Goal: Task Accomplishment & Management: Manage account settings

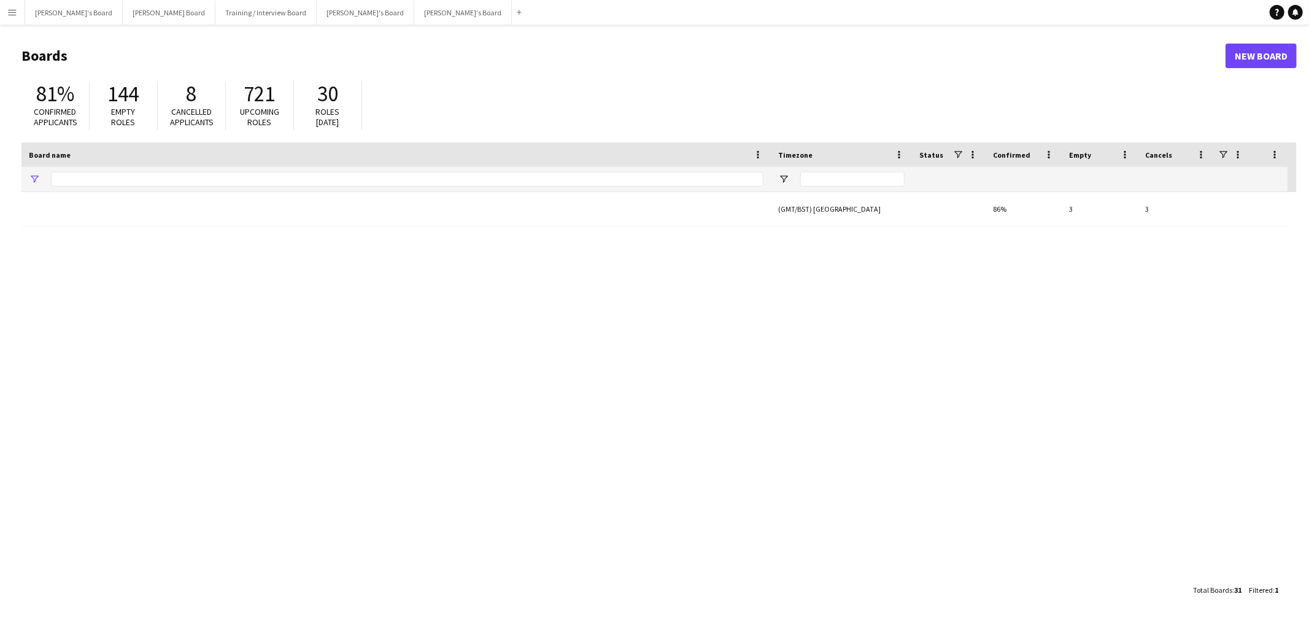
type input "***"
click at [43, 14] on button "[PERSON_NAME]'s Board Close" at bounding box center [74, 13] width 98 height 24
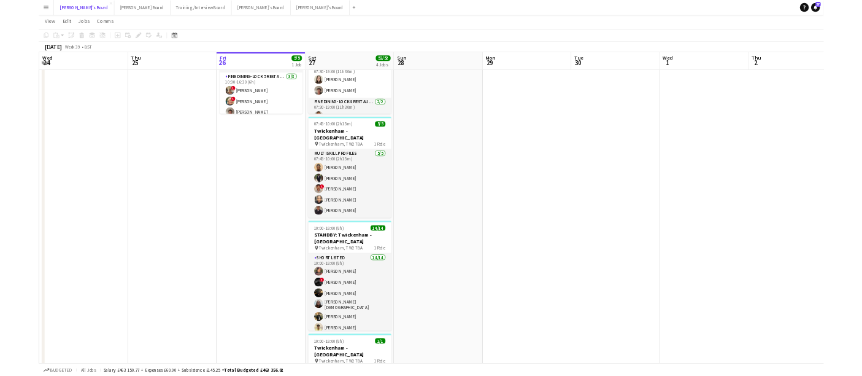
scroll to position [0, 293]
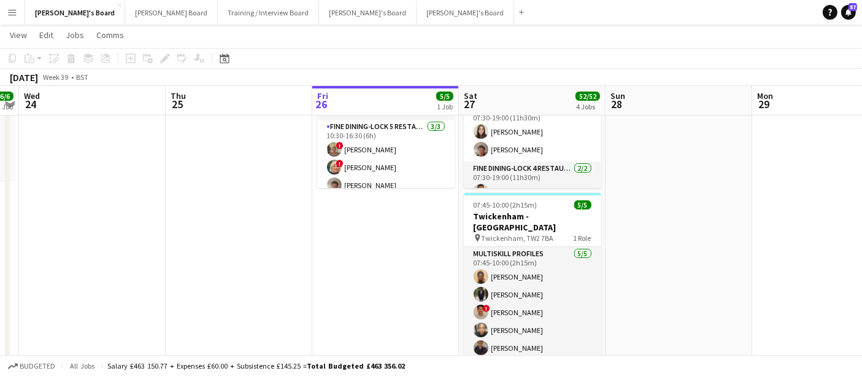
drag, startPoint x: 415, startPoint y: 320, endPoint x: 439, endPoint y: 274, distance: 51.3
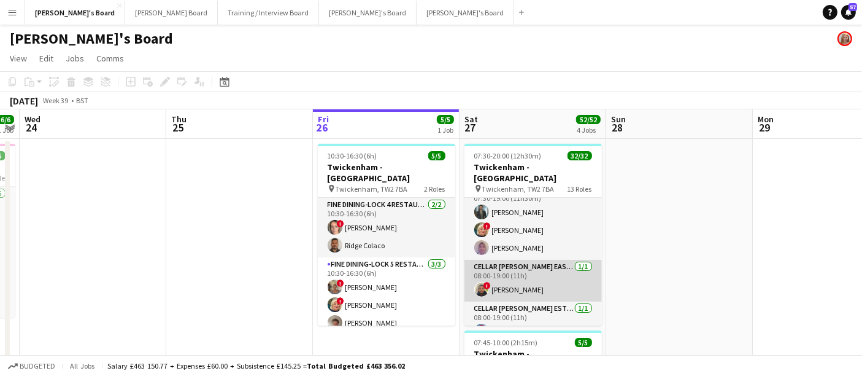
scroll to position [273, 0]
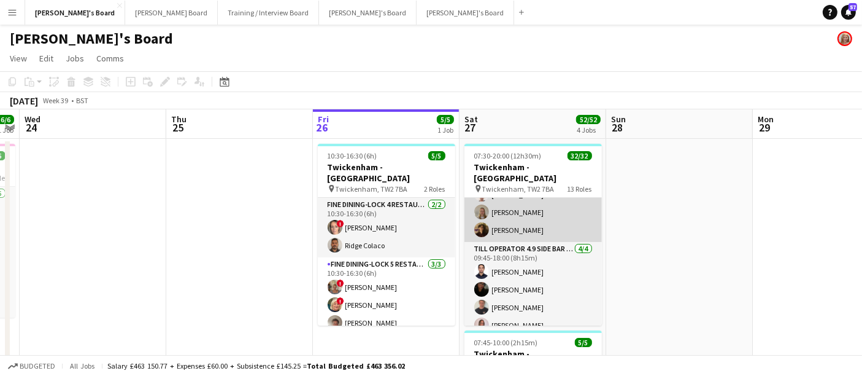
click at [535, 196] on app-card-role "Till Operator 4.9 BAR - [GEOGRAPHIC_DATA] [DATE] 09:45-18:00 (8h15m) ! Mofe Soy…" at bounding box center [533, 167] width 137 height 149
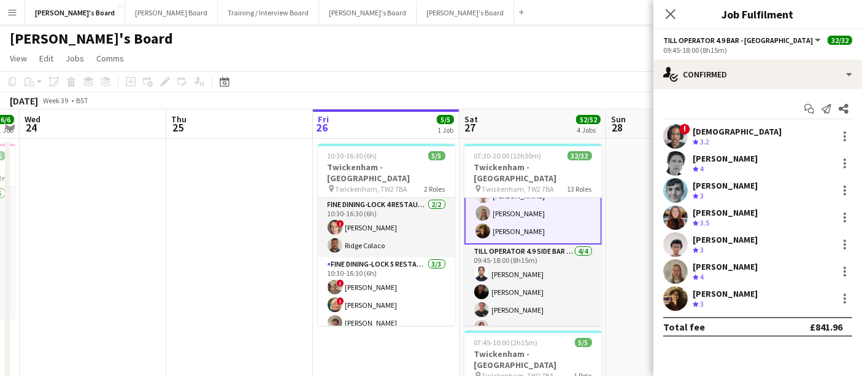
scroll to position [742, 0]
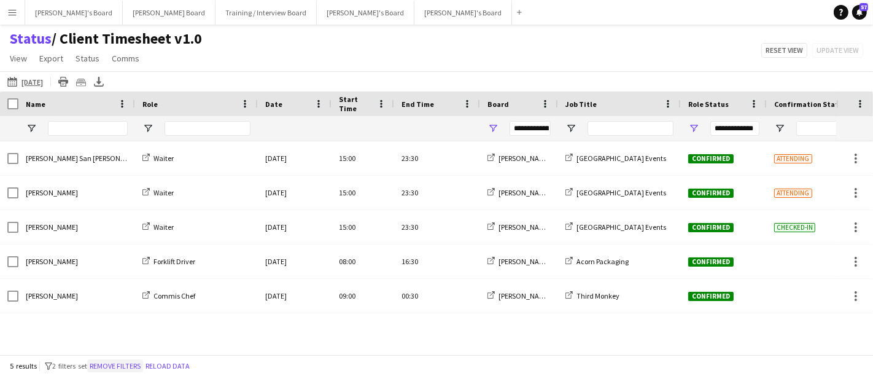
click at [114, 362] on button "Remove filters" at bounding box center [115, 366] width 56 height 14
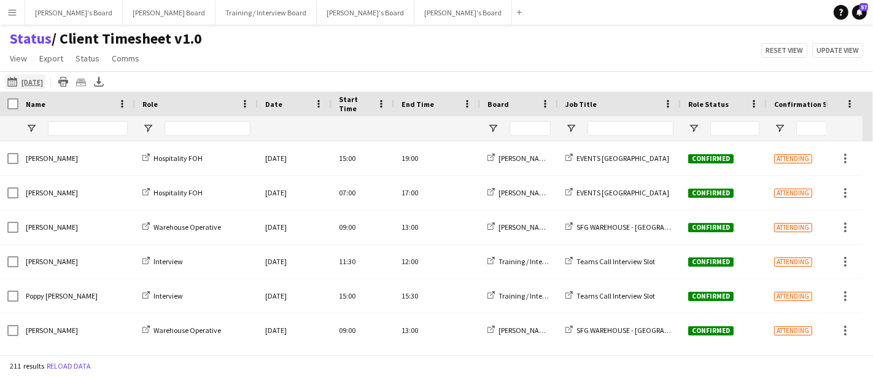
click at [12, 80] on app-icon "26-09-2025 to 02-10-2025" at bounding box center [14, 82] width 14 height 10
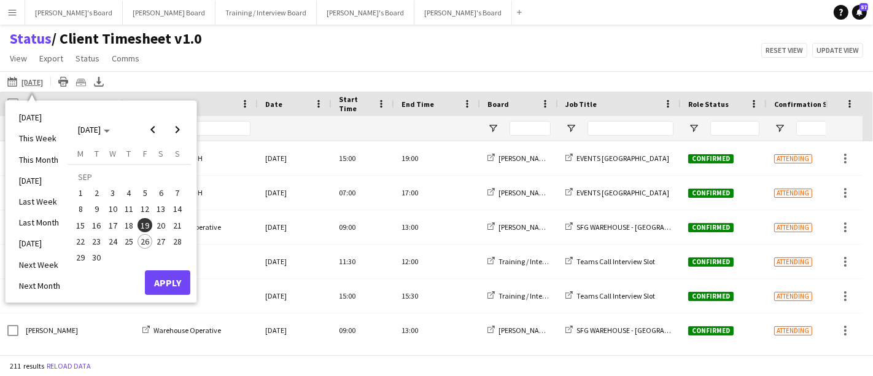
click at [161, 236] on span "27" at bounding box center [161, 241] width 15 height 15
click at [180, 281] on button "Apply" at bounding box center [167, 282] width 45 height 25
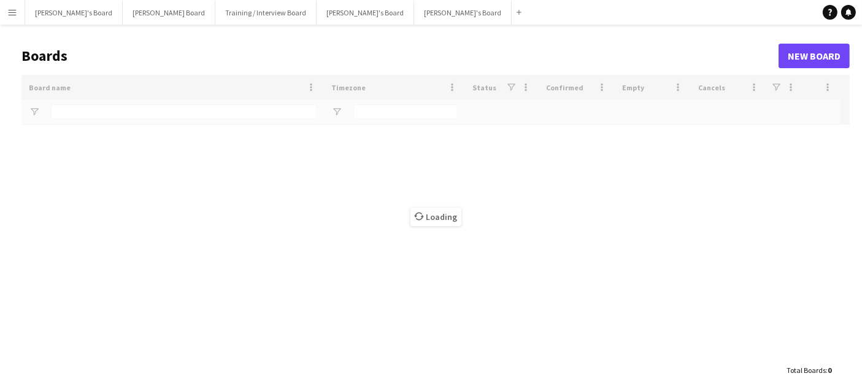
type input "***"
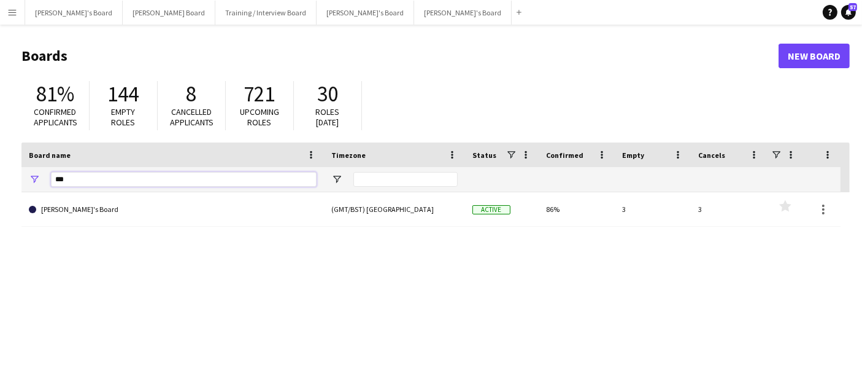
drag, startPoint x: 96, startPoint y: 174, endPoint x: 0, endPoint y: 196, distance: 99.0
click at [0, 190] on main "Boards New Board 81% Confirmed applicants 144 Empty roles 8 Cancelled applicant…" at bounding box center [431, 246] width 862 height 443
click at [55, 21] on button "[PERSON_NAME]'s Board Close" at bounding box center [74, 13] width 98 height 24
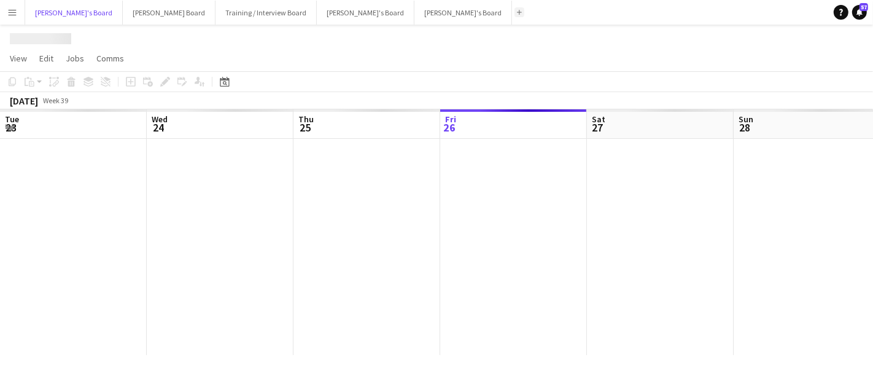
scroll to position [0, 293]
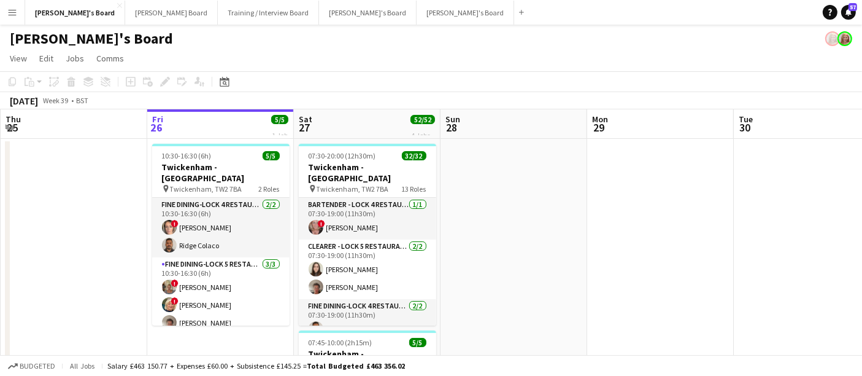
click at [18, 13] on button "Menu" at bounding box center [12, 12] width 25 height 25
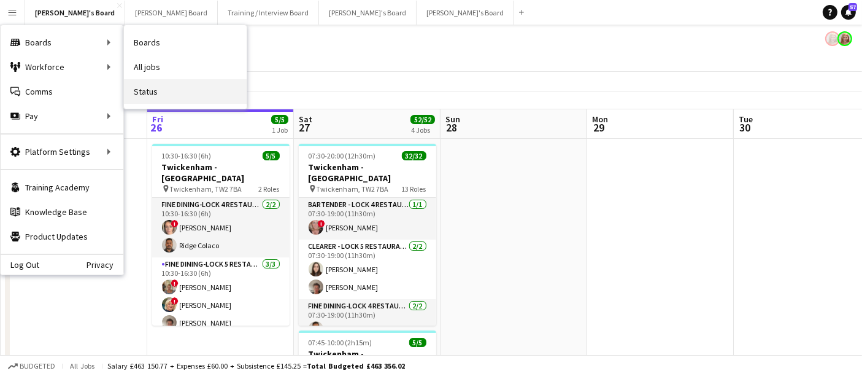
click at [143, 81] on link "Status" at bounding box center [185, 91] width 123 height 25
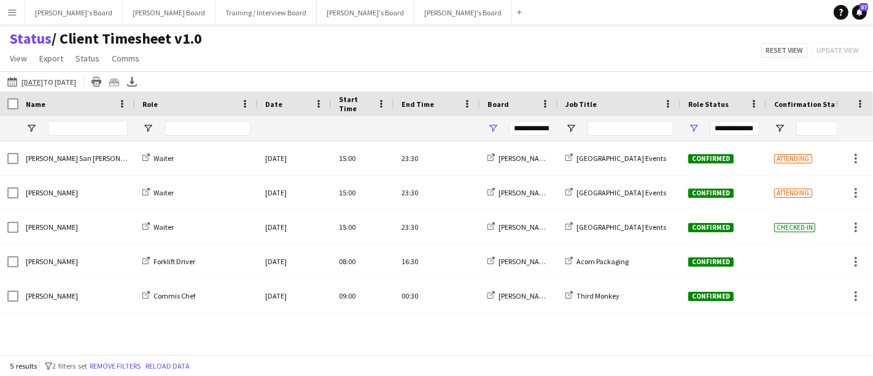
click at [485, 125] on div "**********" at bounding box center [519, 128] width 78 height 25
click at [487, 128] on span "Open Filter Menu" at bounding box center [492, 128] width 11 height 11
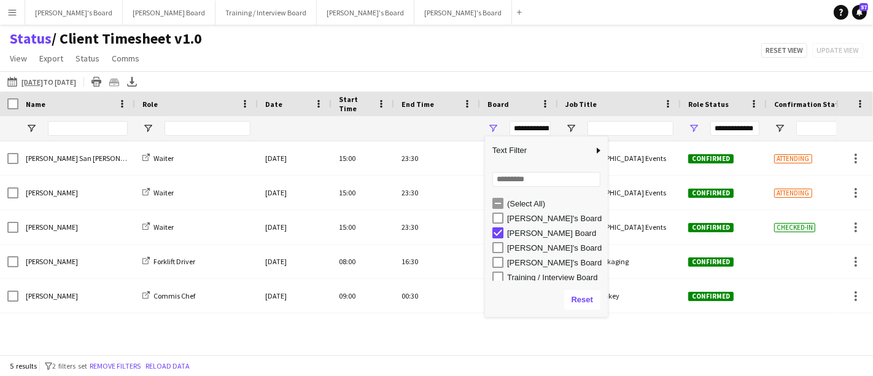
click at [496, 211] on div "[PERSON_NAME]'s Board" at bounding box center [549, 218] width 115 height 15
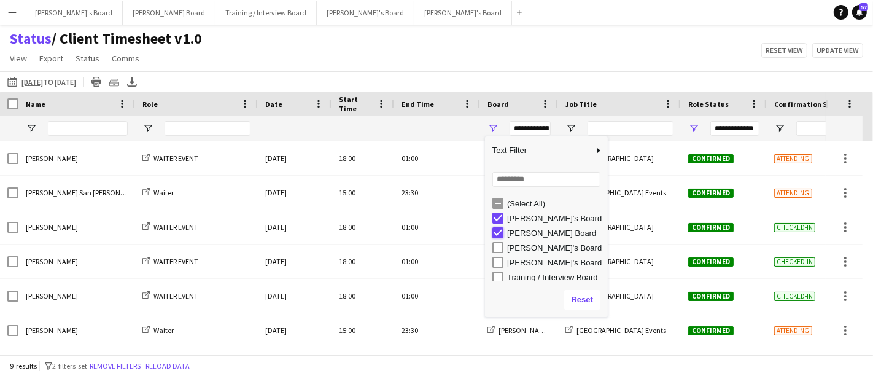
type input "**********"
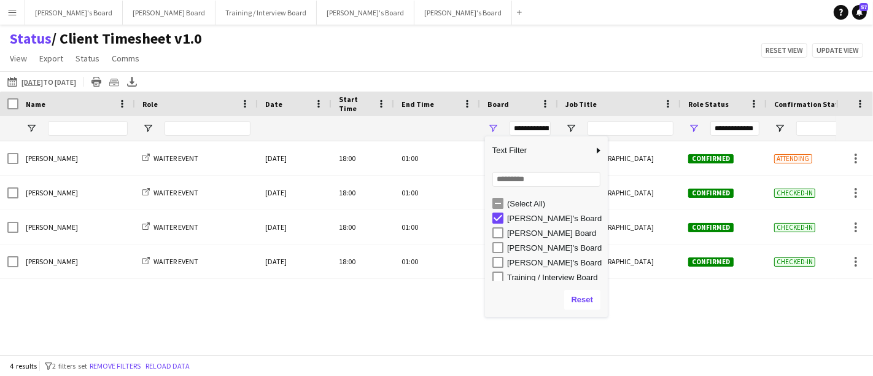
click at [502, 50] on div "Status / Client Timesheet v1.0 View Views Default view Airshow Accreditation Ai…" at bounding box center [436, 50] width 873 height 42
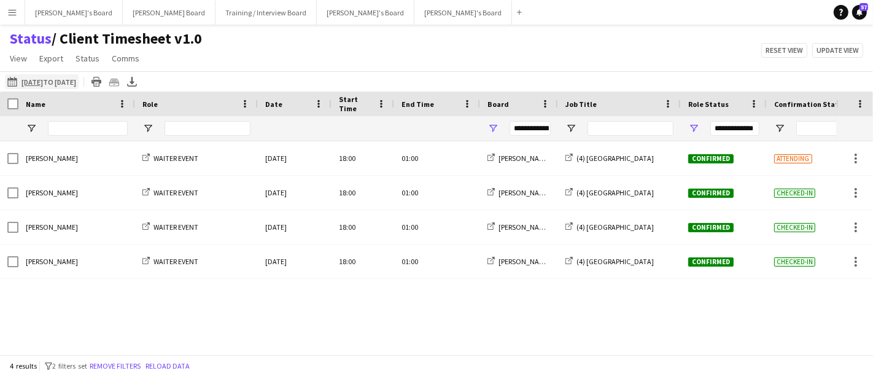
click at [10, 83] on app-icon "26-09-2025 to 02-10-2025" at bounding box center [14, 82] width 14 height 10
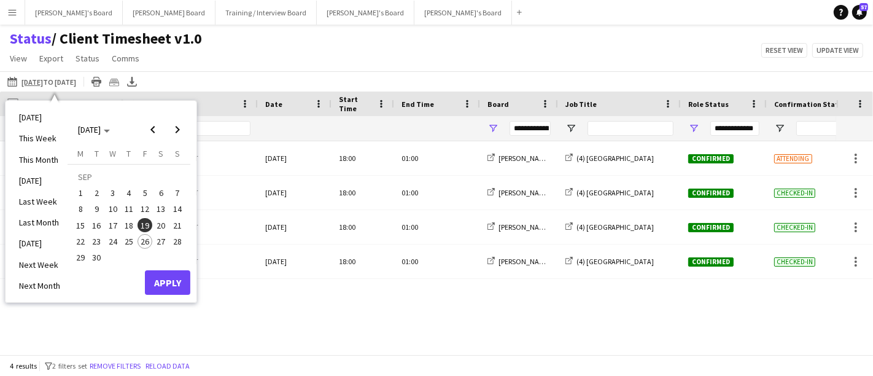
click at [163, 241] on span "27" at bounding box center [161, 241] width 15 height 15
click at [163, 240] on span "27" at bounding box center [161, 241] width 15 height 15
click at [171, 292] on button "Apply" at bounding box center [167, 282] width 45 height 25
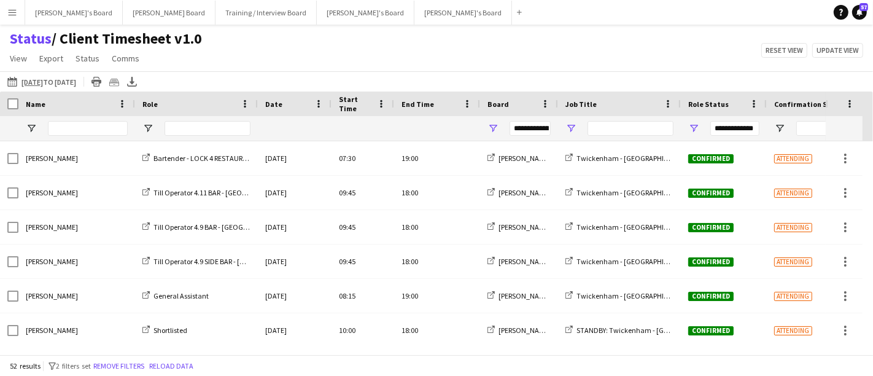
click at [571, 122] on div at bounding box center [619, 128] width 123 height 25
click at [573, 127] on span "Open Filter Menu" at bounding box center [570, 128] width 11 height 11
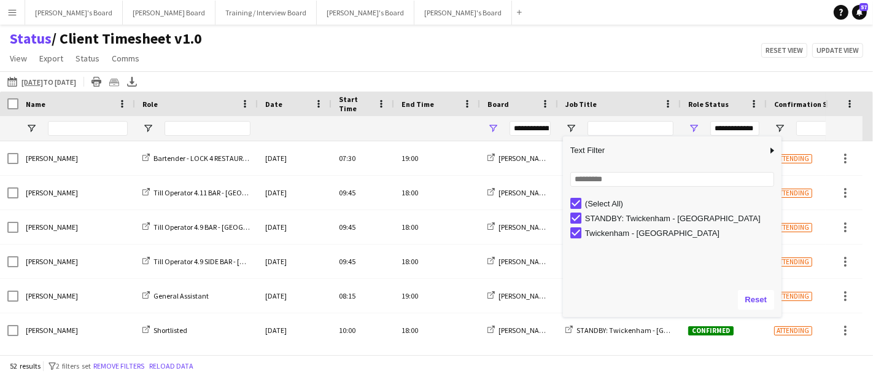
drag, startPoint x: 685, startPoint y: 211, endPoint x: 781, endPoint y: 209, distance: 95.8
click at [781, 209] on div "Column Filter" at bounding box center [779, 226] width 3 height 174
type input "***"
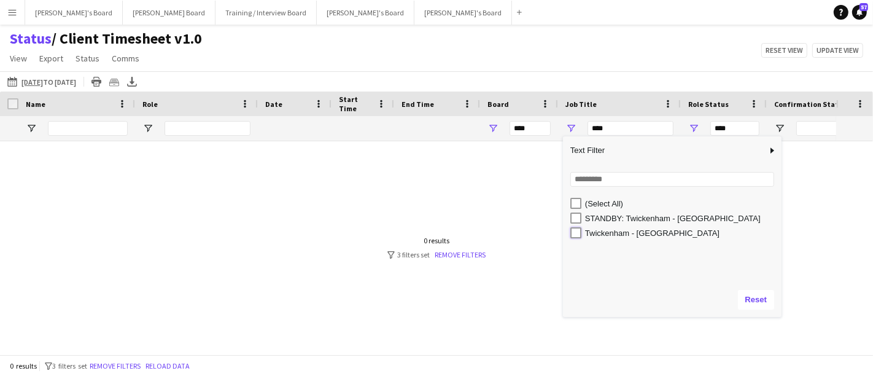
type input "**********"
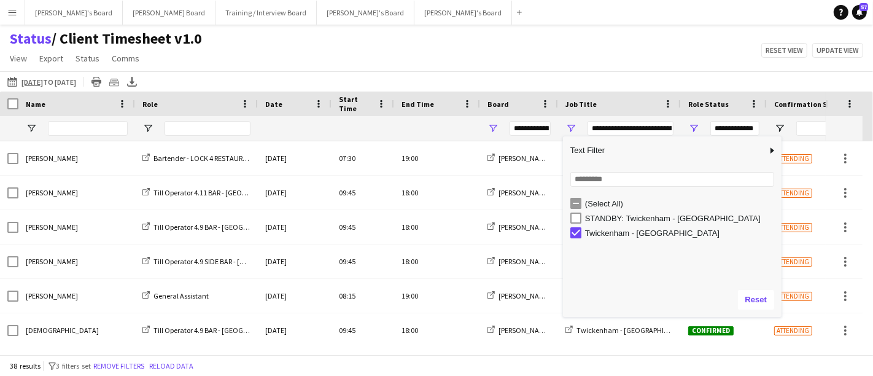
click at [497, 64] on div "Status / Client Timesheet v1.0 View Views Default view Airshow Accreditation Ai…" at bounding box center [436, 50] width 873 height 42
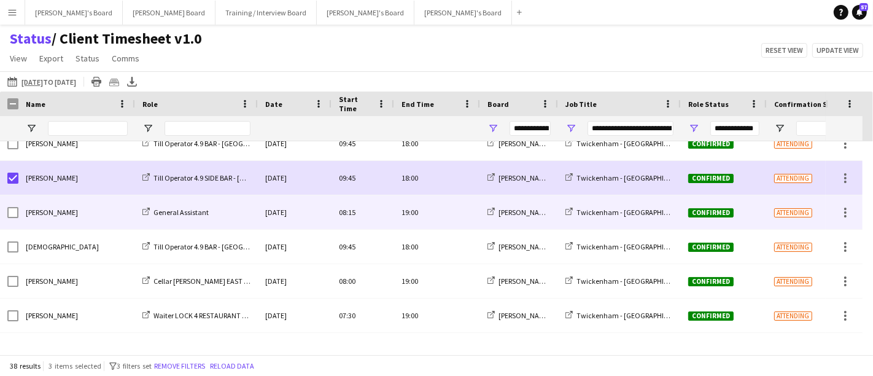
scroll to position [68, 0]
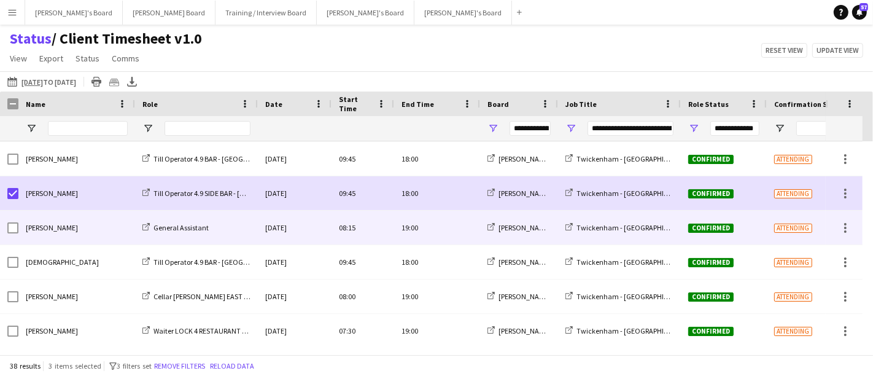
click at [15, 233] on div at bounding box center [12, 228] width 11 height 34
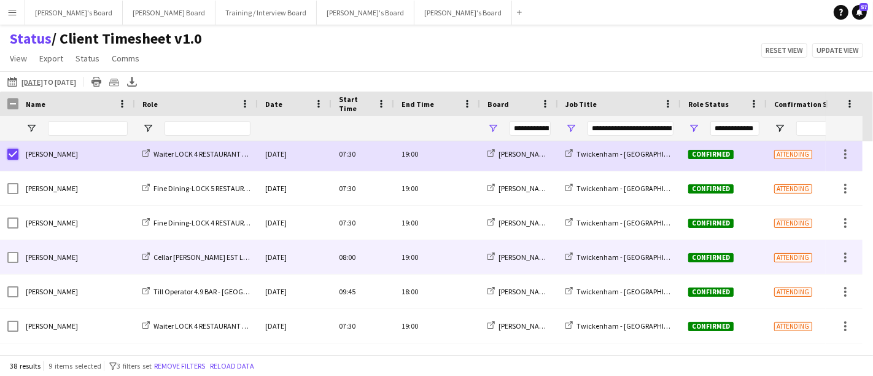
scroll to position [341, 0]
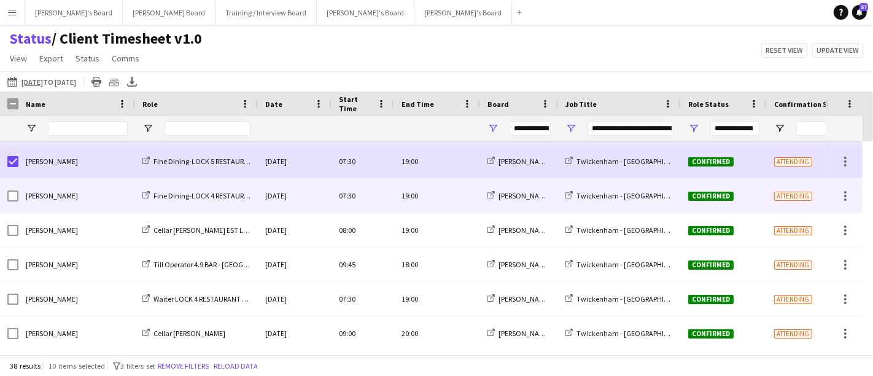
click at [18, 198] on div "[PERSON_NAME]" at bounding box center [76, 196] width 117 height 34
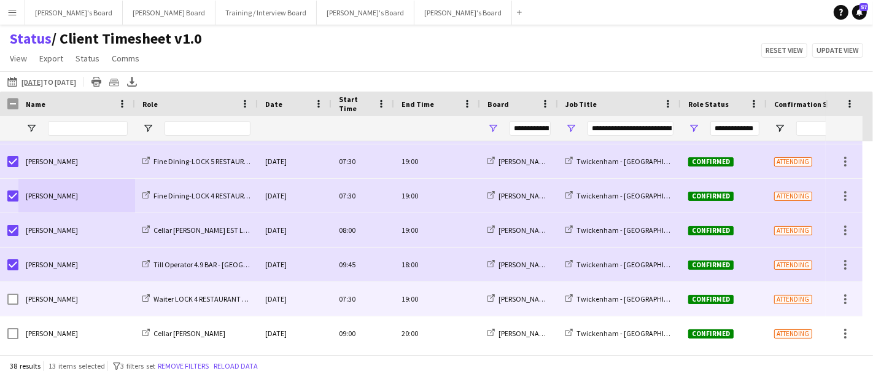
click at [10, 290] on div at bounding box center [12, 299] width 11 height 34
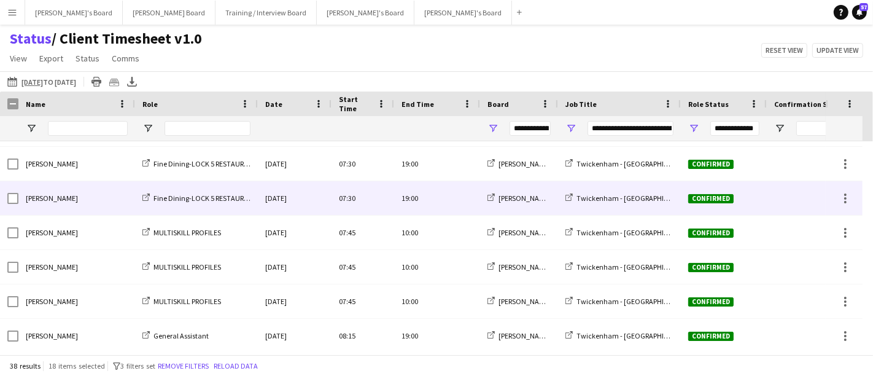
scroll to position [614, 0]
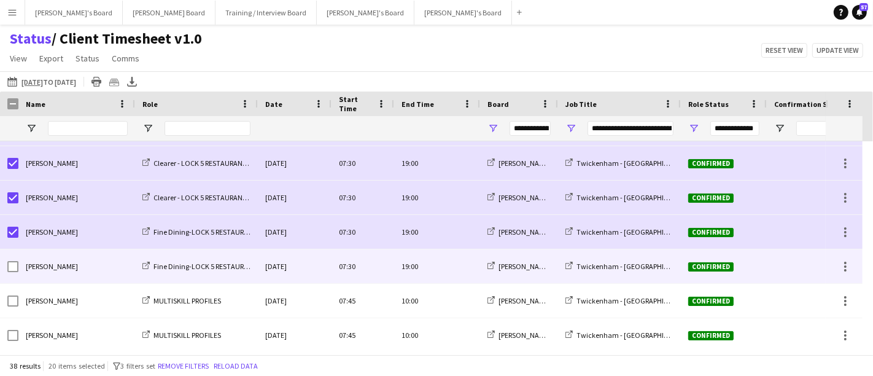
click at [12, 272] on div at bounding box center [12, 266] width 11 height 34
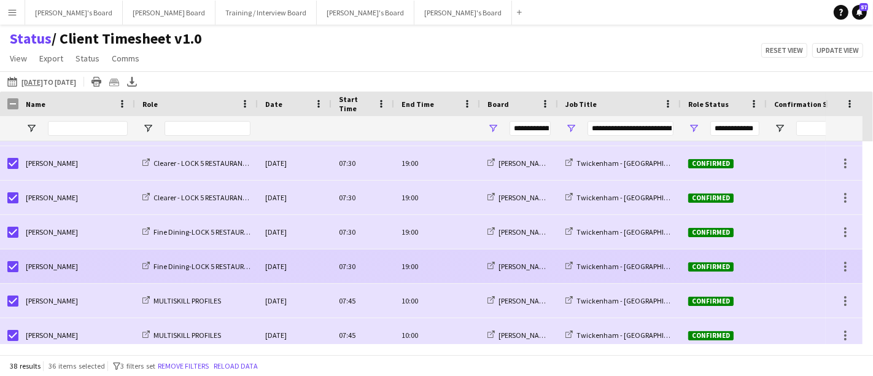
scroll to position [818, 0]
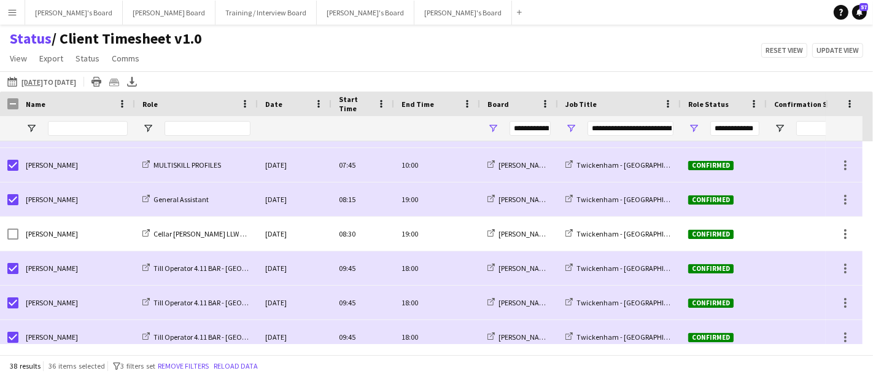
click at [9, 109] on div at bounding box center [9, 103] width 18 height 25
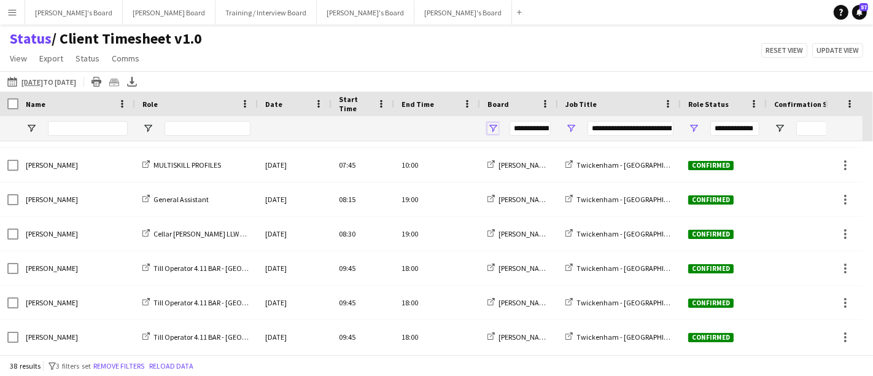
click at [488, 123] on span "Open Filter Menu" at bounding box center [492, 128] width 11 height 11
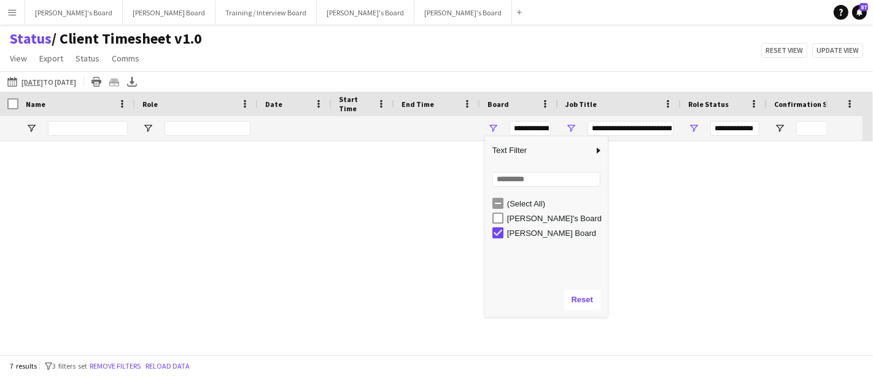
scroll to position [37, 0]
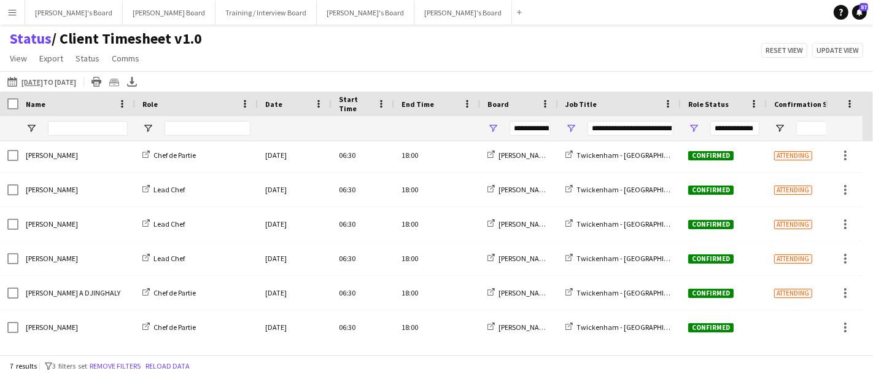
click at [555, 32] on div "Status / Client Timesheet v1.0 View Views Default view Airshow Accreditation Ai…" at bounding box center [436, 50] width 873 height 42
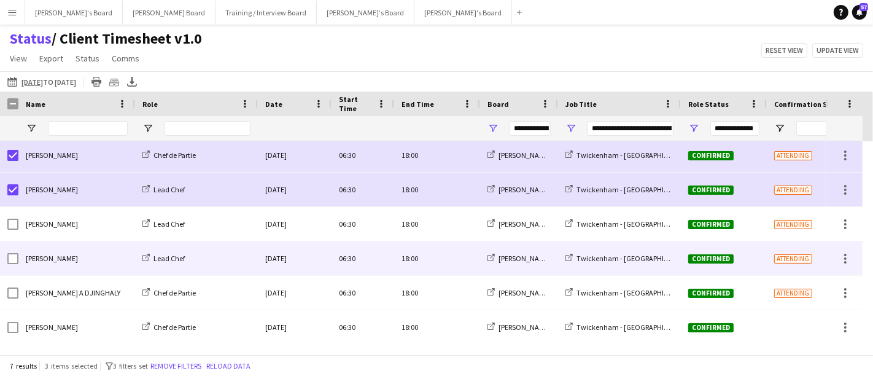
click at [20, 258] on div "Ian Hutchinson" at bounding box center [76, 258] width 117 height 34
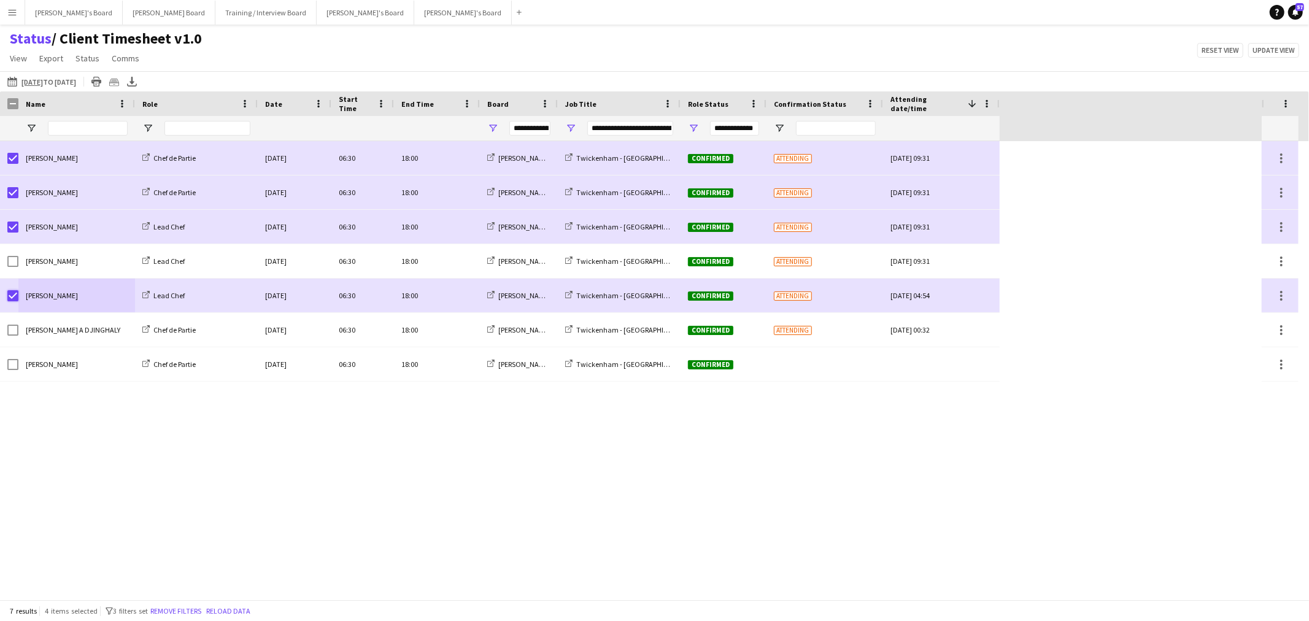
scroll to position [0, 0]
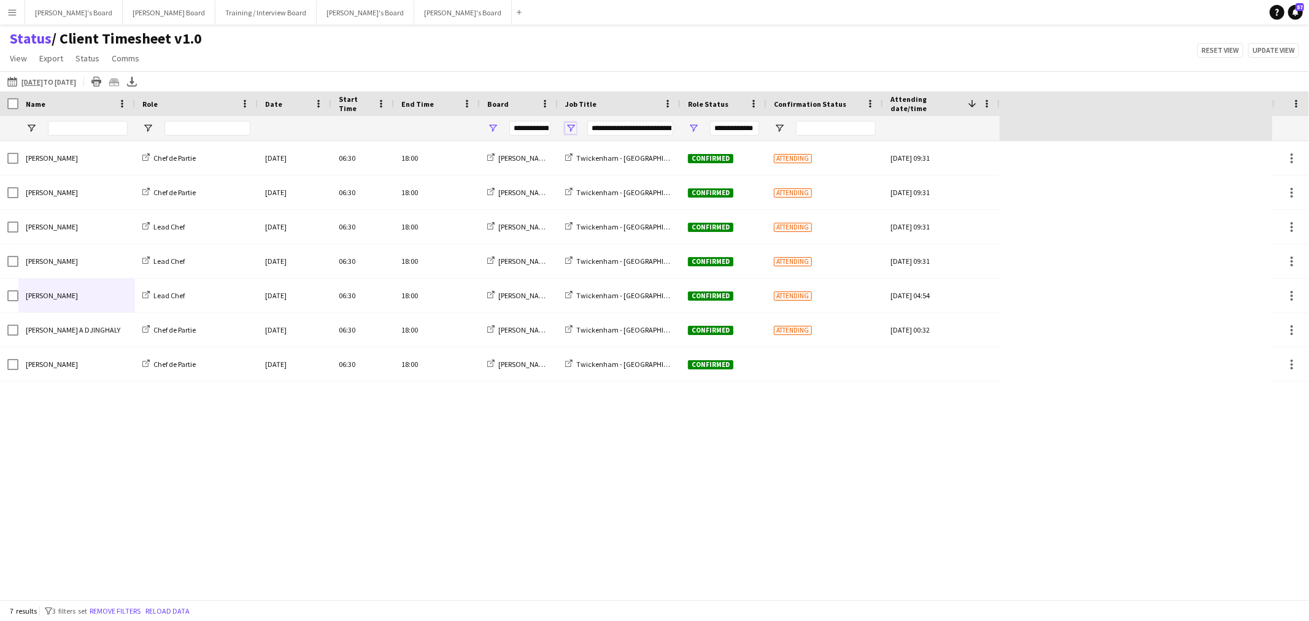
click at [566, 130] on span "Open Filter Menu" at bounding box center [570, 128] width 11 height 11
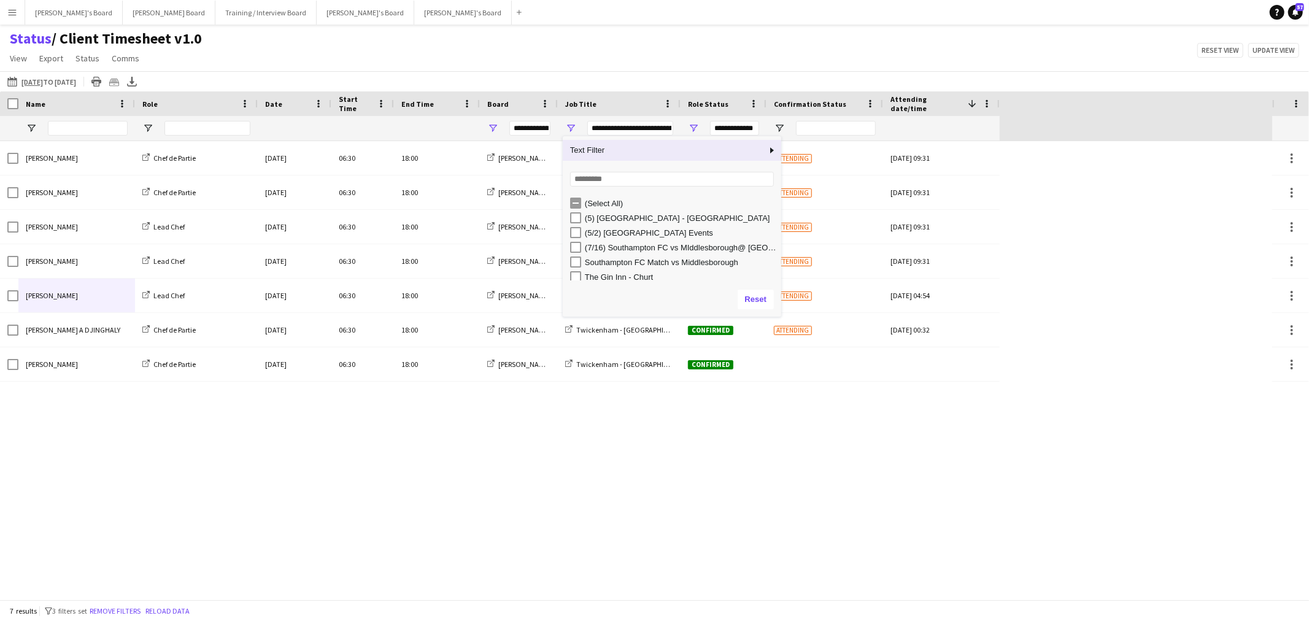
click at [586, 54] on div "Status / Client Timesheet v1.0 View Views Default view Airshow Accreditation Ai…" at bounding box center [654, 50] width 1309 height 42
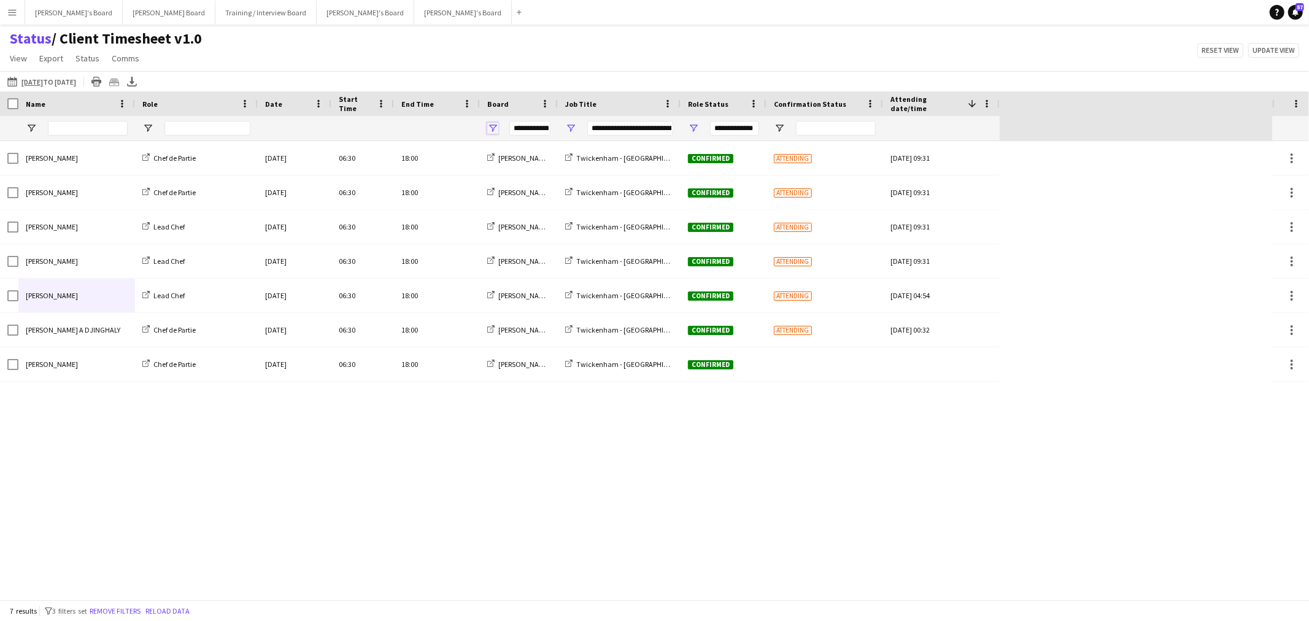
click at [492, 125] on span "Open Filter Menu" at bounding box center [492, 128] width 11 height 11
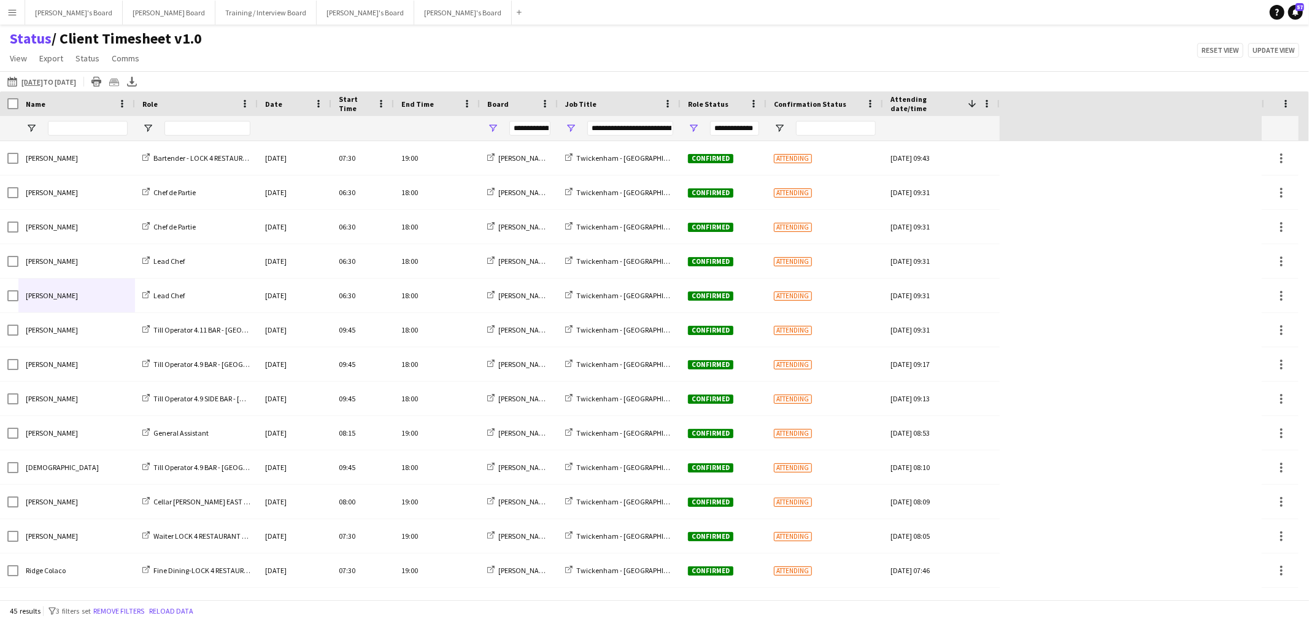
click at [487, 84] on div "26-09-2025 to 02-10-2025 26-09-2025 to 02-10-2025 Today This Week This Month Ye…" at bounding box center [654, 81] width 1309 height 20
click at [69, 106] on div "Name" at bounding box center [69, 104] width 87 height 18
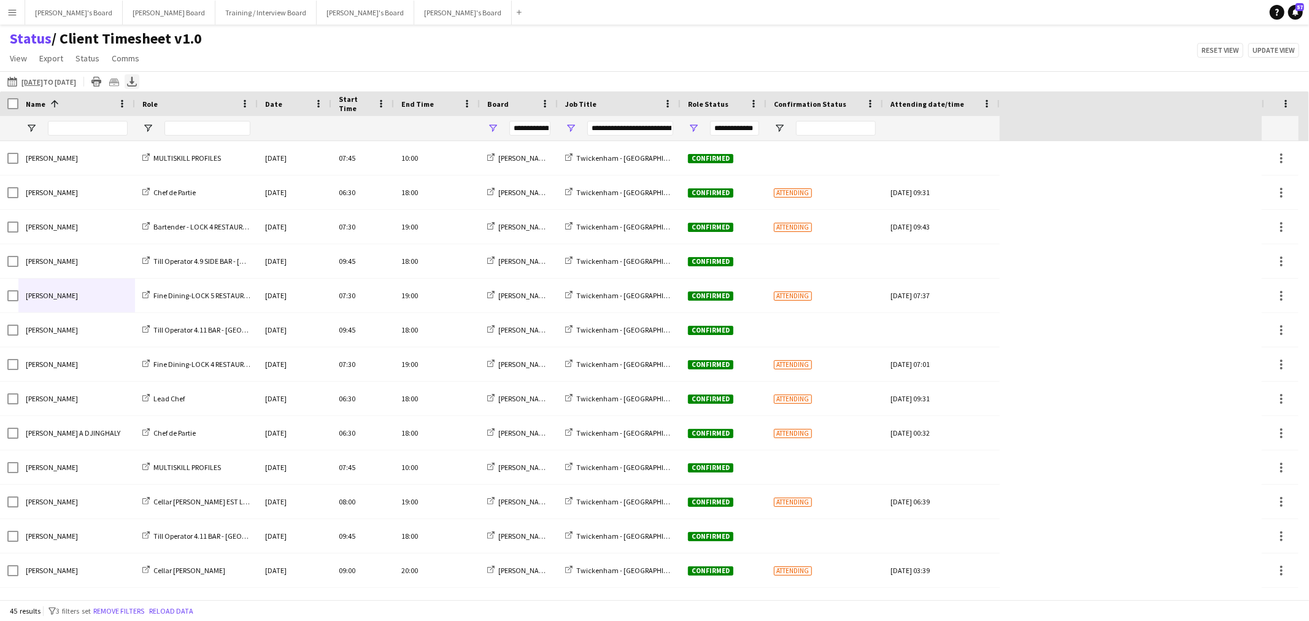
click at [139, 75] on div "Export XLSX" at bounding box center [132, 81] width 15 height 15
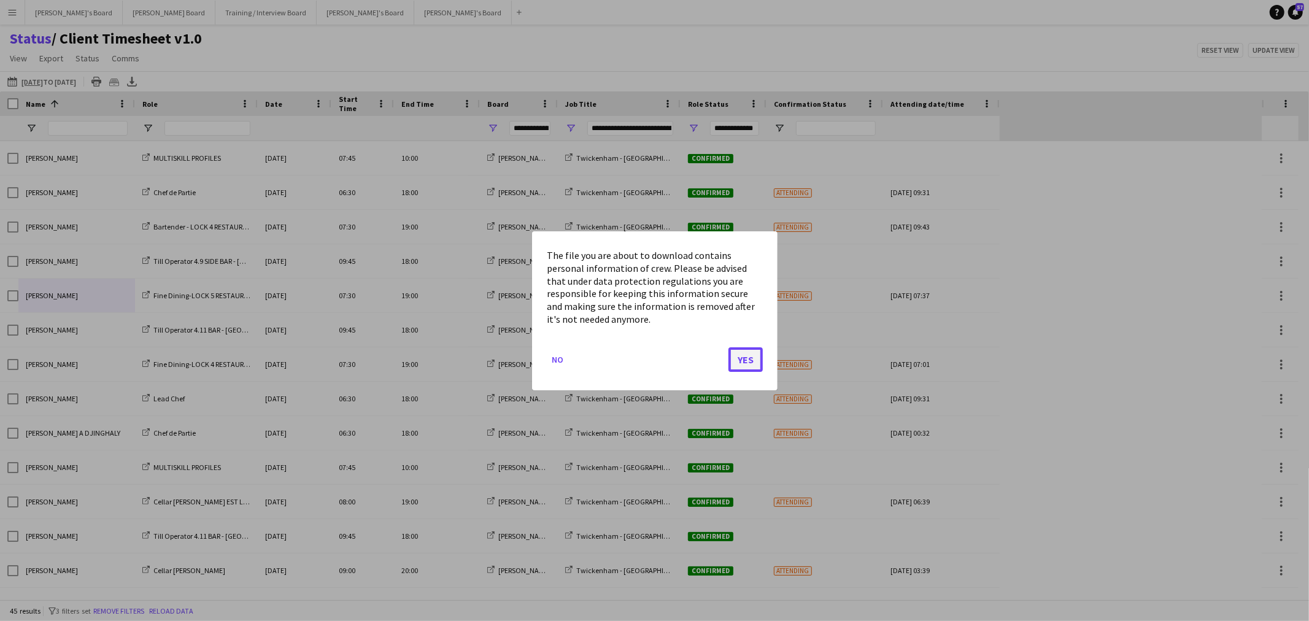
click at [745, 357] on button "Yes" at bounding box center [746, 359] width 34 height 25
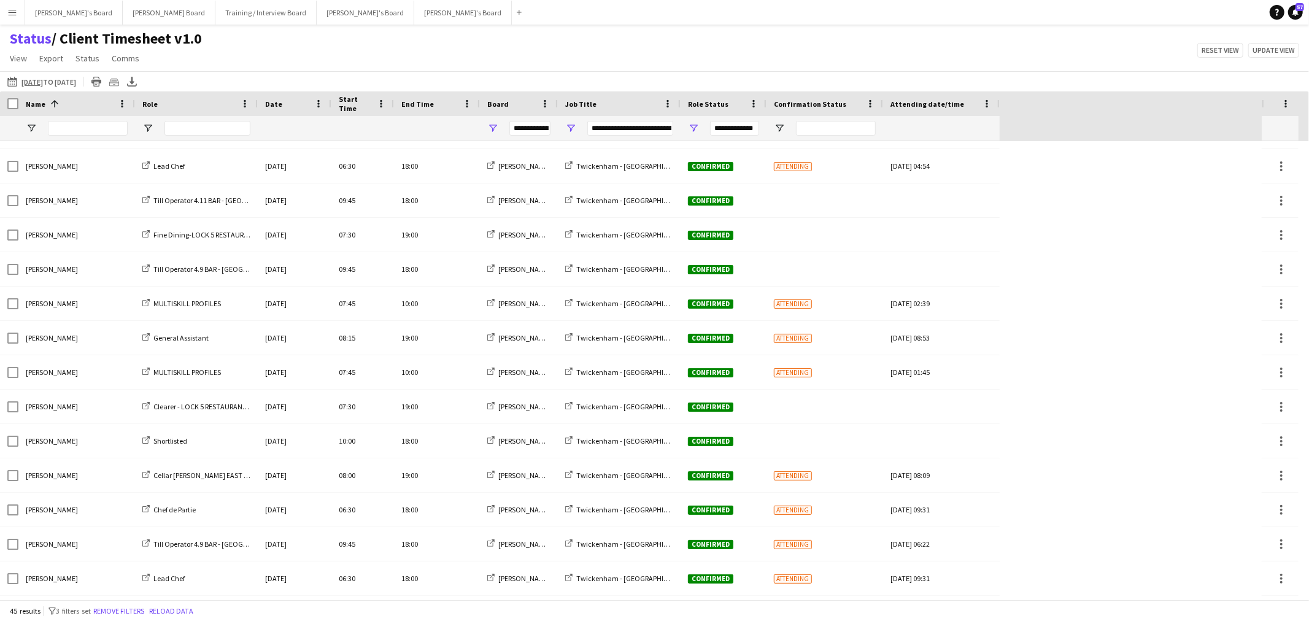
scroll to position [542, 0]
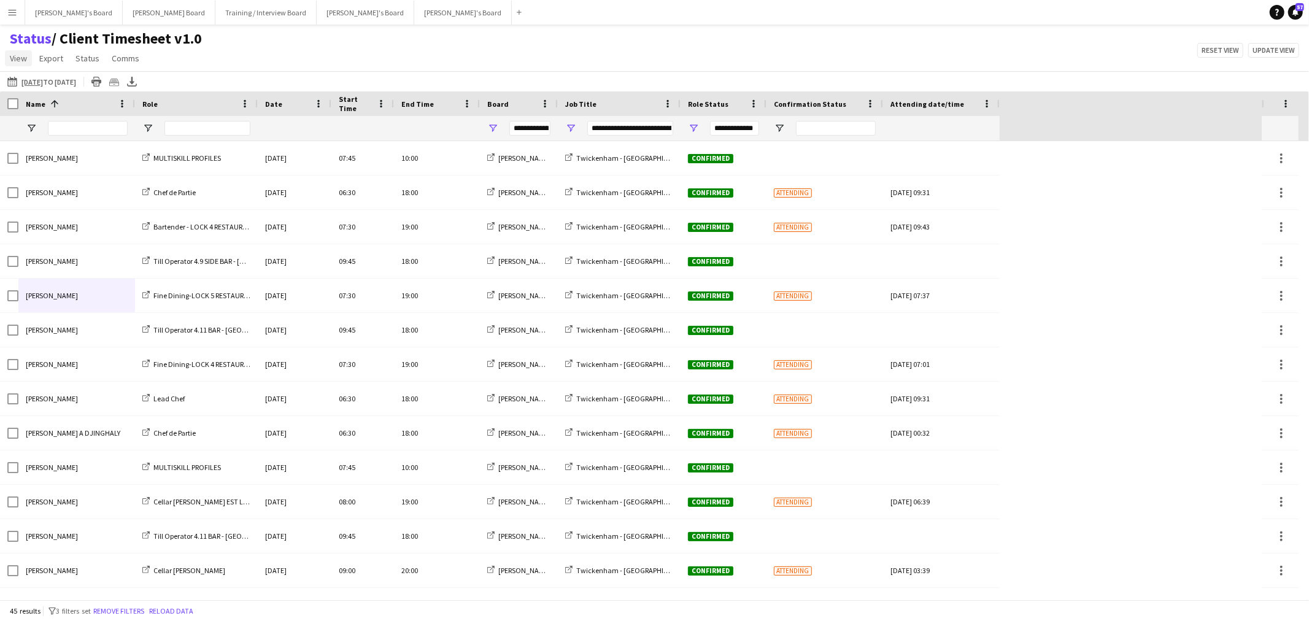
click at [12, 58] on span "View" at bounding box center [18, 58] width 17 height 11
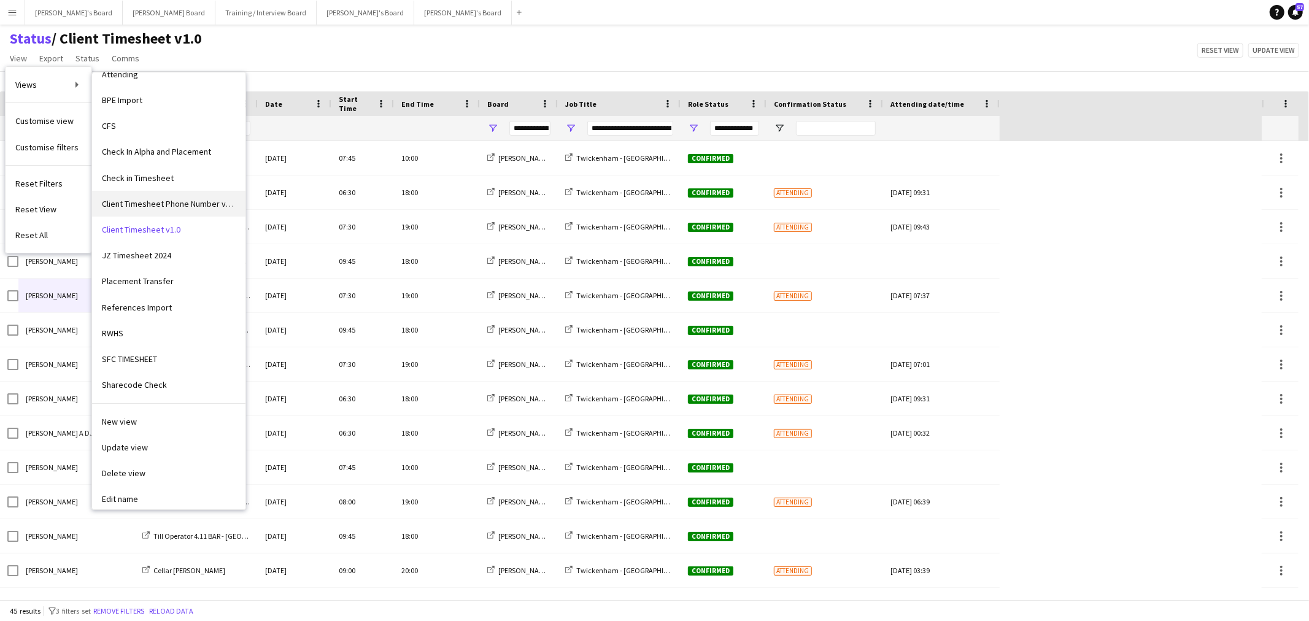
scroll to position [111, 0]
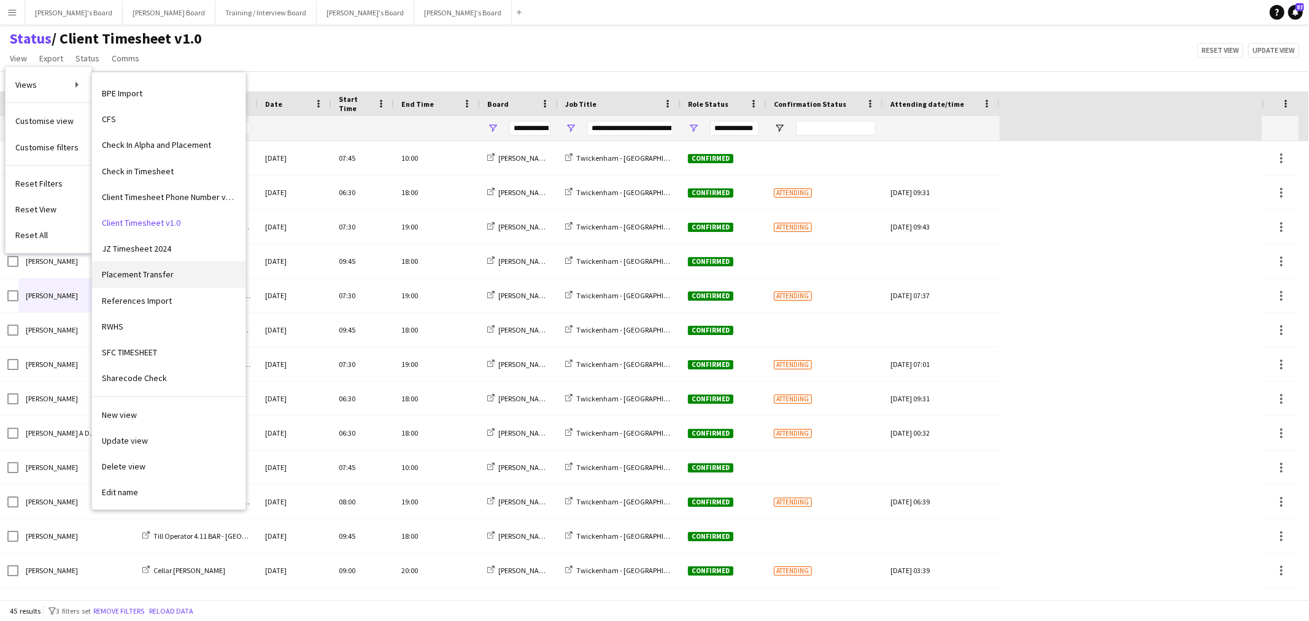
click at [160, 273] on span "Placement Transfer" at bounding box center [138, 274] width 72 height 11
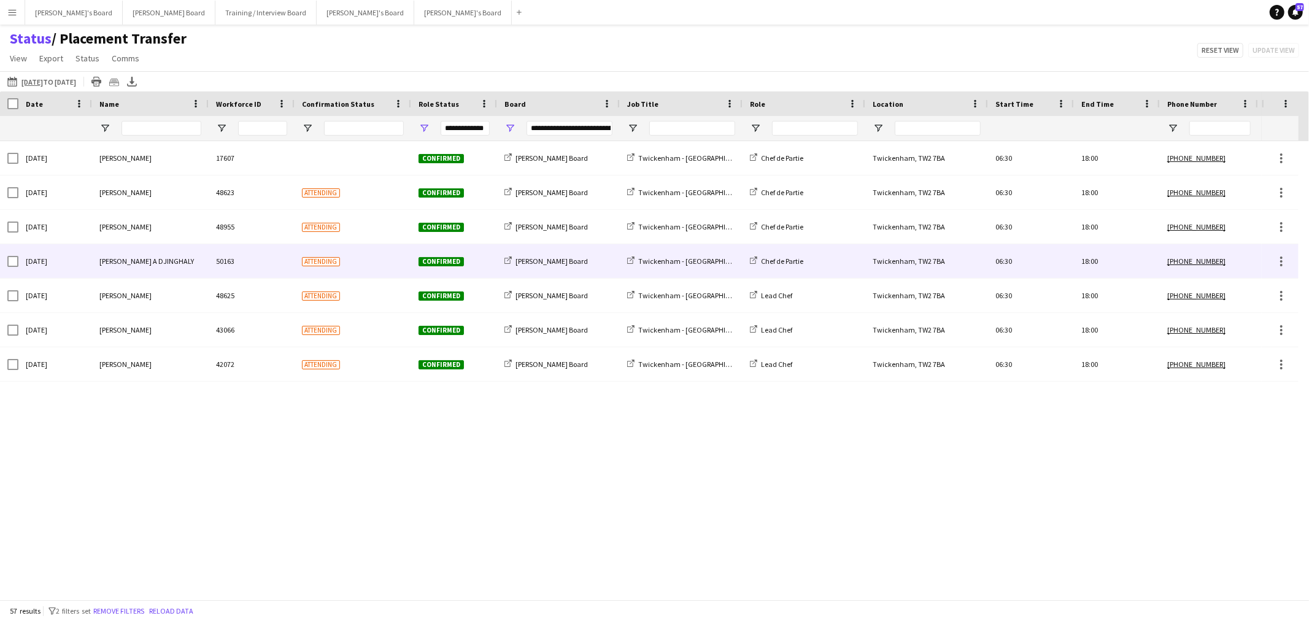
type input "**********"
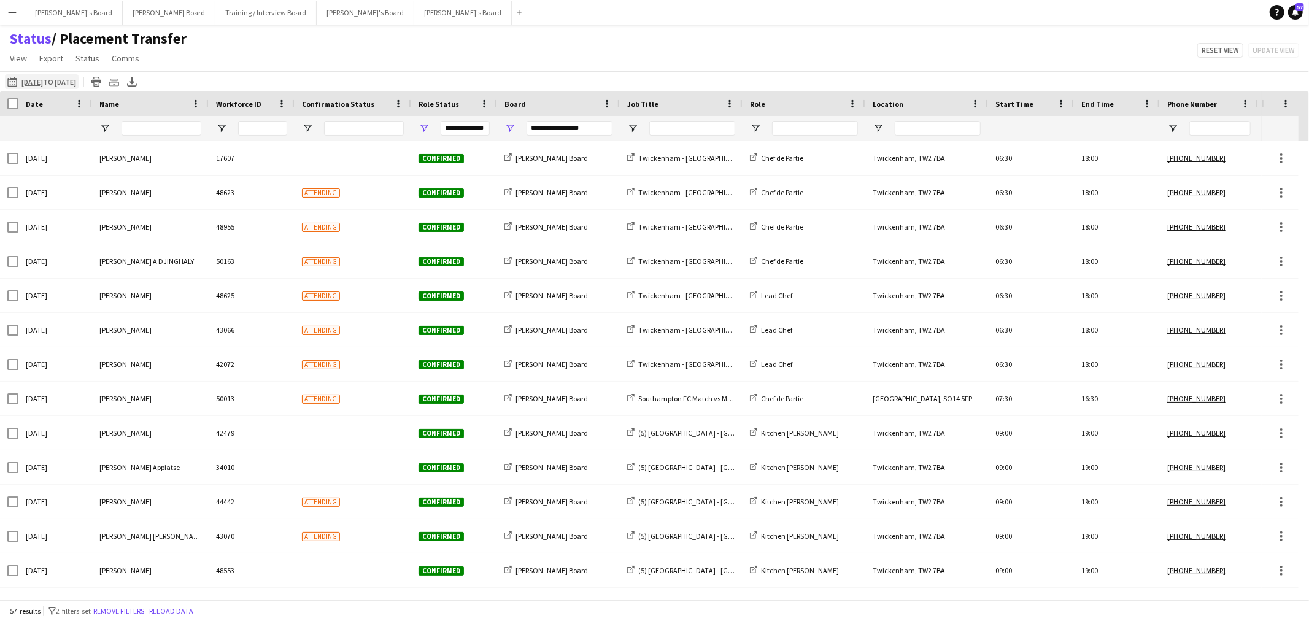
click at [17, 82] on app-icon "26-09-2025 to 02-10-2025" at bounding box center [14, 82] width 14 height 10
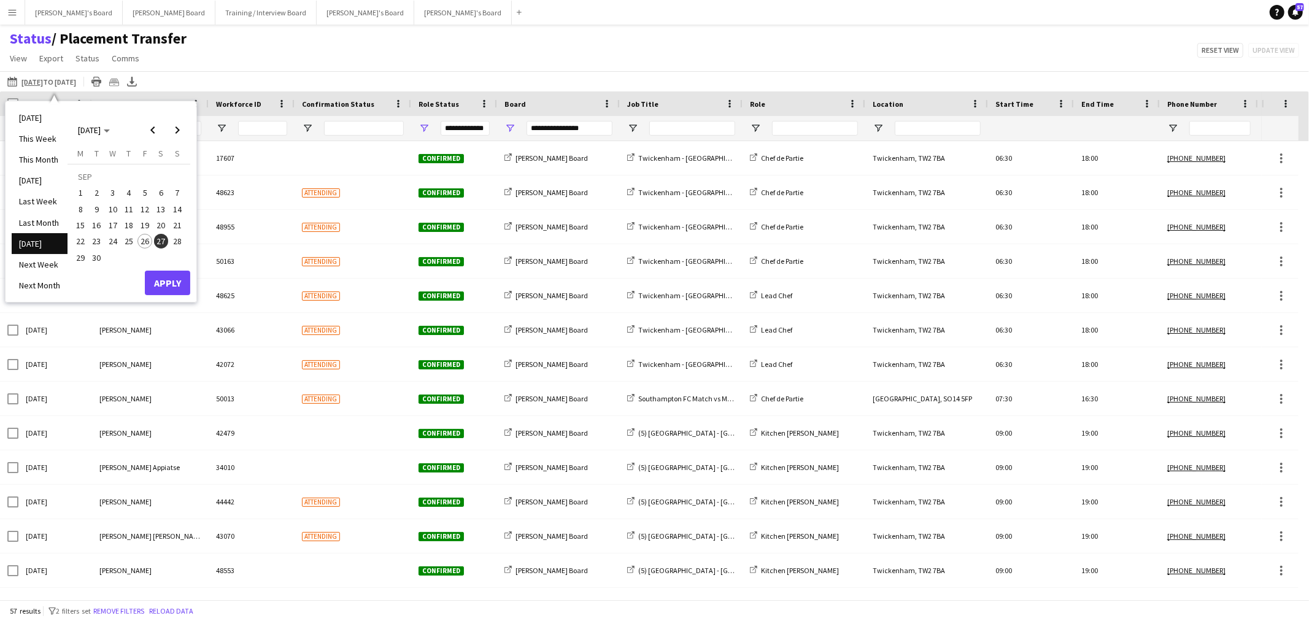
click at [163, 238] on span "27" at bounding box center [161, 241] width 15 height 15
click at [169, 288] on button "Apply" at bounding box center [167, 283] width 45 height 25
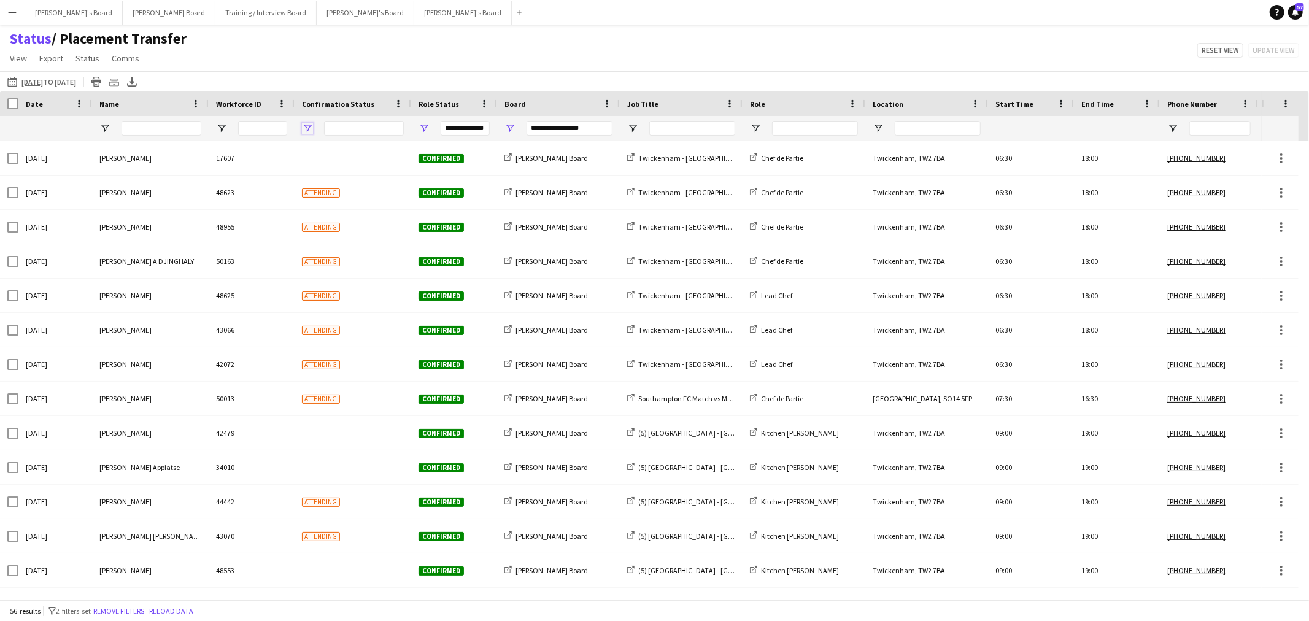
click at [305, 129] on span "Open Filter Menu" at bounding box center [307, 128] width 11 height 11
type input "**********"
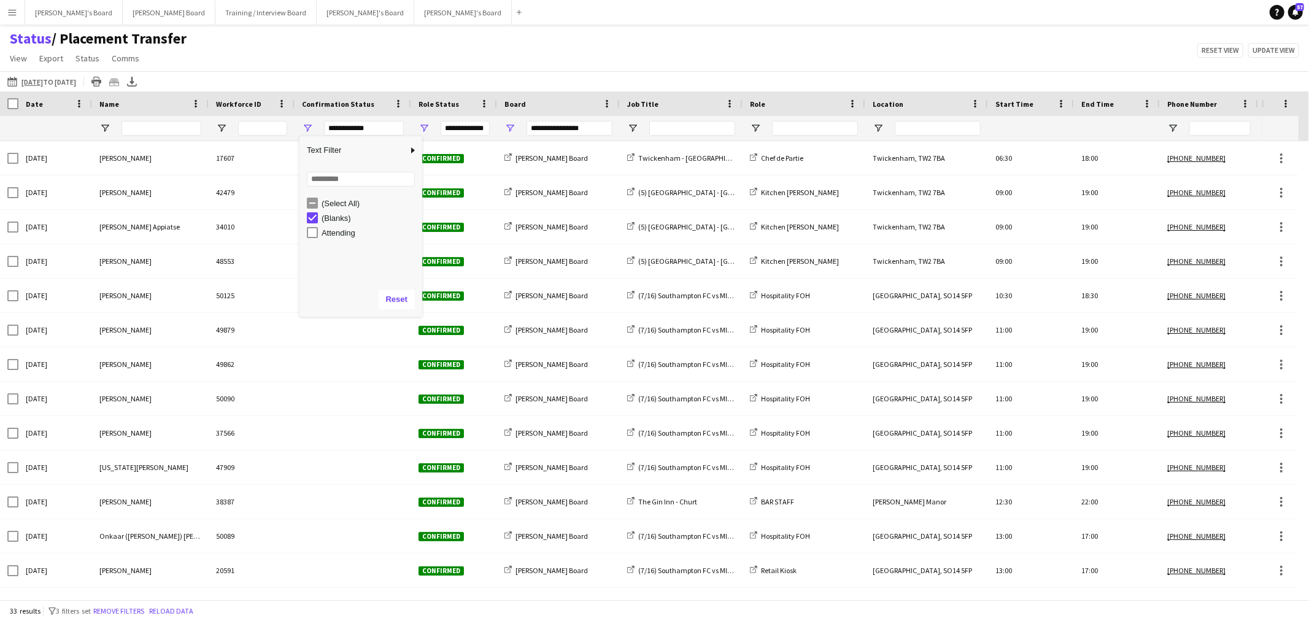
click at [396, 29] on div "Status / Placement Transfer View Views Default view Airshow Accreditation Airsh…" at bounding box center [654, 50] width 1309 height 42
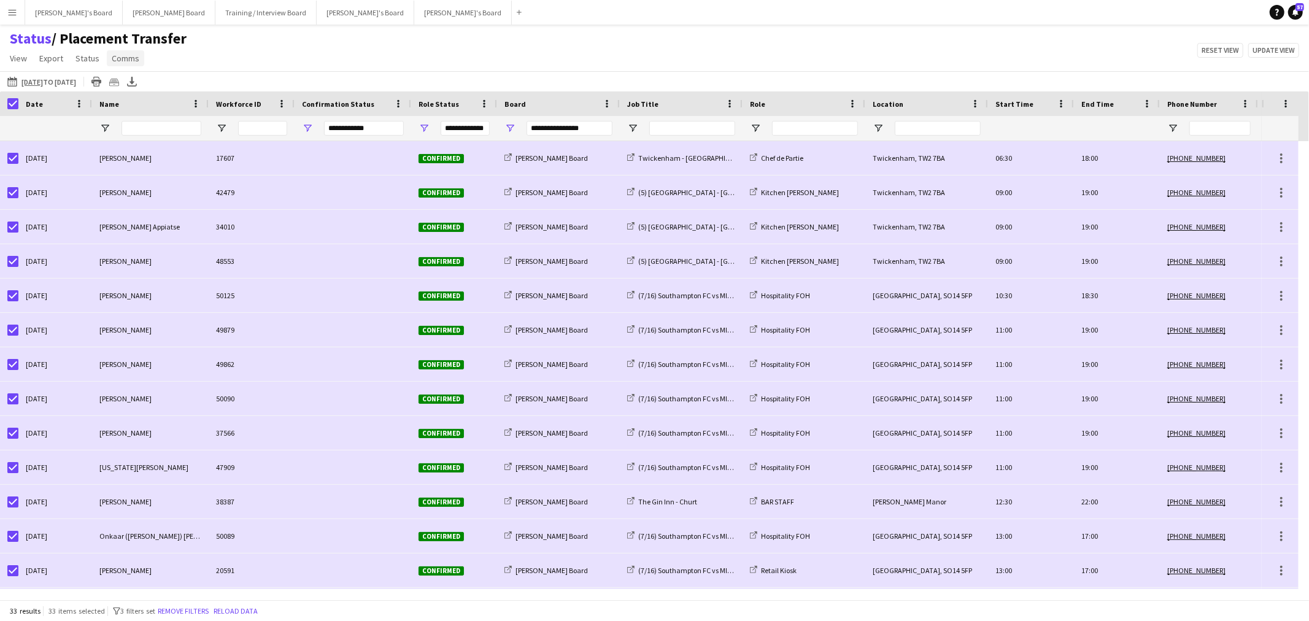
click at [121, 54] on span "Comms" at bounding box center [126, 58] width 28 height 11
click at [133, 89] on span "Send notification" at bounding box center [146, 84] width 63 height 11
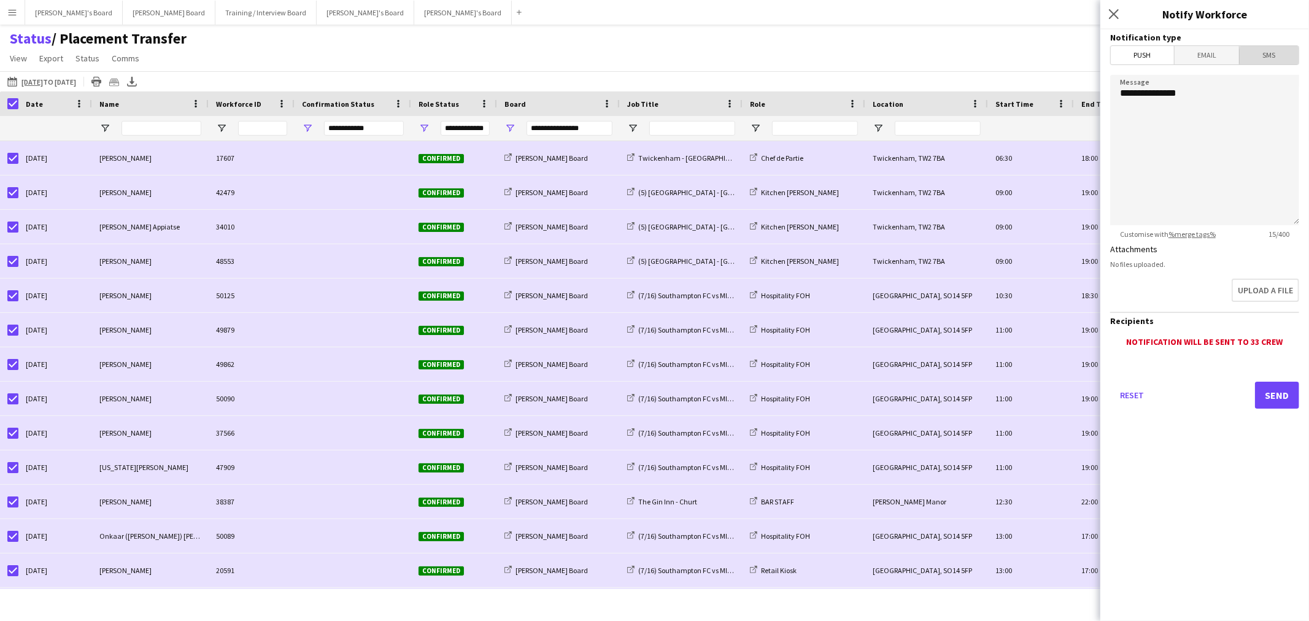
click at [872, 56] on span "SMS" at bounding box center [1269, 55] width 59 height 18
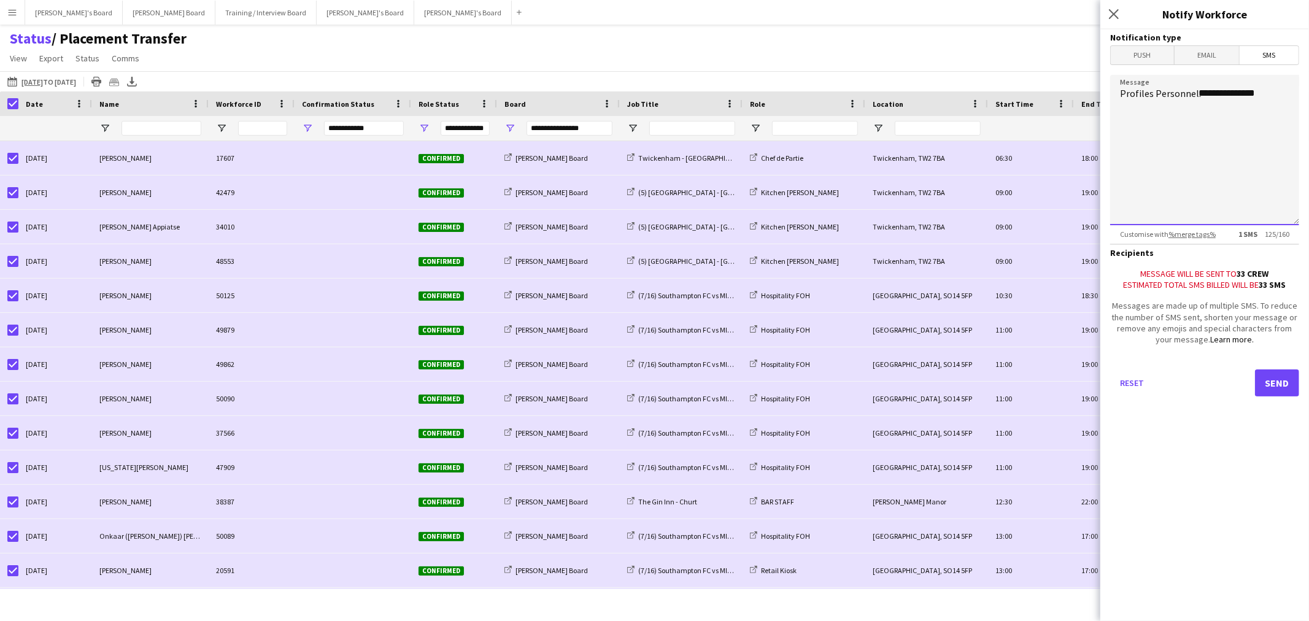
click at [872, 93] on textarea "**********" at bounding box center [1204, 150] width 189 height 150
type textarea "**********"
click at [872, 375] on button "Send" at bounding box center [1277, 382] width 44 height 27
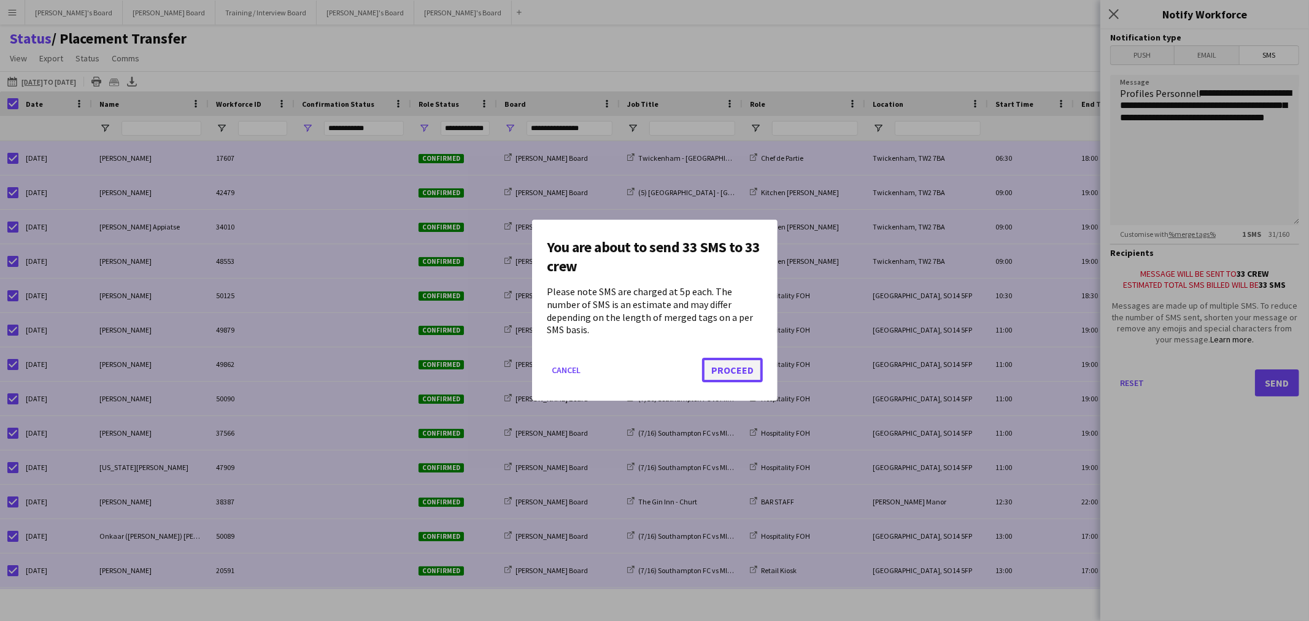
click at [751, 364] on button "Proceed" at bounding box center [732, 370] width 61 height 25
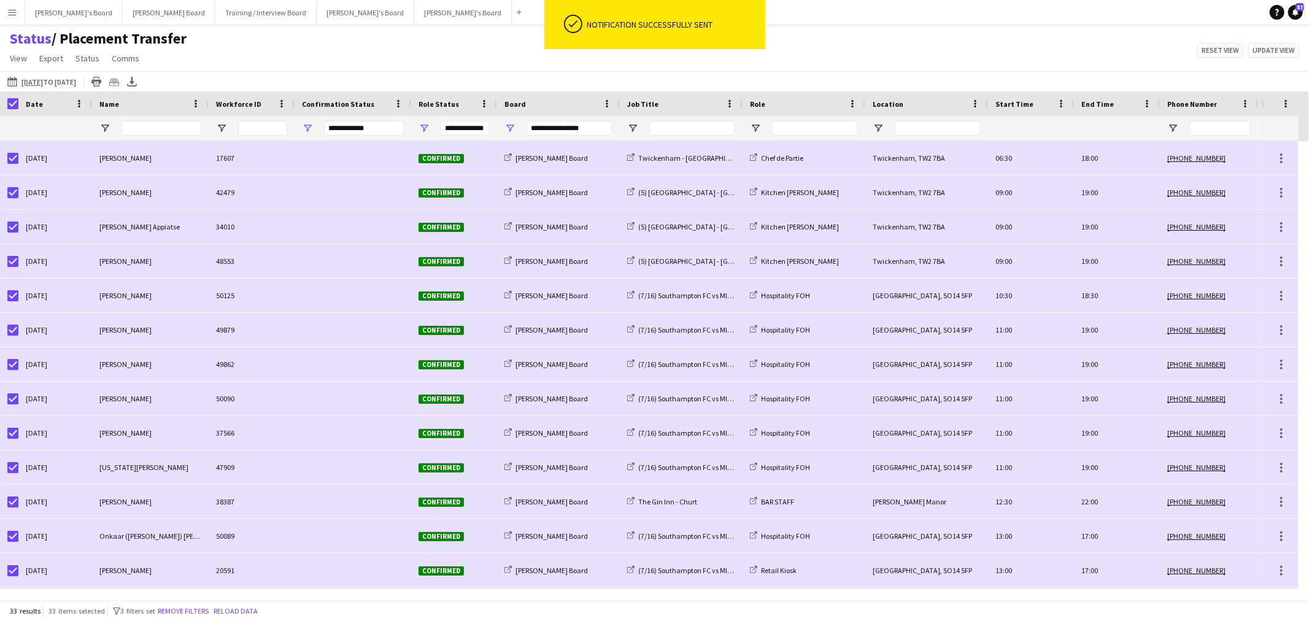
click at [395, 56] on div "Status / Placement Transfer View Views Default view Airshow Accreditation Airsh…" at bounding box center [654, 50] width 1309 height 42
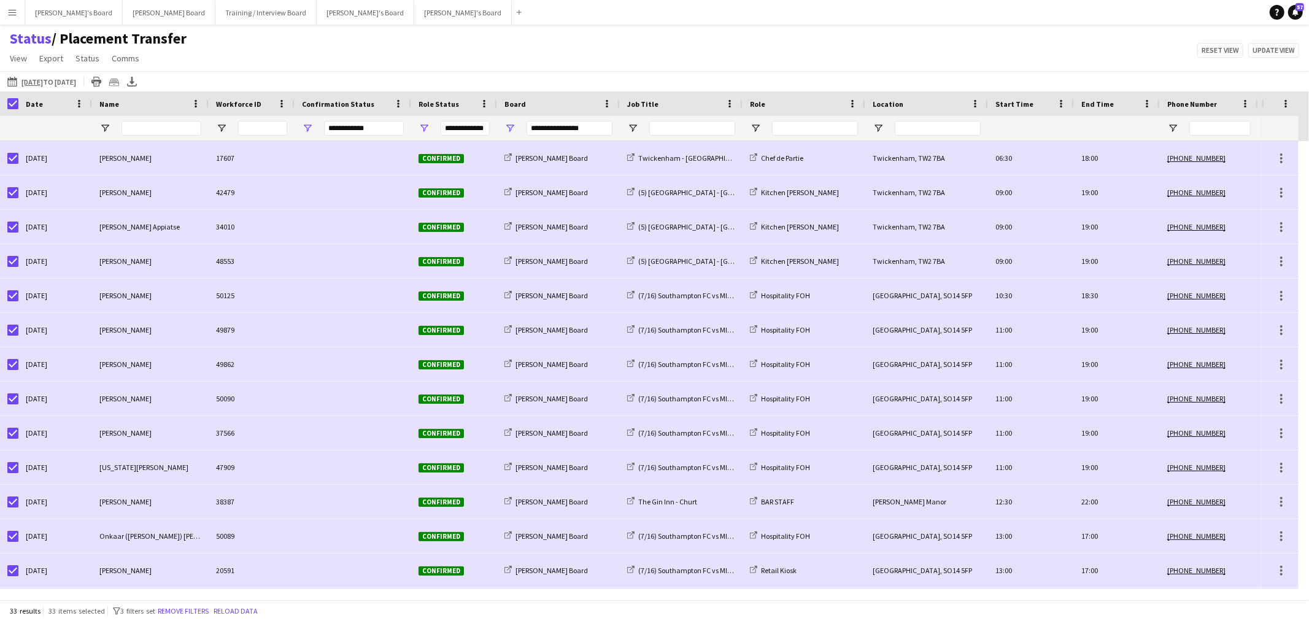
click at [396, 56] on div "Status / Placement Transfer View Views Default view Airshow Accreditation Airsh…" at bounding box center [654, 50] width 1309 height 42
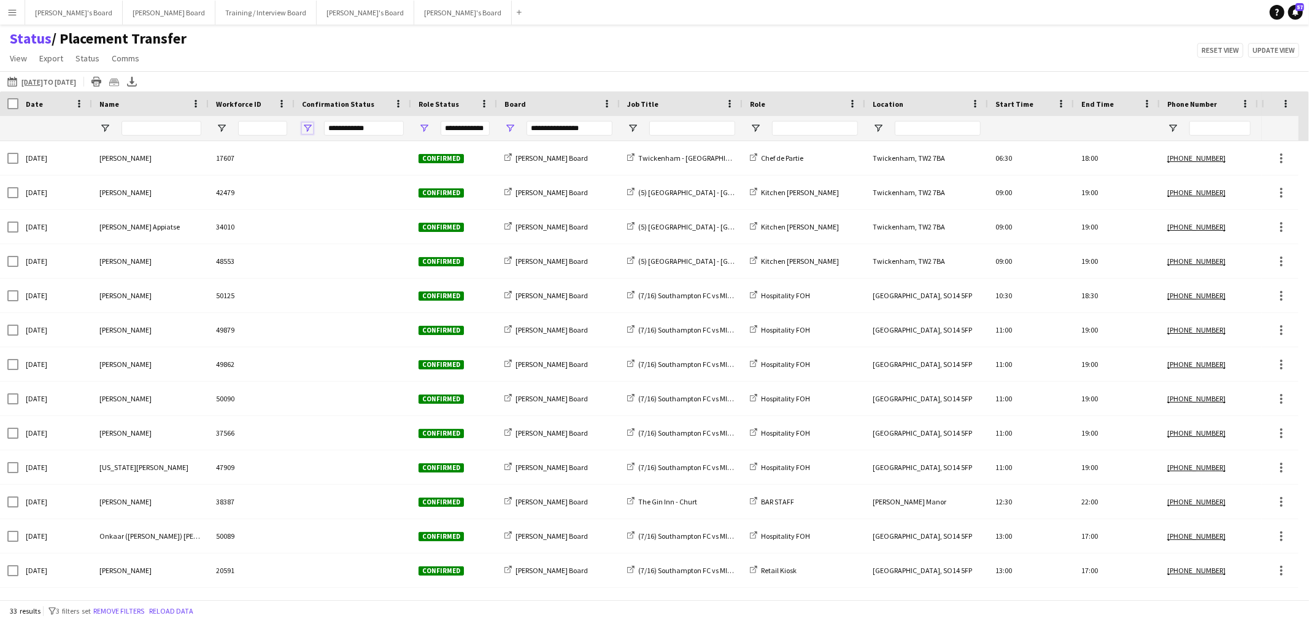
click at [305, 123] on span "Open Filter Menu" at bounding box center [307, 128] width 11 height 11
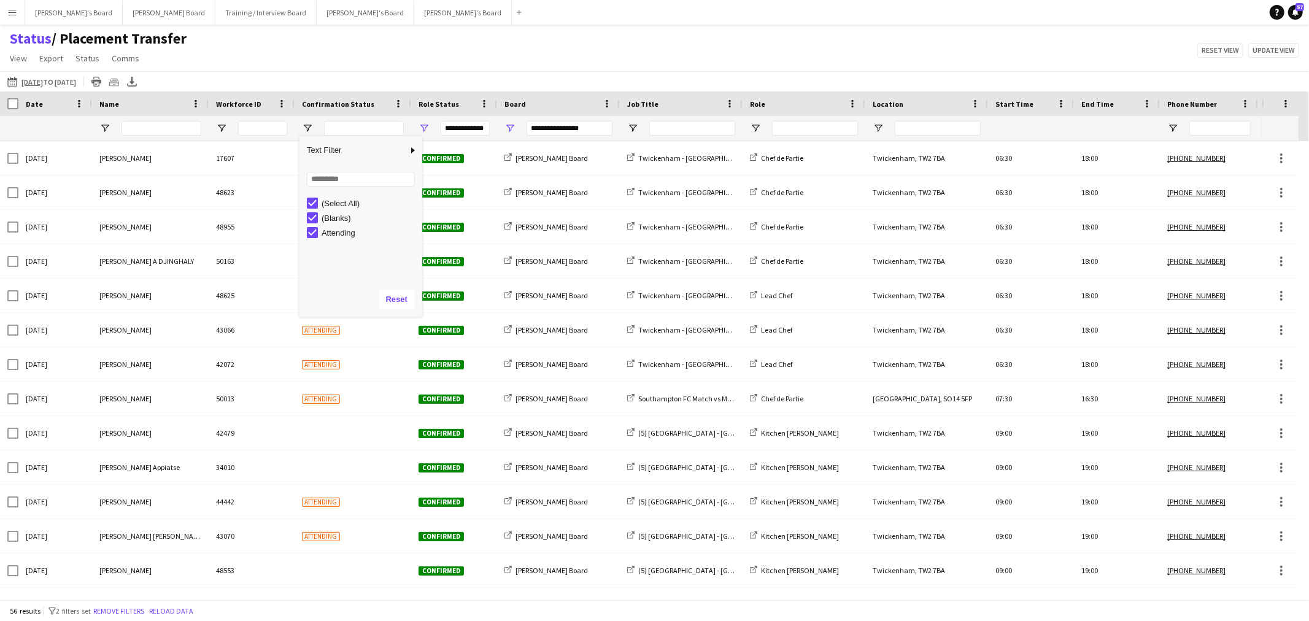
click at [365, 59] on div "Status / Placement Transfer View Views Default view Airshow Accreditation Airsh…" at bounding box center [654, 50] width 1309 height 42
click at [134, 82] on icon at bounding box center [131, 80] width 5 height 7
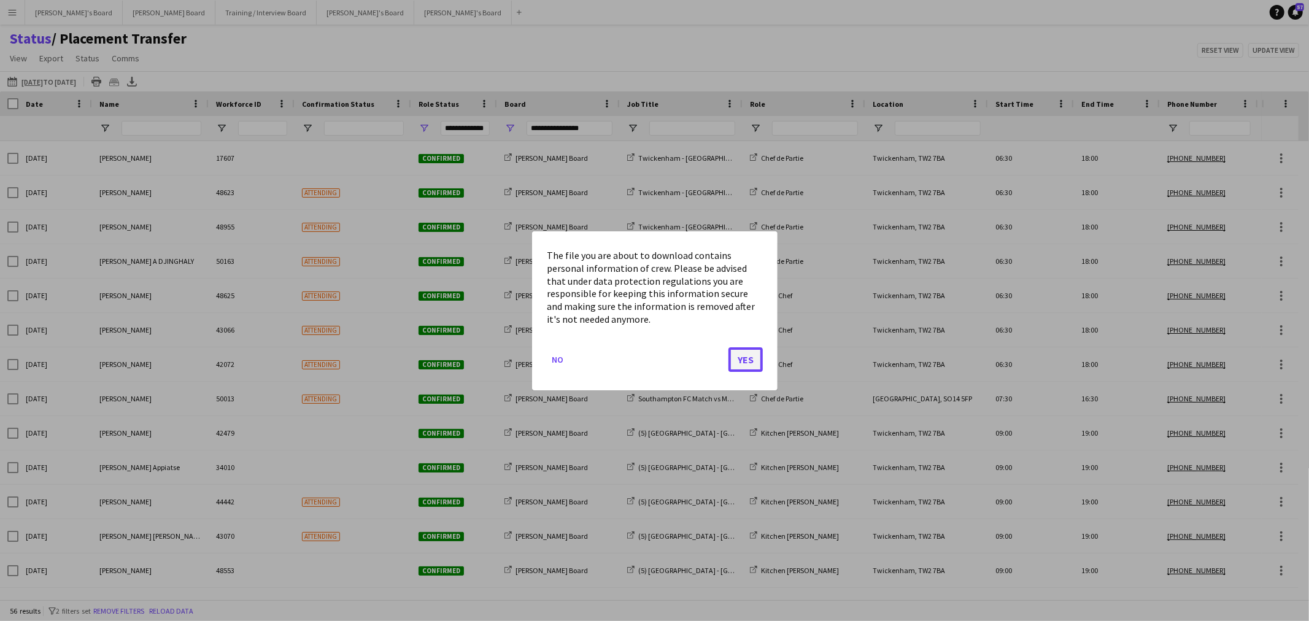
click at [762, 359] on button "Yes" at bounding box center [746, 359] width 34 height 25
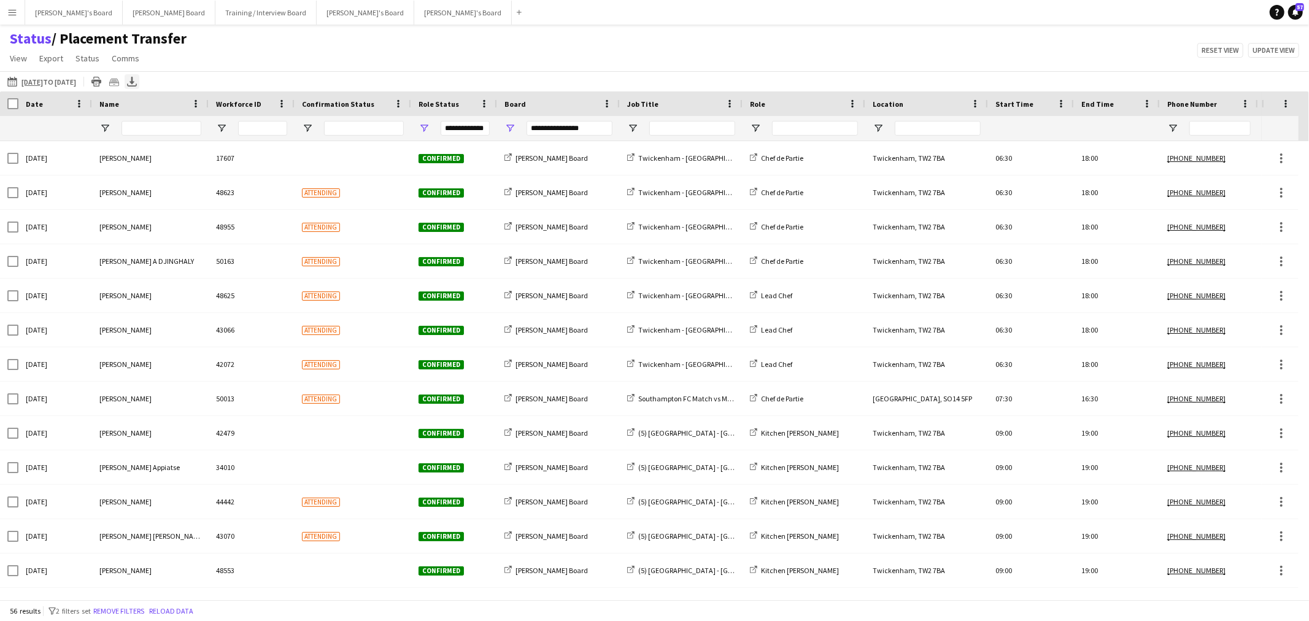
click at [137, 77] on icon "Export XLSX" at bounding box center [132, 82] width 10 height 10
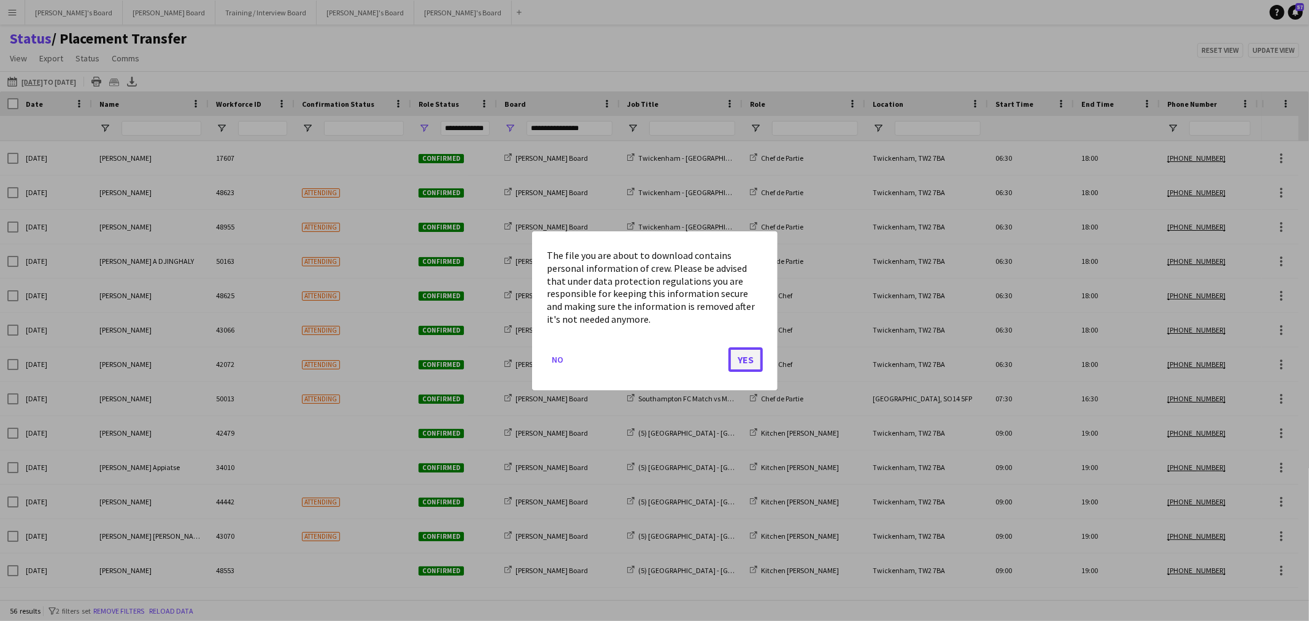
click at [741, 360] on button "Yes" at bounding box center [746, 359] width 34 height 25
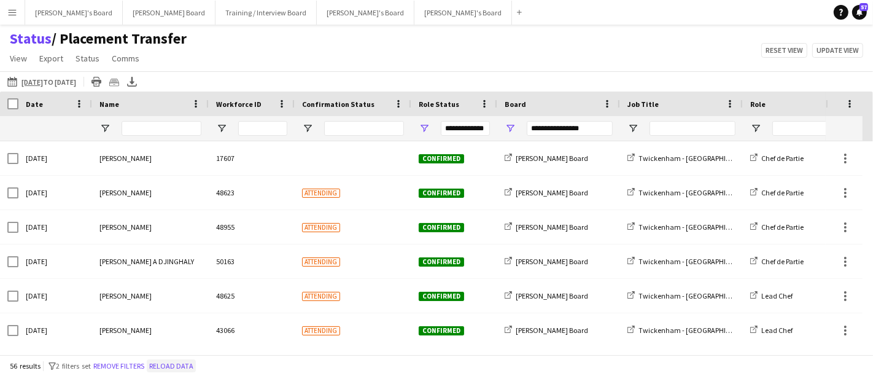
click at [184, 369] on button "Reload data" at bounding box center [171, 366] width 49 height 14
click at [303, 130] on span "Open Filter Menu" at bounding box center [307, 128] width 11 height 11
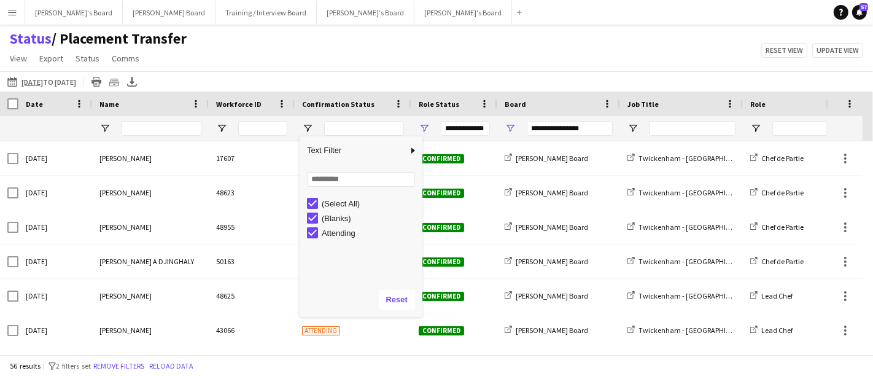
click at [403, 56] on div "Status / Placement Transfer View Views Default view Airshow Accreditation Airsh…" at bounding box center [436, 50] width 873 height 42
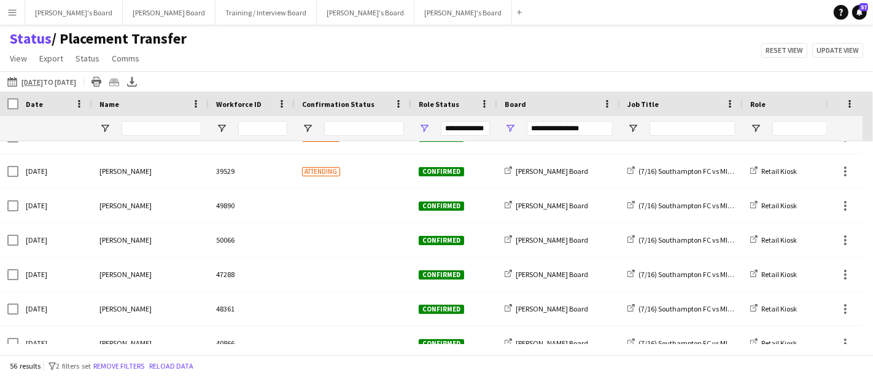
scroll to position [1498, 0]
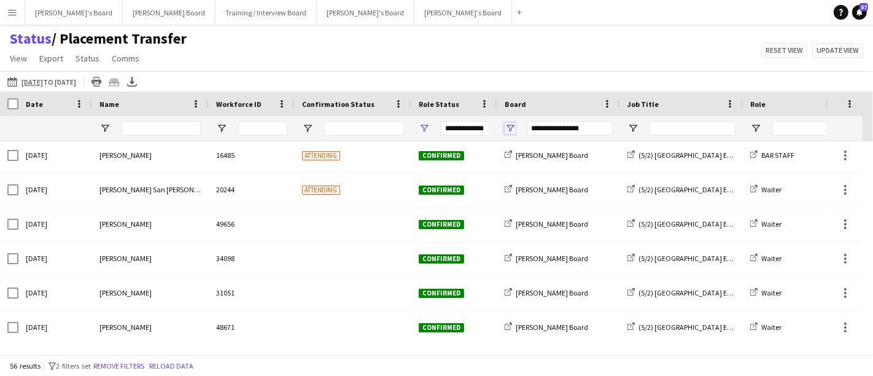
click at [512, 130] on span "Open Filter Menu" at bounding box center [509, 128] width 11 height 11
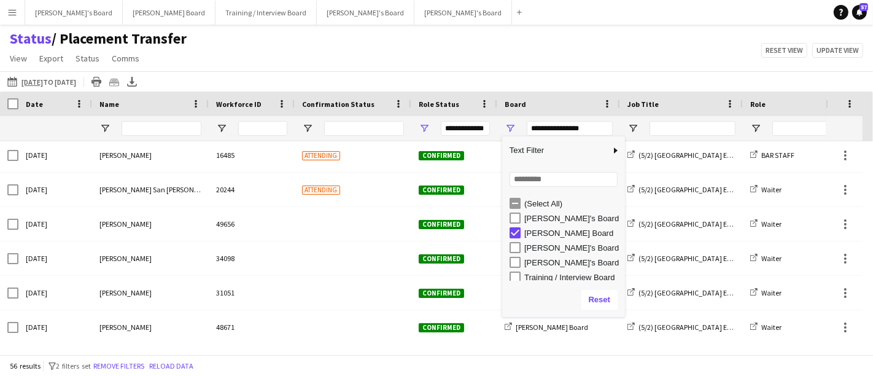
click at [520, 215] on div "[PERSON_NAME]'s Board" at bounding box center [566, 218] width 115 height 15
type input "**********"
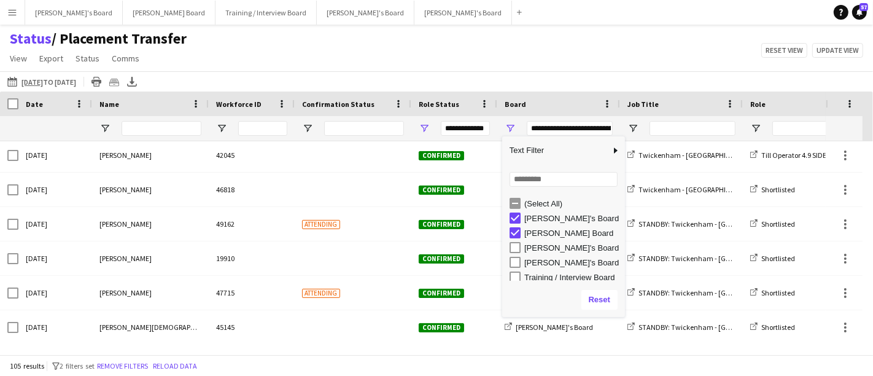
click at [514, 44] on div "Status / Placement Transfer View Views Default view Airshow Accreditation Airsh…" at bounding box center [436, 50] width 873 height 42
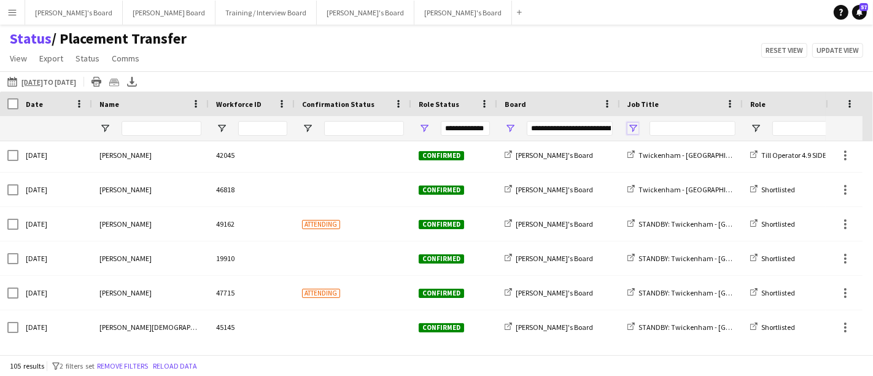
click at [627, 127] on span "Open Filter Menu" at bounding box center [632, 128] width 11 height 11
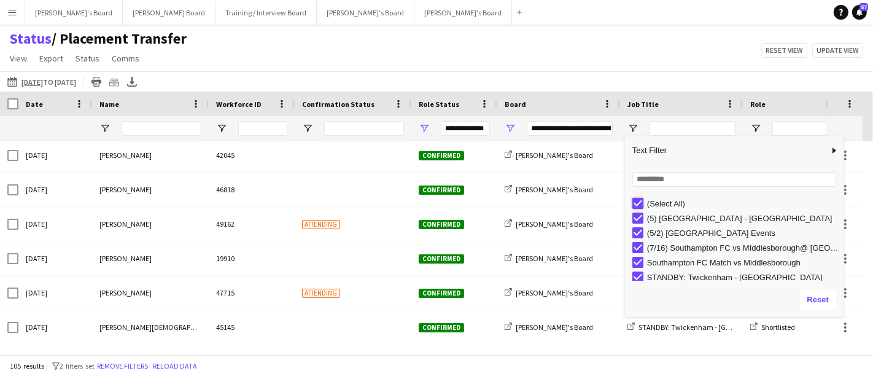
type input "***"
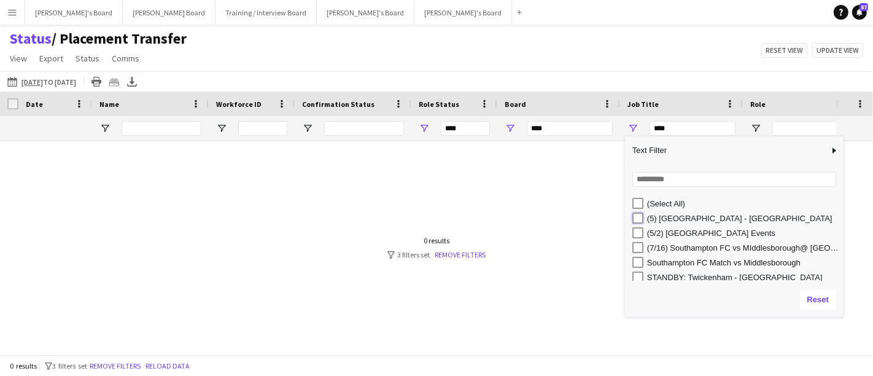
type input "**********"
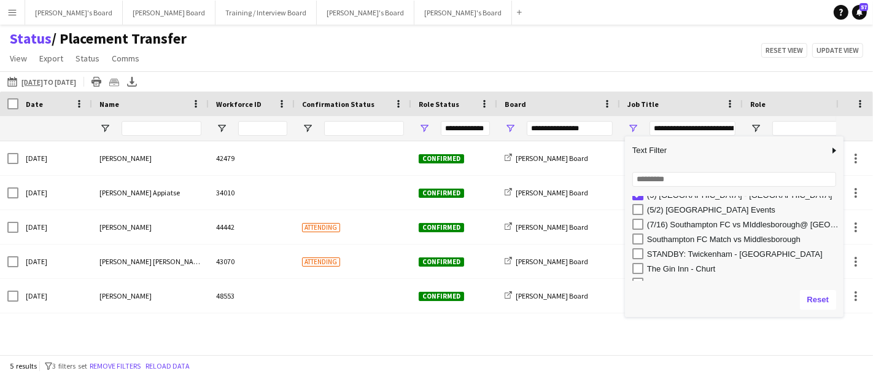
scroll to position [33, 0]
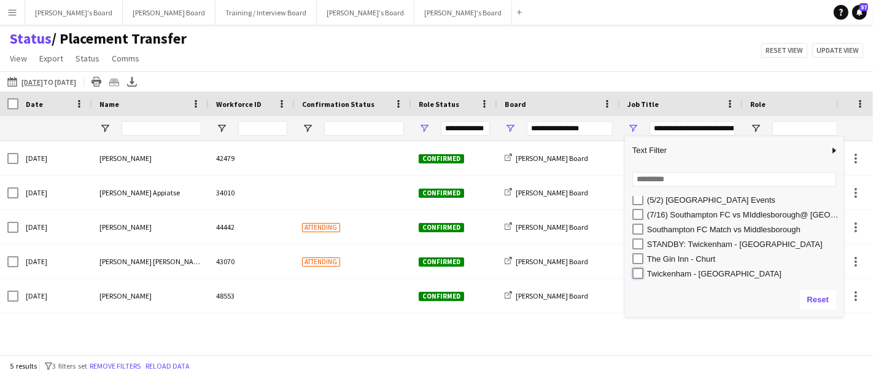
type input "**********"
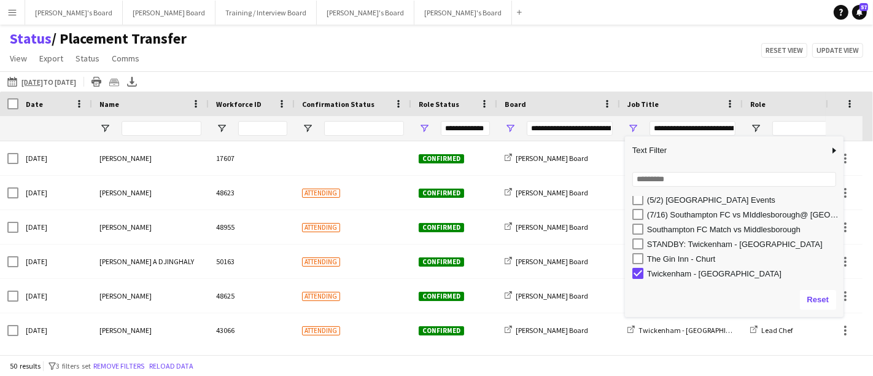
click at [592, 41] on div "Status / Placement Transfer View Views Default view Airshow Accreditation Airsh…" at bounding box center [436, 50] width 873 height 42
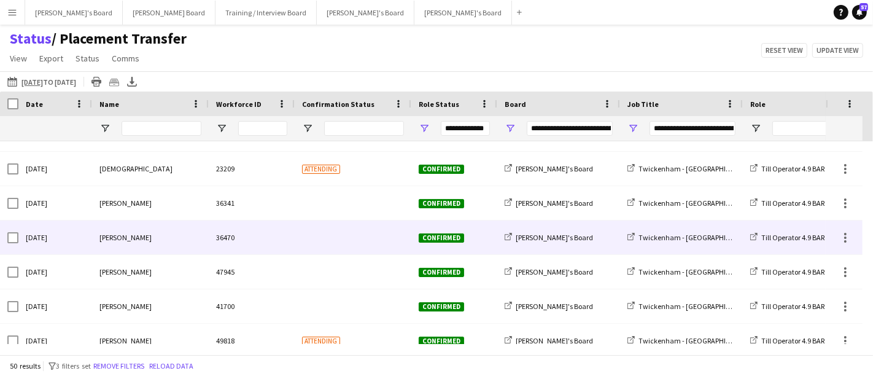
scroll to position [1515, 0]
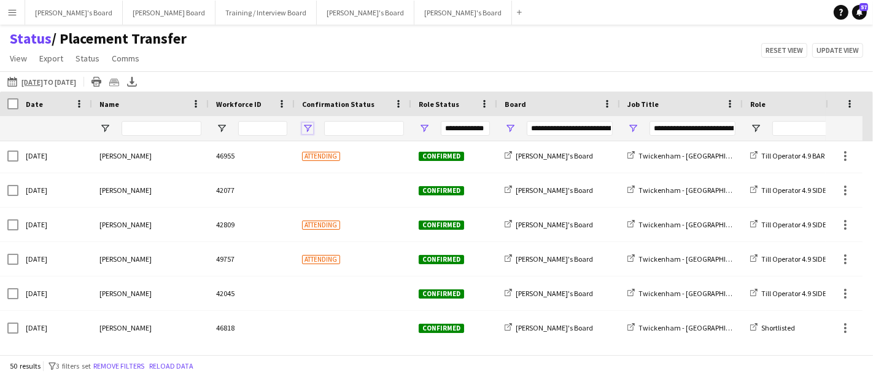
click at [309, 130] on span "Open Filter Menu" at bounding box center [307, 128] width 11 height 11
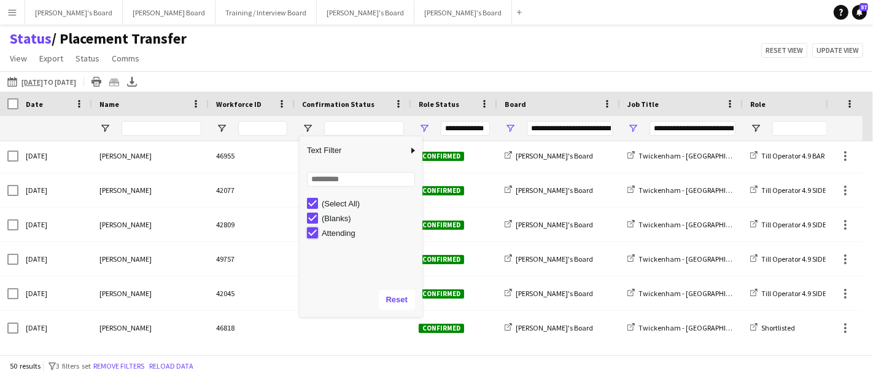
type input "**********"
click at [359, 44] on div "Status / Placement Transfer View Views Default view Airshow Accreditation Airsh…" at bounding box center [436, 50] width 873 height 42
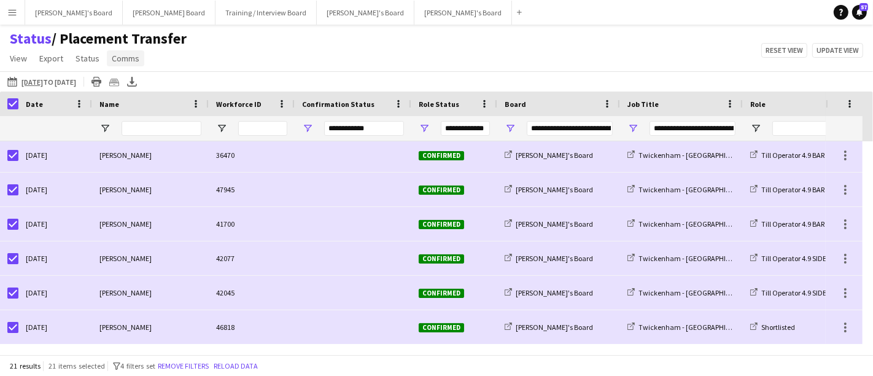
click at [131, 56] on span "Comms" at bounding box center [126, 58] width 28 height 11
click at [174, 91] on link "Send notification" at bounding box center [148, 85] width 86 height 26
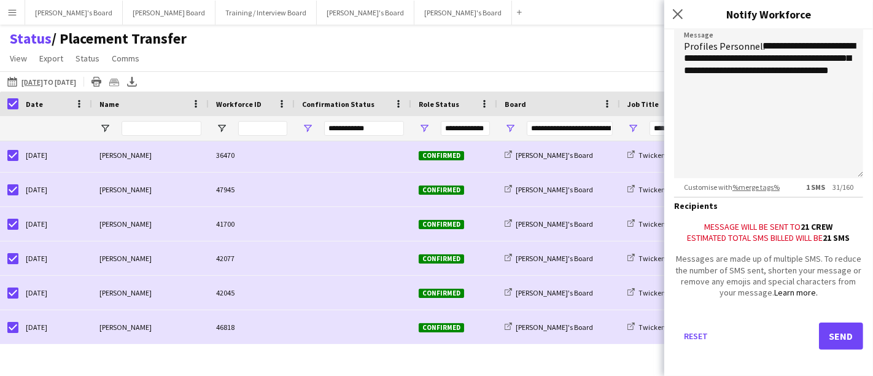
scroll to position [63, 0]
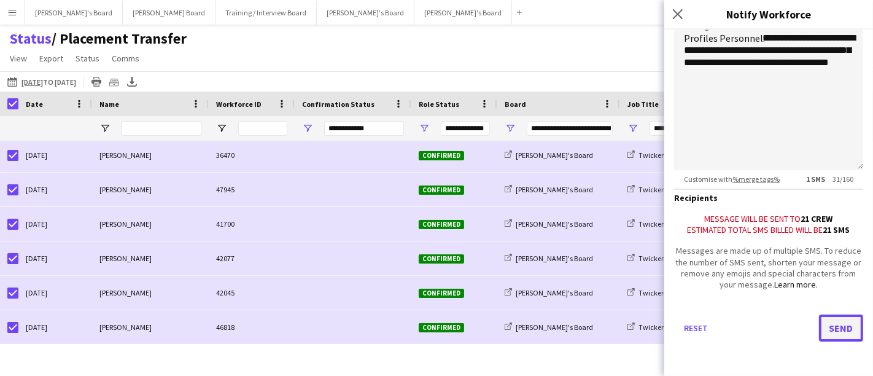
click at [831, 323] on button "Send" at bounding box center [841, 327] width 44 height 27
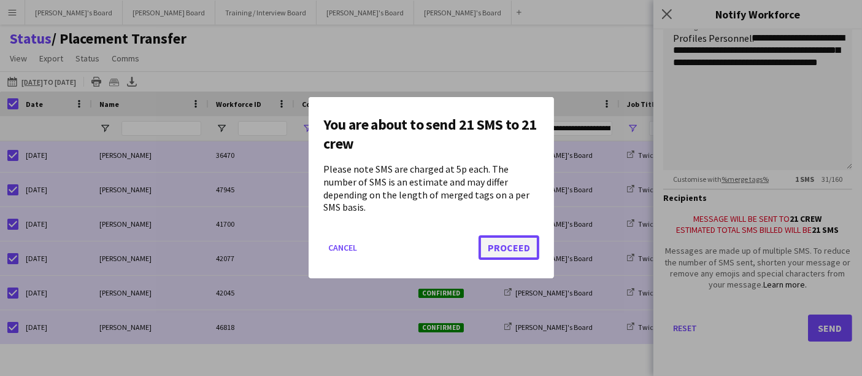
click at [530, 241] on button "Proceed" at bounding box center [509, 248] width 61 height 25
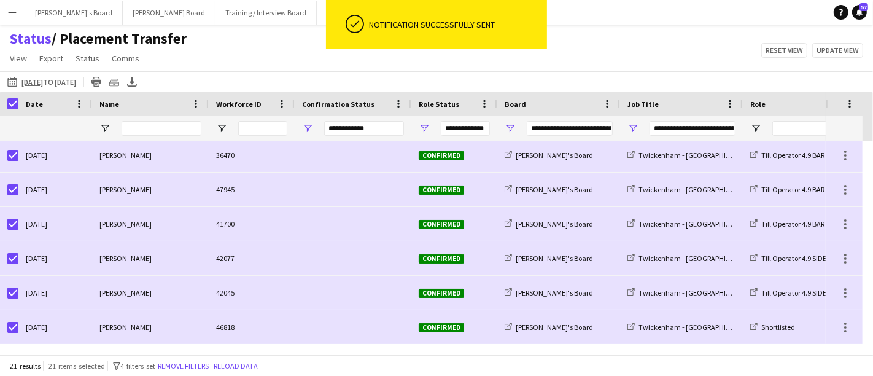
click at [253, 39] on div "Status / Placement Transfer View Views Default view Airshow Accreditation Airsh…" at bounding box center [436, 50] width 873 height 42
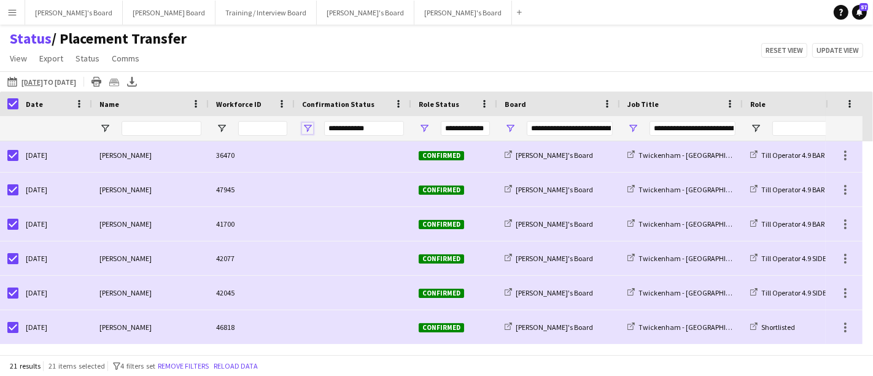
click at [306, 127] on span "Open Filter Menu" at bounding box center [307, 128] width 11 height 11
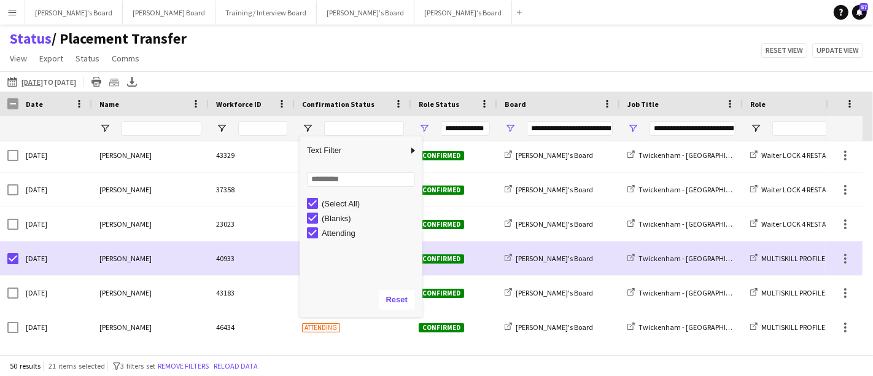
click at [285, 58] on div "Status / Placement Transfer View Views Default view Airshow Accreditation Airsh…" at bounding box center [436, 50] width 873 height 42
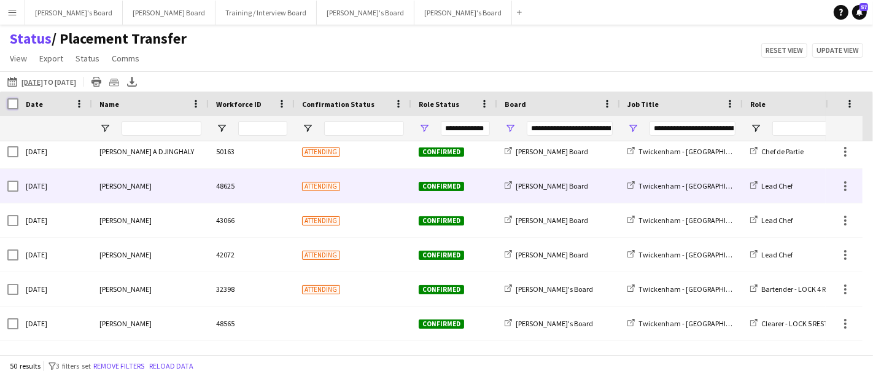
scroll to position [37, 0]
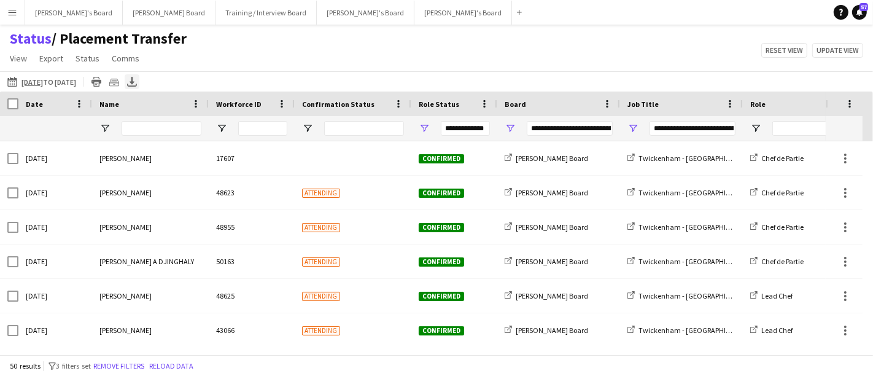
click at [137, 85] on icon "Export XLSX" at bounding box center [132, 82] width 10 height 10
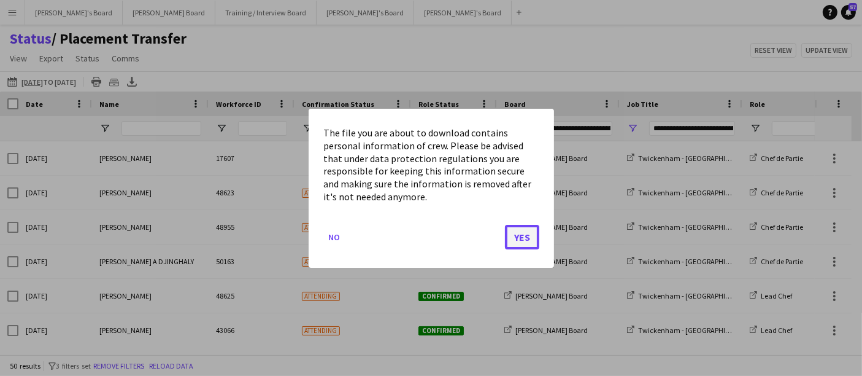
click at [523, 234] on button "Yes" at bounding box center [522, 236] width 34 height 25
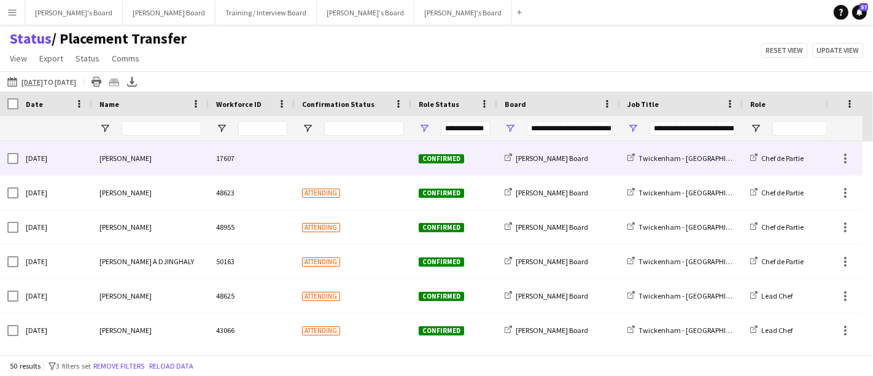
click at [20, 158] on div "Sat, 27 Sep 2025" at bounding box center [55, 158] width 74 height 34
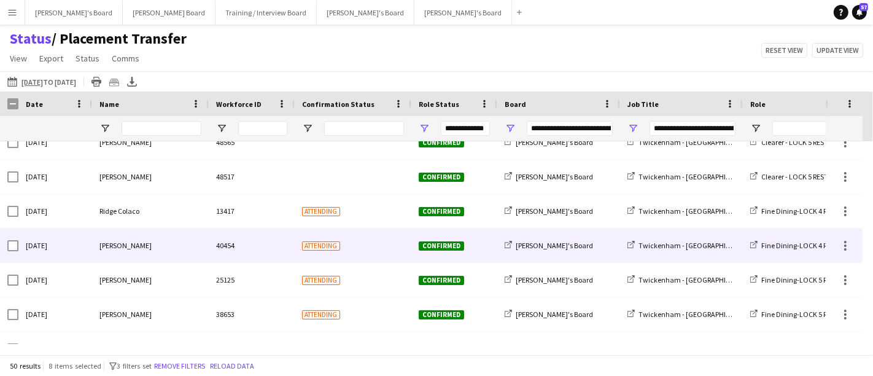
scroll to position [273, 0]
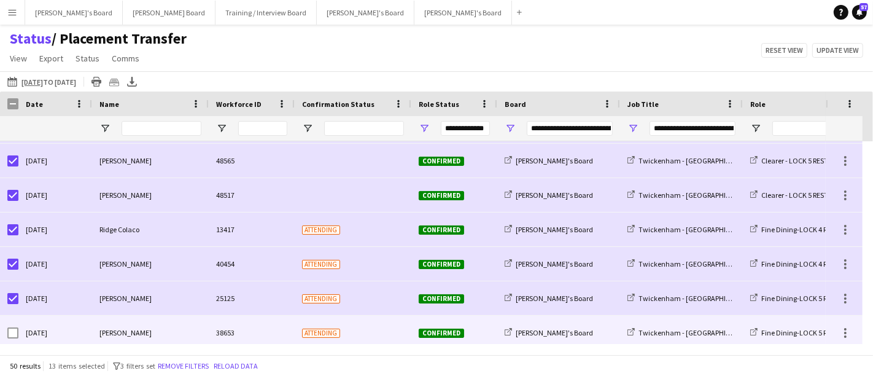
click at [6, 328] on div at bounding box center [9, 332] width 18 height 34
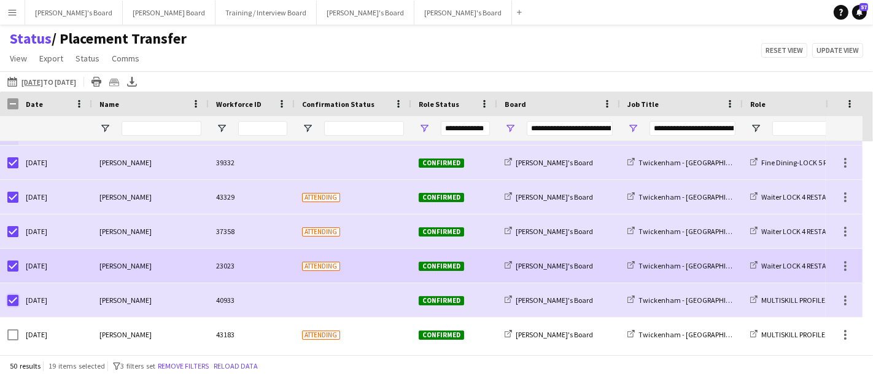
scroll to position [528, 0]
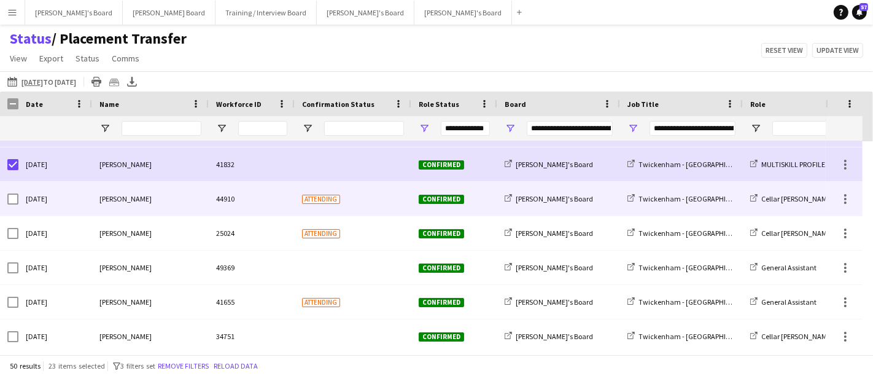
click at [18, 203] on div "Sat, 27 Sep 2025" at bounding box center [55, 199] width 74 height 34
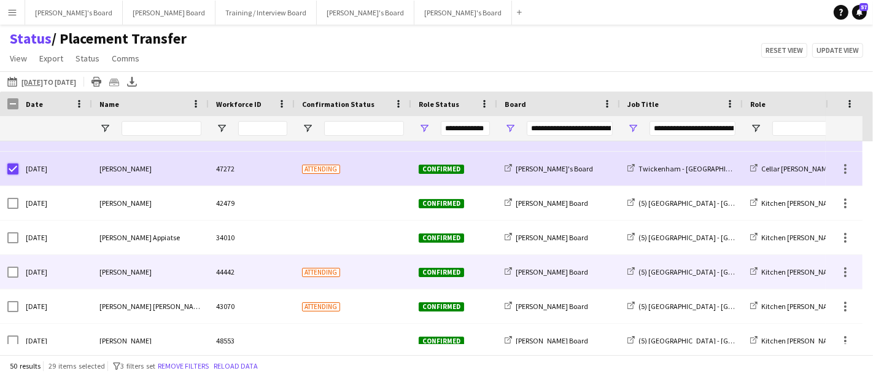
scroll to position [954, 0]
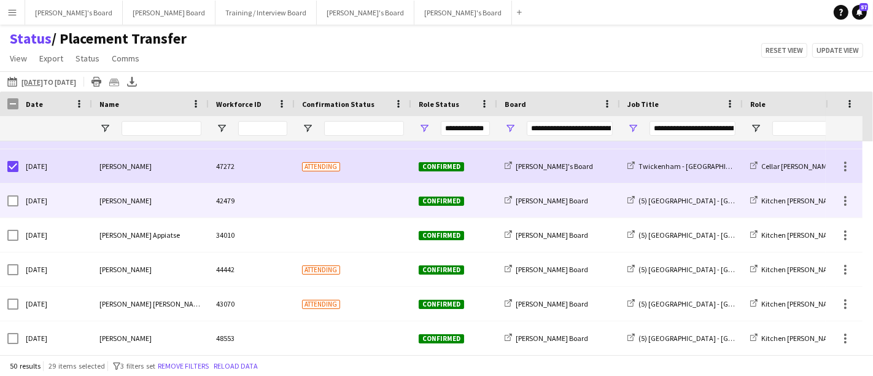
click at [5, 204] on div at bounding box center [9, 201] width 18 height 34
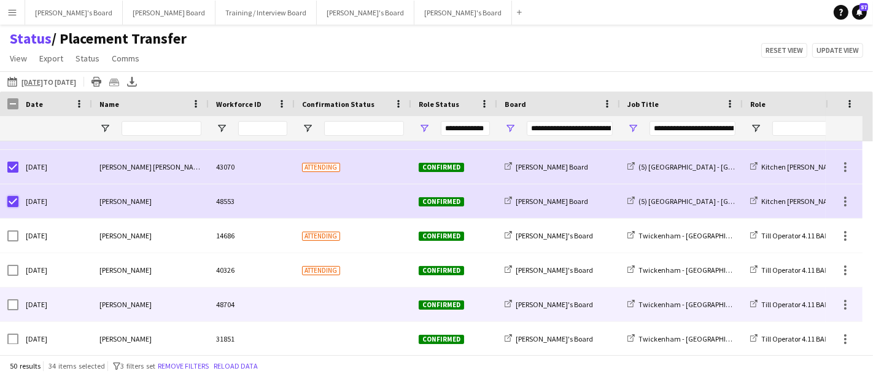
scroll to position [1106, 0]
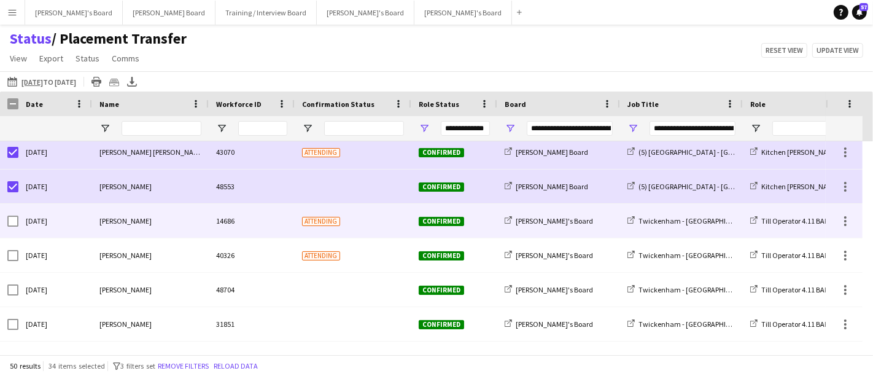
click at [4, 216] on div at bounding box center [9, 221] width 18 height 34
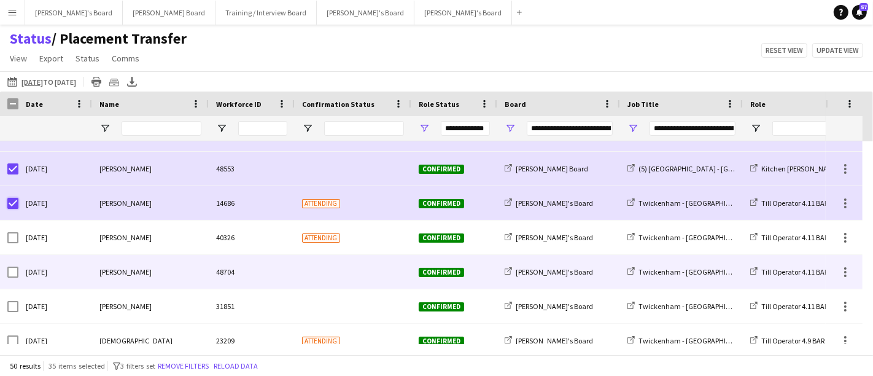
scroll to position [1070, 0]
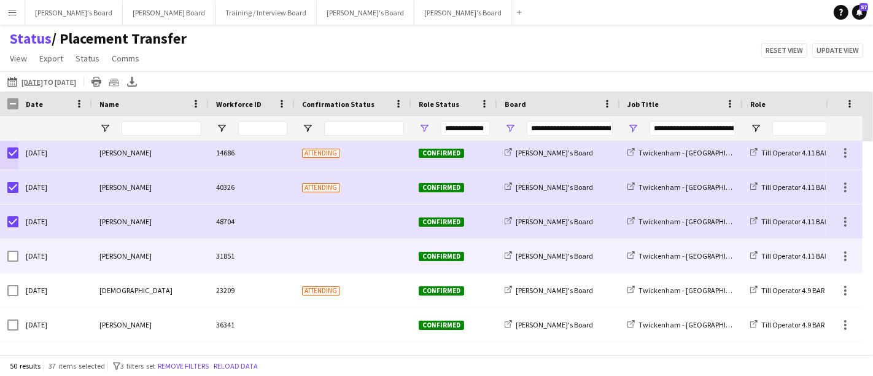
click at [6, 260] on div at bounding box center [9, 256] width 18 height 34
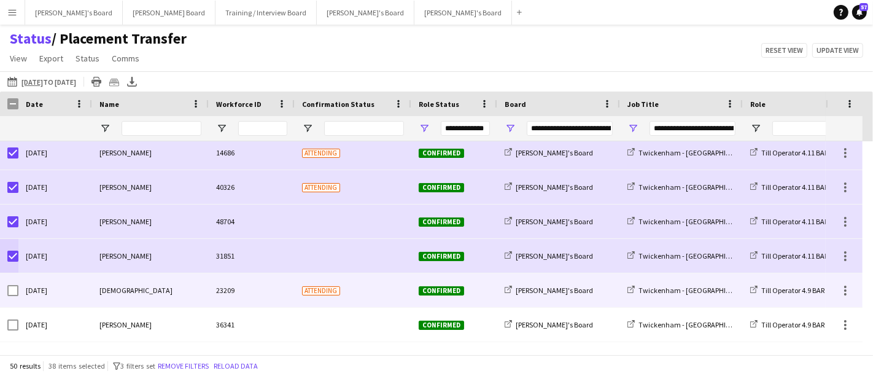
click at [11, 284] on div at bounding box center [12, 290] width 11 height 34
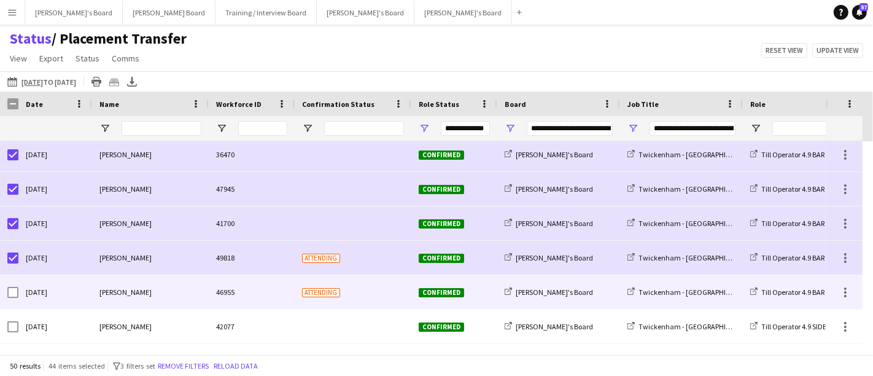
click at [13, 281] on div at bounding box center [12, 292] width 11 height 34
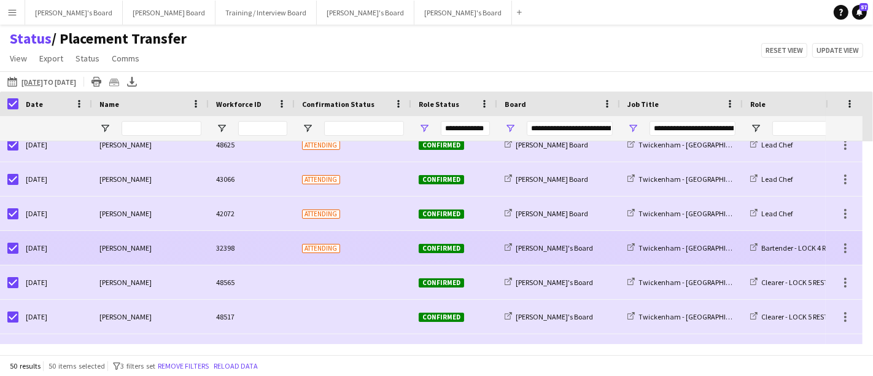
scroll to position [0, 0]
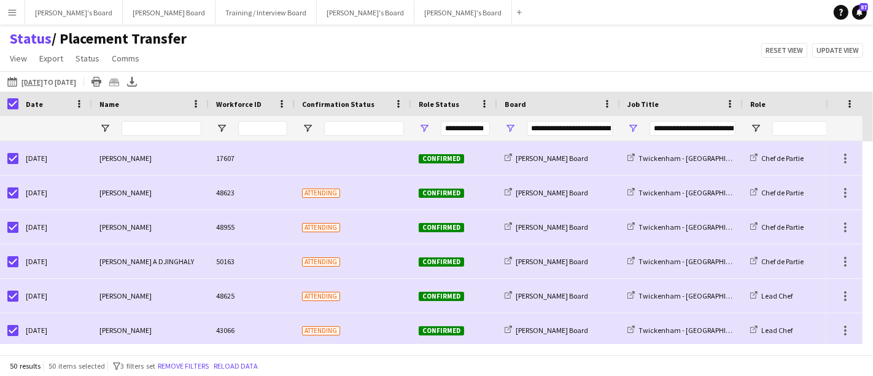
click at [640, 127] on div "**********" at bounding box center [681, 128] width 123 height 25
click at [632, 130] on span "Open Filter Menu" at bounding box center [632, 128] width 11 height 11
click at [659, 69] on div "Status / Placement Transfer View Views Default view Airshow Accreditation Airsh…" at bounding box center [436, 50] width 873 height 42
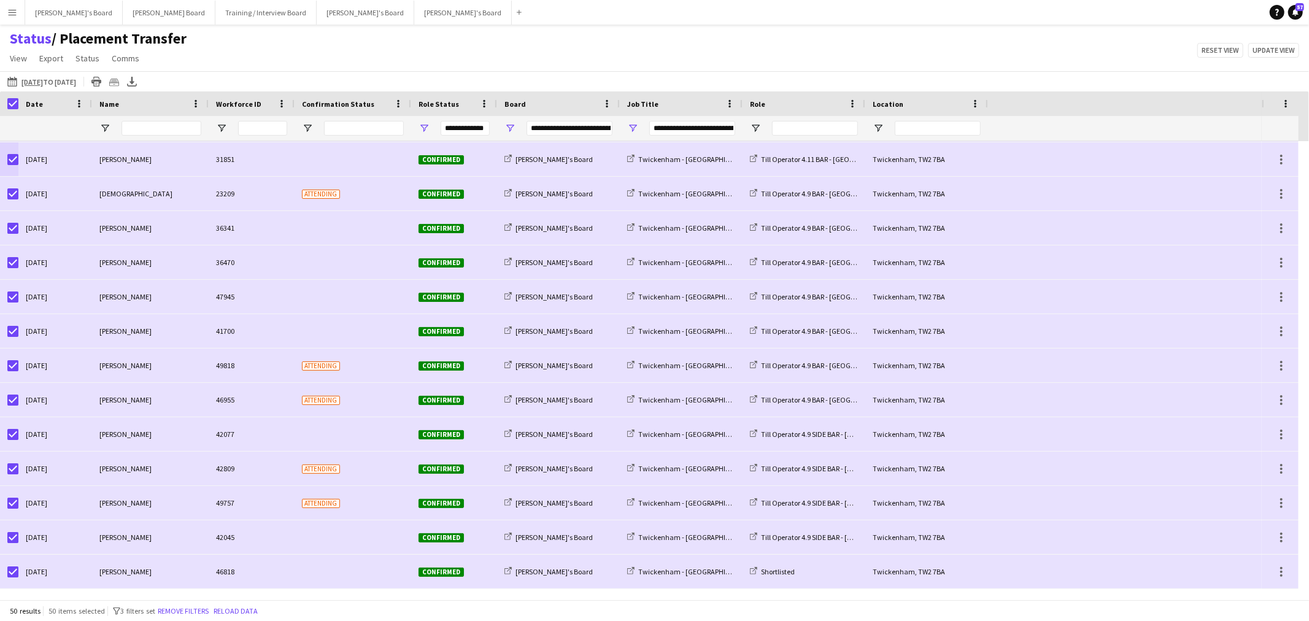
scroll to position [1270, 0]
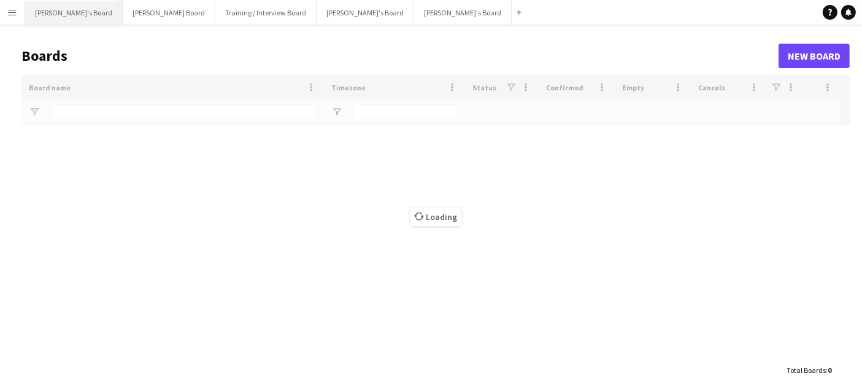
type input "***"
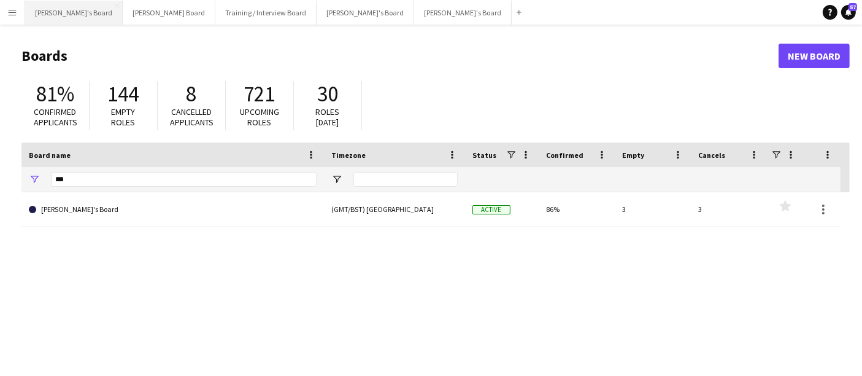
click at [54, 9] on button "[PERSON_NAME]'s Board Close" at bounding box center [74, 13] width 98 height 24
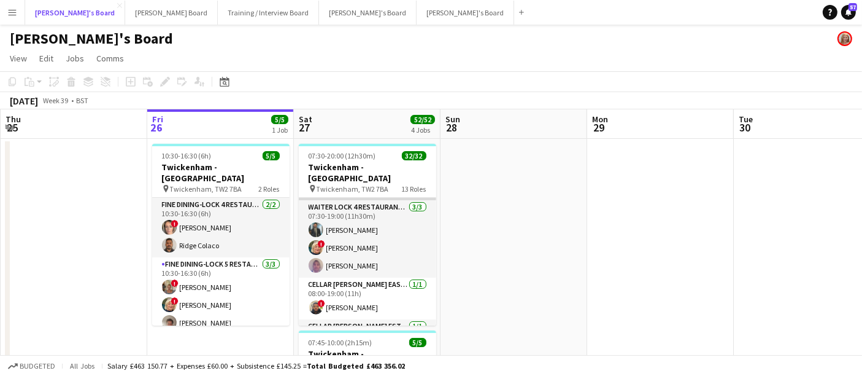
scroll to position [273, 0]
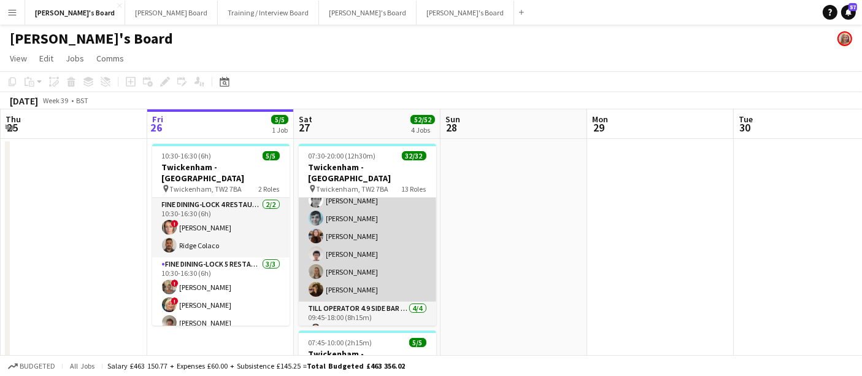
click at [366, 244] on app-card-role "Till Operator 4.9 BAR - SOUTH EAST CORNER 7/7 09:45-18:00 (8h15m) ! Mofe Soyibo…" at bounding box center [367, 227] width 137 height 149
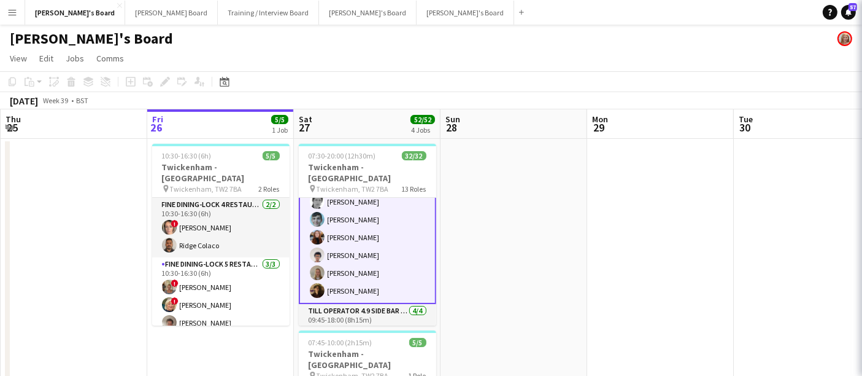
scroll to position [682, 0]
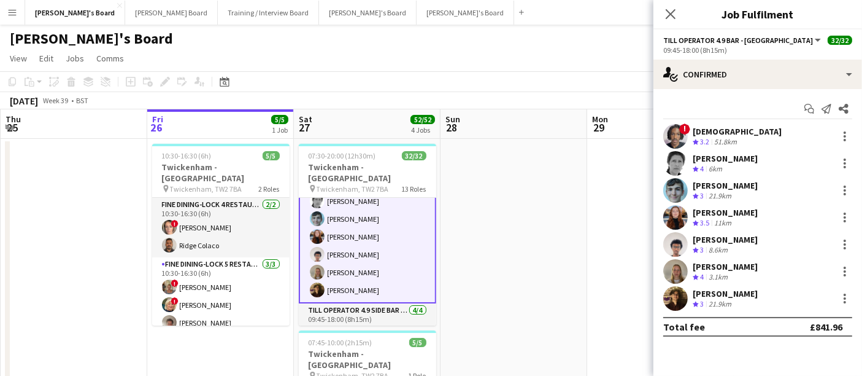
click at [720, 293] on div "Saksham Rai" at bounding box center [725, 293] width 65 height 11
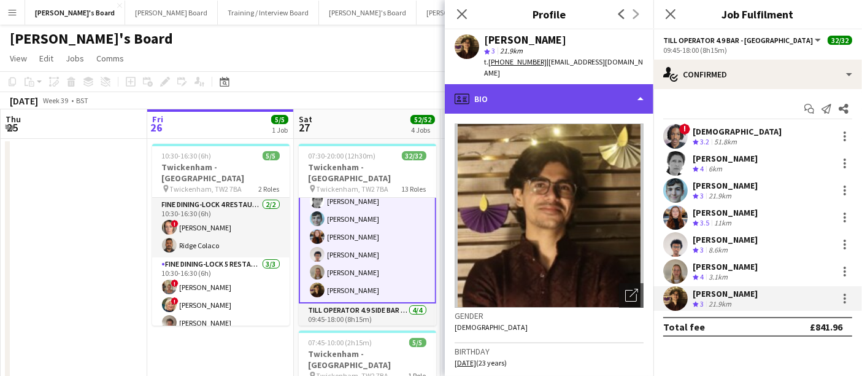
click at [532, 97] on div "profile Bio" at bounding box center [549, 98] width 209 height 29
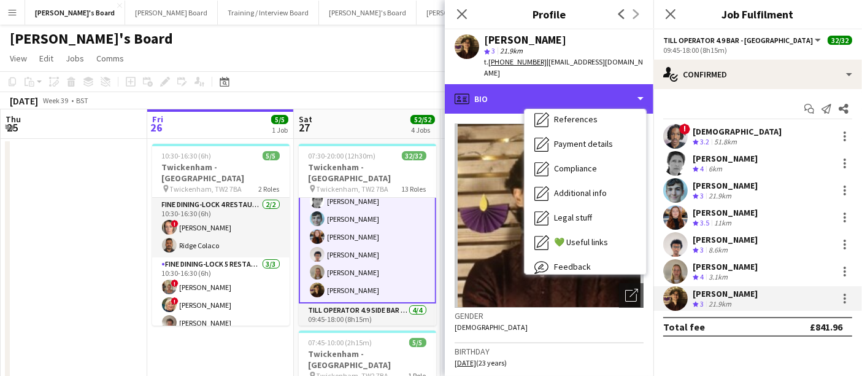
scroll to position [136, 0]
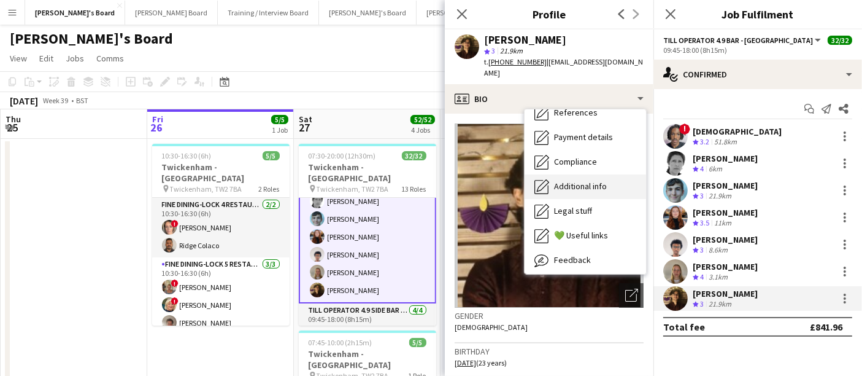
click at [576, 174] on div "Additional info Additional info" at bounding box center [586, 186] width 122 height 25
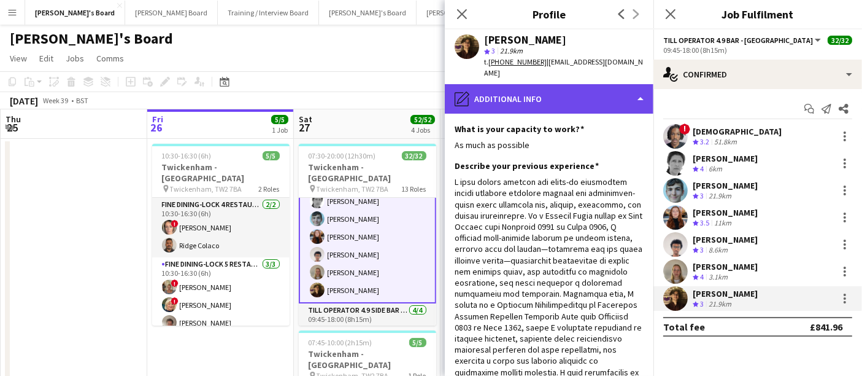
click at [573, 91] on div "pencil4 Additional info" at bounding box center [549, 98] width 209 height 29
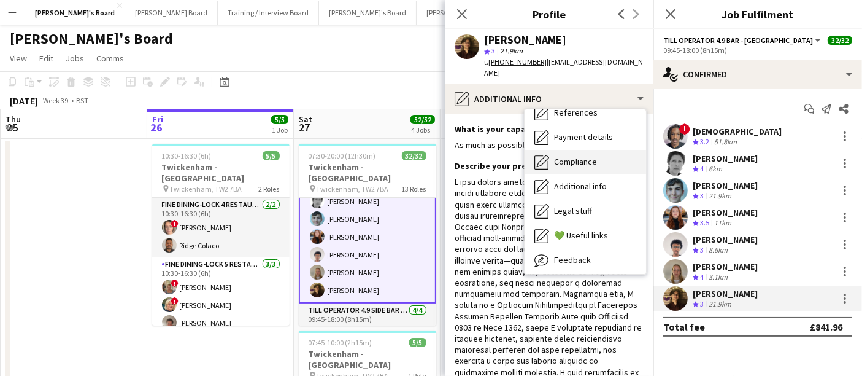
click at [594, 150] on div "Compliance Compliance" at bounding box center [586, 162] width 122 height 25
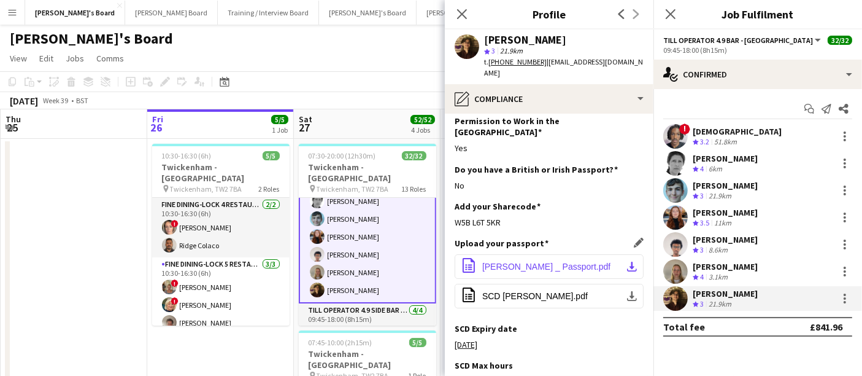
scroll to position [0, 0]
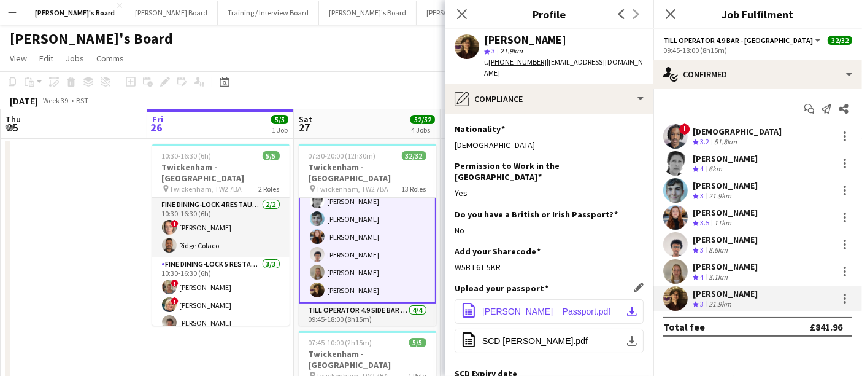
click at [627, 306] on app-icon "download-bottom" at bounding box center [632, 311] width 10 height 10
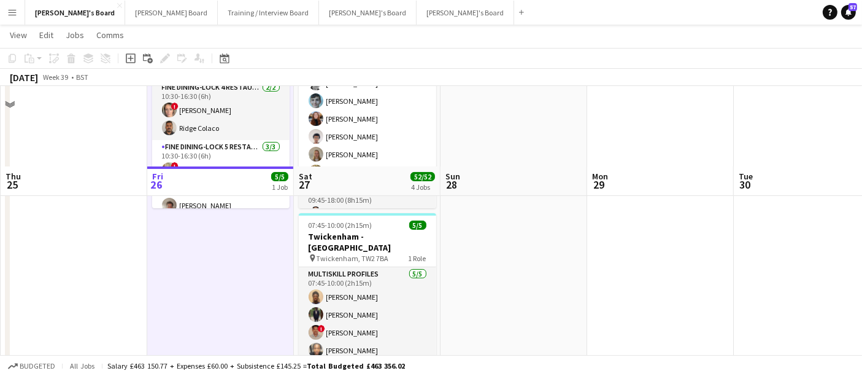
scroll to position [204, 0]
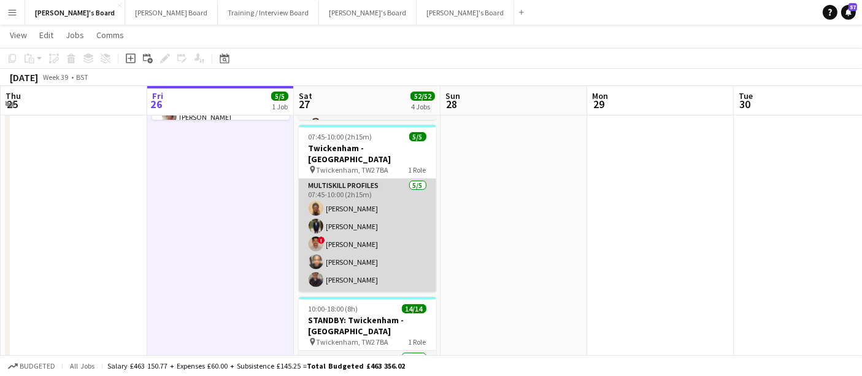
click at [345, 207] on app-card-role "MULTISKILL PROFILES 5/5 07:45-10:00 (2h15m) Abubakarr Sesay Jordan Ndjate ! Jon…" at bounding box center [367, 235] width 137 height 113
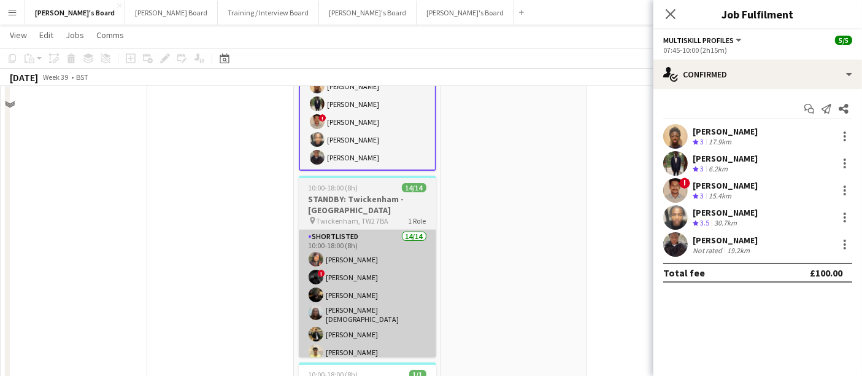
scroll to position [341, 0]
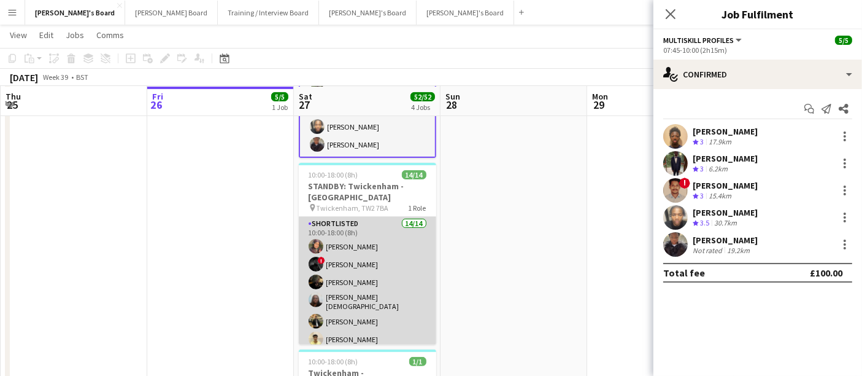
click at [364, 281] on app-card-role "Shortlisted 14/14 10:00-18:00 (8h) Sahra Ismail ! Sam Ubhayakar Pearl Houldcrof…" at bounding box center [367, 355] width 137 height 277
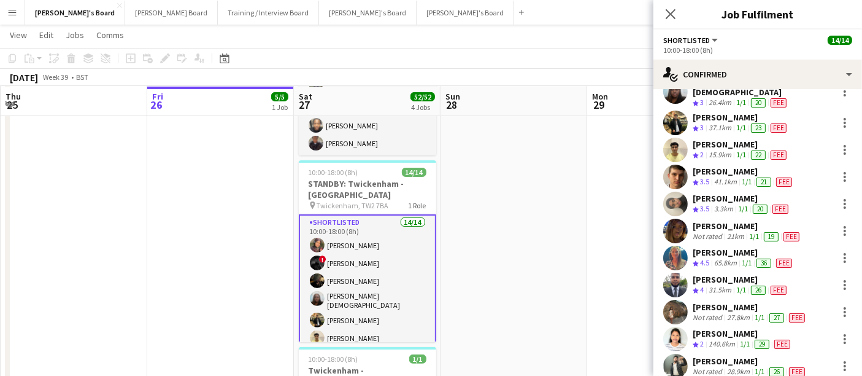
scroll to position [136, 0]
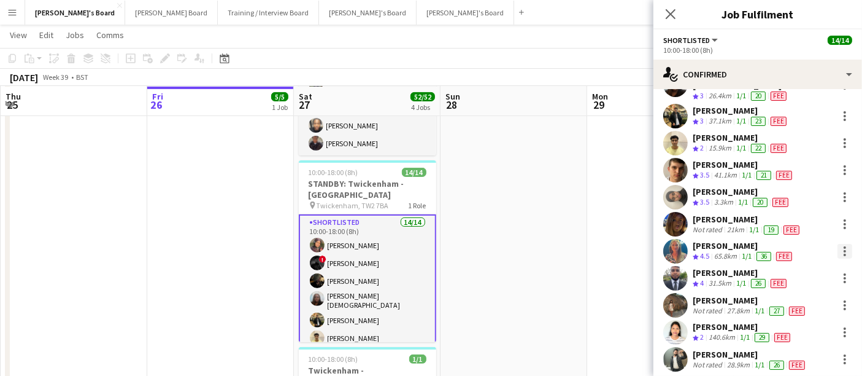
click at [838, 244] on div at bounding box center [845, 251] width 15 height 15
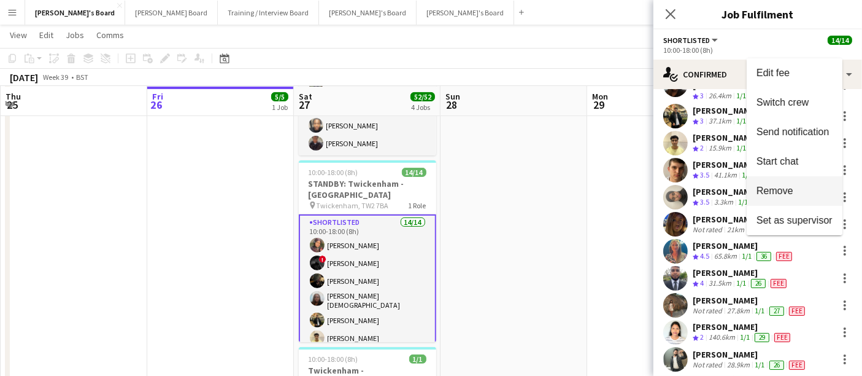
click at [791, 201] on button "Remove" at bounding box center [795, 190] width 96 height 29
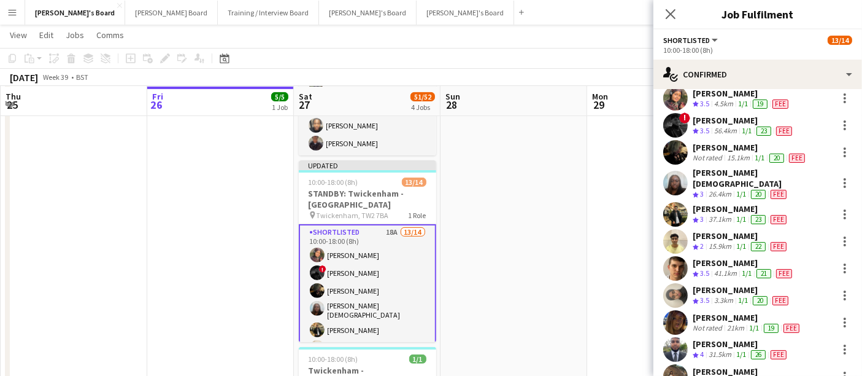
scroll to position [0, 0]
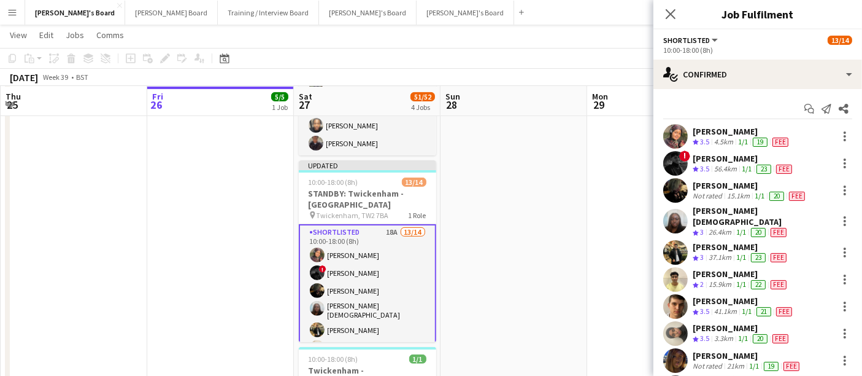
click at [835, 245] on div at bounding box center [843, 252] width 17 height 15
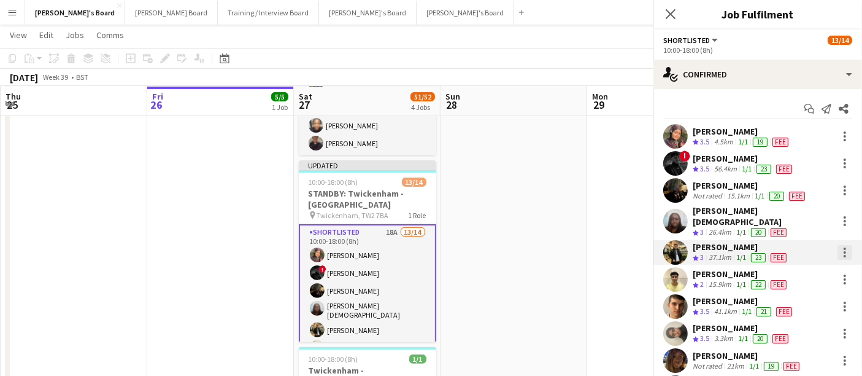
click at [844, 255] on div at bounding box center [845, 256] width 2 height 2
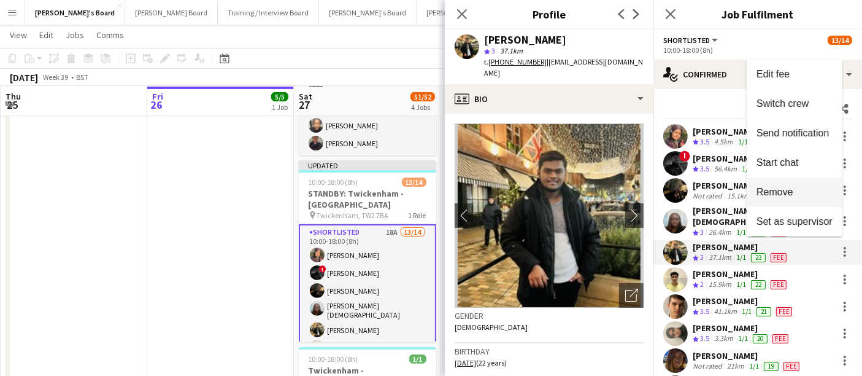
click at [806, 201] on button "Remove" at bounding box center [795, 191] width 96 height 29
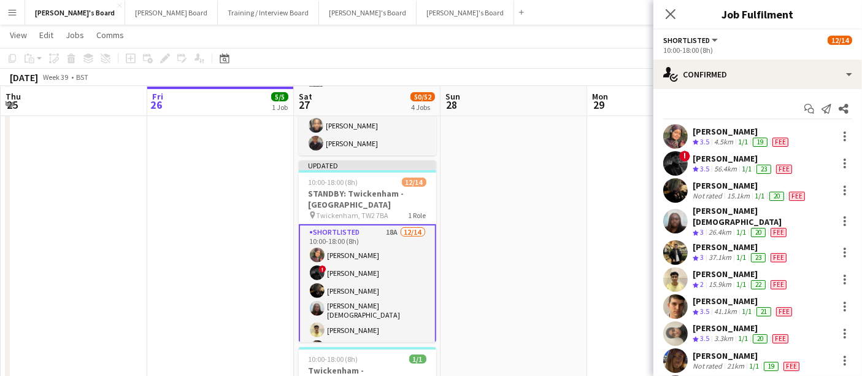
click at [475, 216] on app-date-cell at bounding box center [514, 133] width 147 height 672
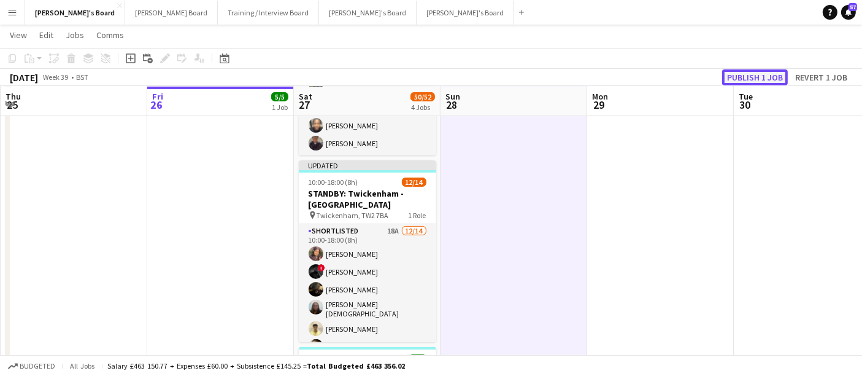
click at [753, 81] on button "Publish 1 job" at bounding box center [755, 77] width 66 height 16
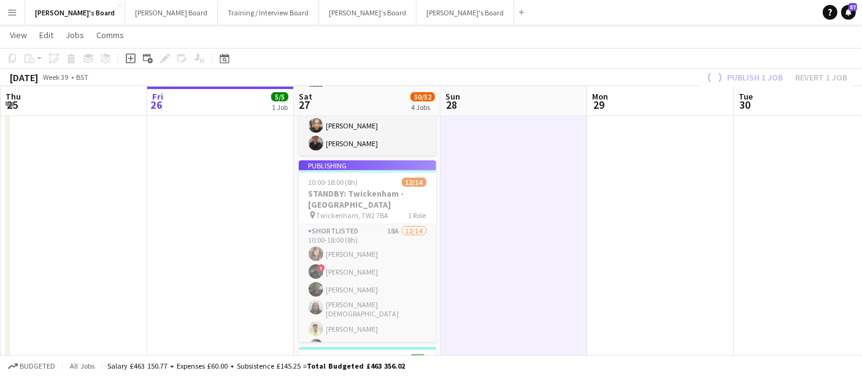
click at [406, 241] on app-card-role "Shortlisted 18A 12/14 10:00-18:00 (8h) Sahra Ismail ! Sam Ubhayakar Pearl Hould…" at bounding box center [367, 362] width 137 height 277
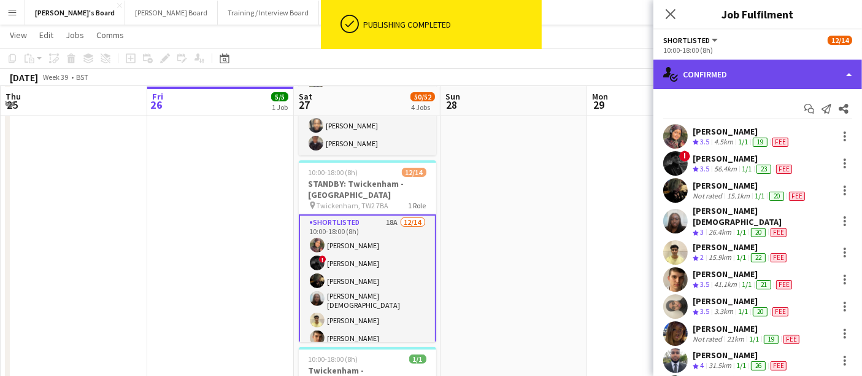
click at [733, 69] on div "single-neutral-actions-check-2 Confirmed" at bounding box center [758, 74] width 209 height 29
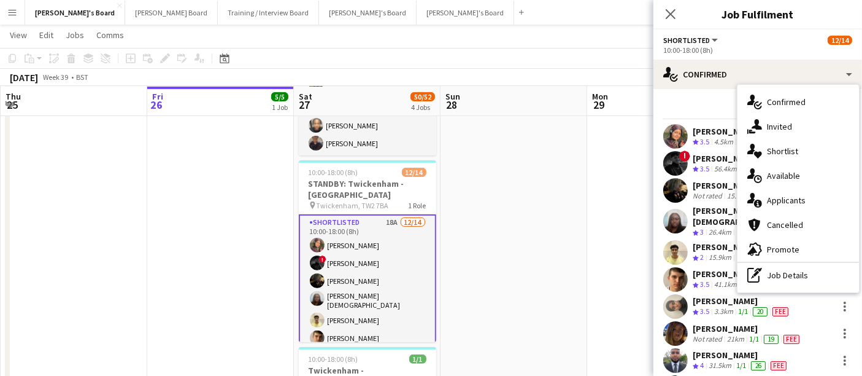
click at [707, 279] on span "3.5" at bounding box center [704, 283] width 9 height 9
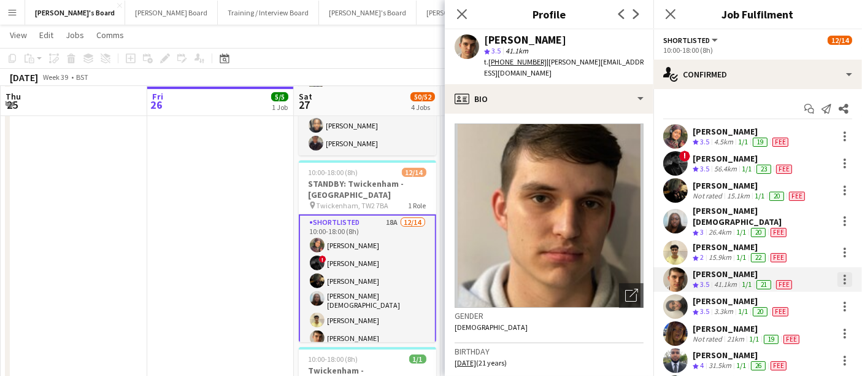
click at [838, 272] on div at bounding box center [845, 279] width 15 height 15
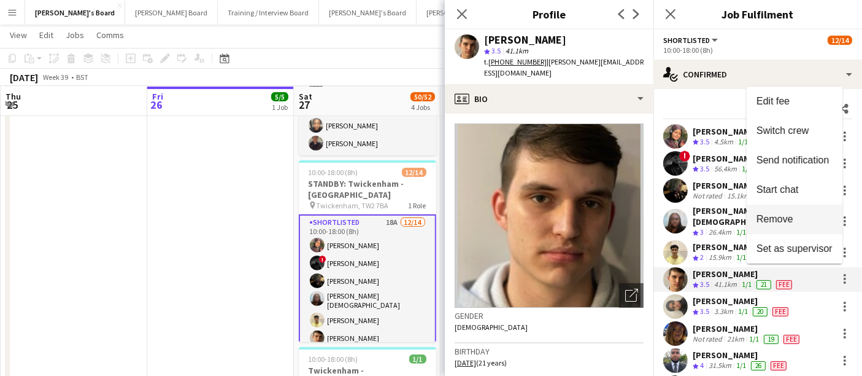
click at [808, 222] on span "Remove" at bounding box center [795, 219] width 76 height 11
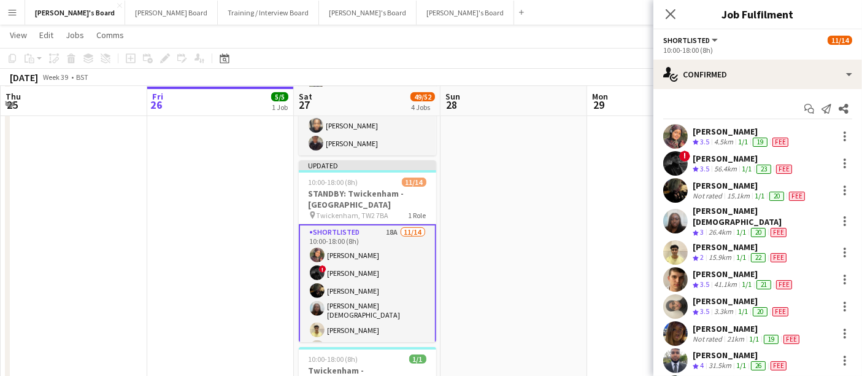
click at [514, 198] on app-date-cell at bounding box center [514, 133] width 147 height 672
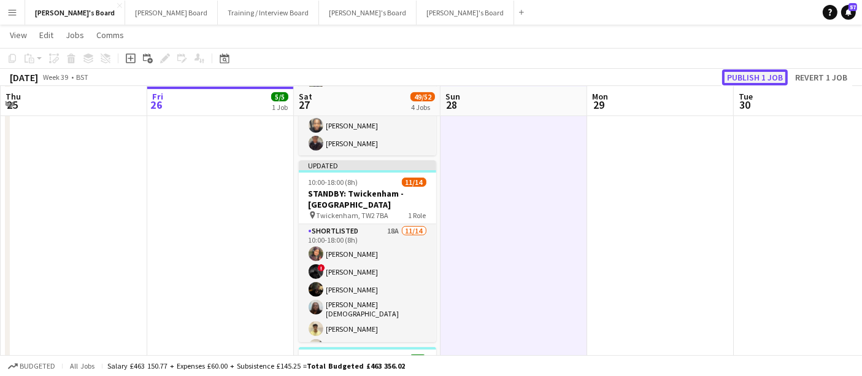
click at [767, 76] on button "Publish 1 job" at bounding box center [755, 77] width 66 height 16
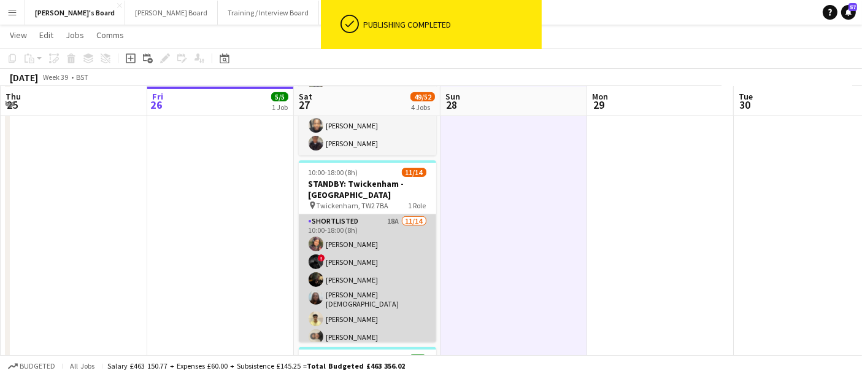
click at [375, 262] on app-card-role "Shortlisted 18A 11/14 10:00-18:00 (8h) Sahra Ismail ! Sam Ubhayakar Pearl Hould…" at bounding box center [367, 352] width 137 height 277
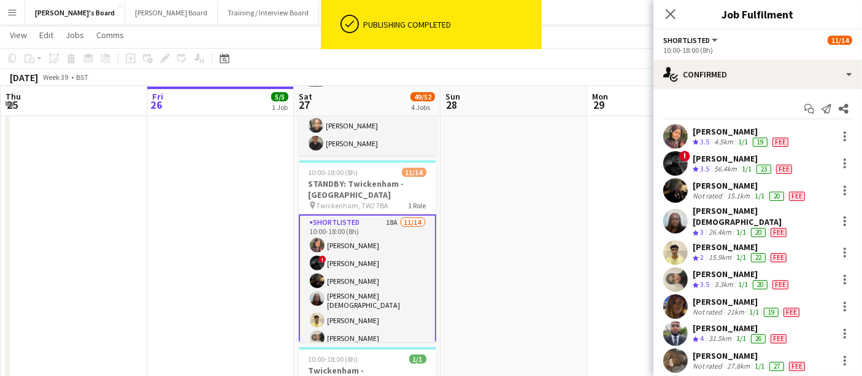
click at [399, 263] on app-card-role "Shortlisted 18A 11/14 10:00-18:00 (8h) Sahra Ismail ! Sam Ubhayakar Pearl Hould…" at bounding box center [367, 353] width 137 height 279
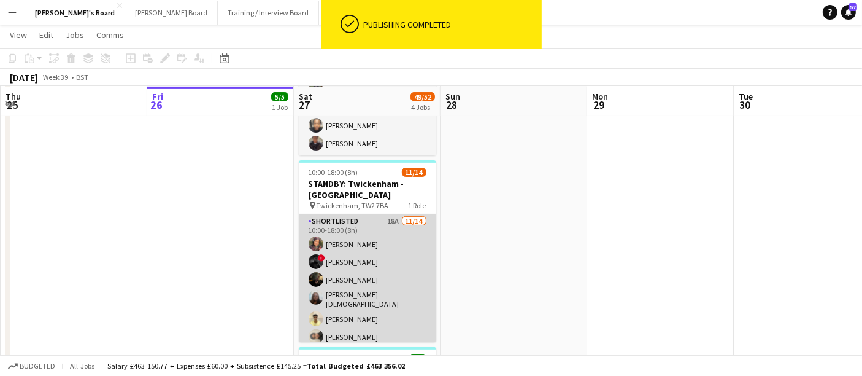
click at [396, 250] on app-card-role "Shortlisted 18A 11/14 10:00-18:00 (8h) Sahra Ismail ! Sam Ubhayakar Pearl Hould…" at bounding box center [367, 352] width 137 height 277
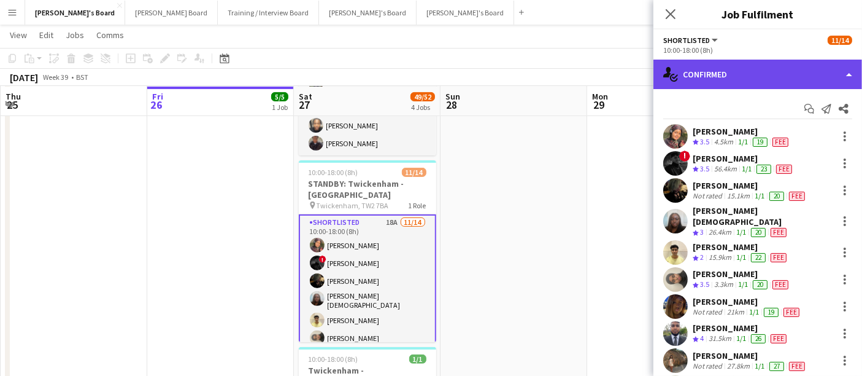
click at [779, 81] on div "single-neutral-actions-check-2 Confirmed" at bounding box center [758, 74] width 209 height 29
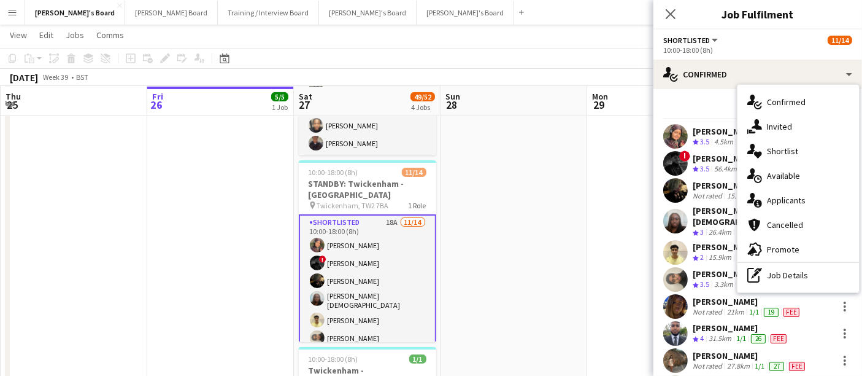
drag, startPoint x: 792, startPoint y: 277, endPoint x: 783, endPoint y: 166, distance: 111.5
click at [792, 276] on div "pen-write Job Details" at bounding box center [799, 275] width 122 height 25
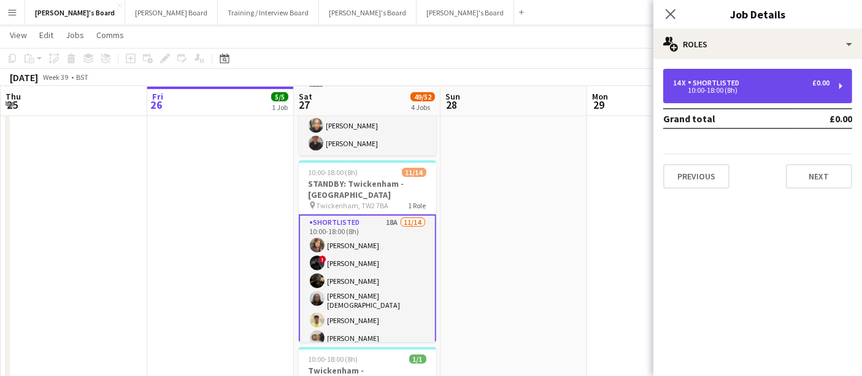
click at [780, 78] on div "14 x Shortlisted £0.00 10:00-18:00 (8h)" at bounding box center [757, 86] width 189 height 34
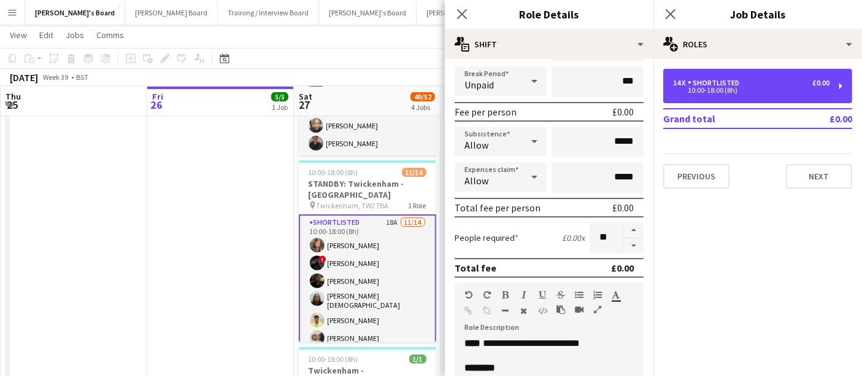
scroll to position [68, 0]
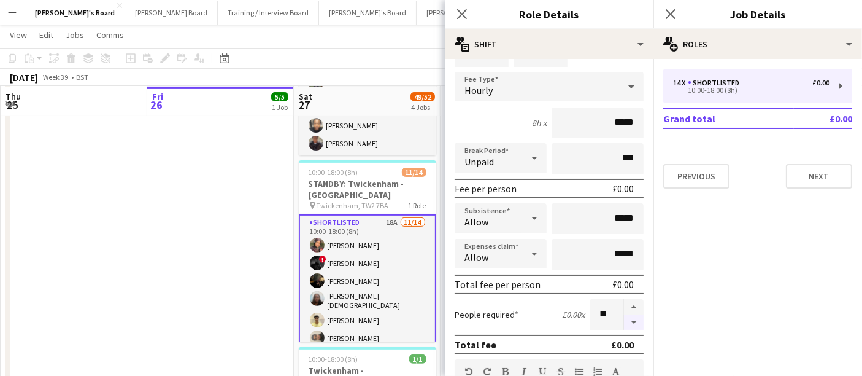
click at [624, 319] on button "button" at bounding box center [634, 322] width 20 height 15
type input "**"
click at [105, 241] on app-date-cell at bounding box center [74, 133] width 147 height 672
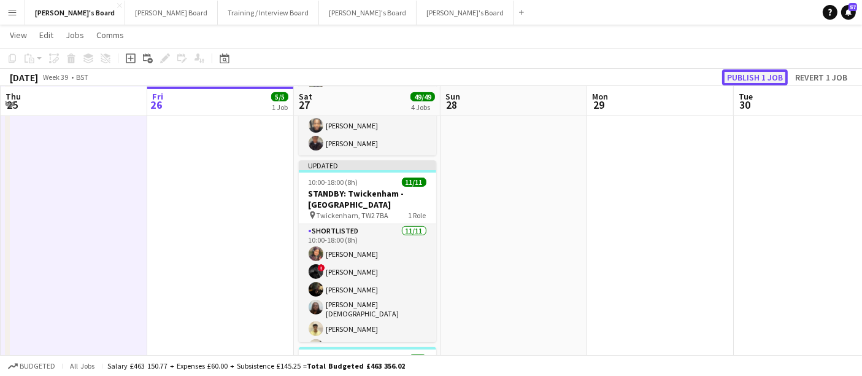
click at [755, 79] on button "Publish 1 job" at bounding box center [755, 77] width 66 height 16
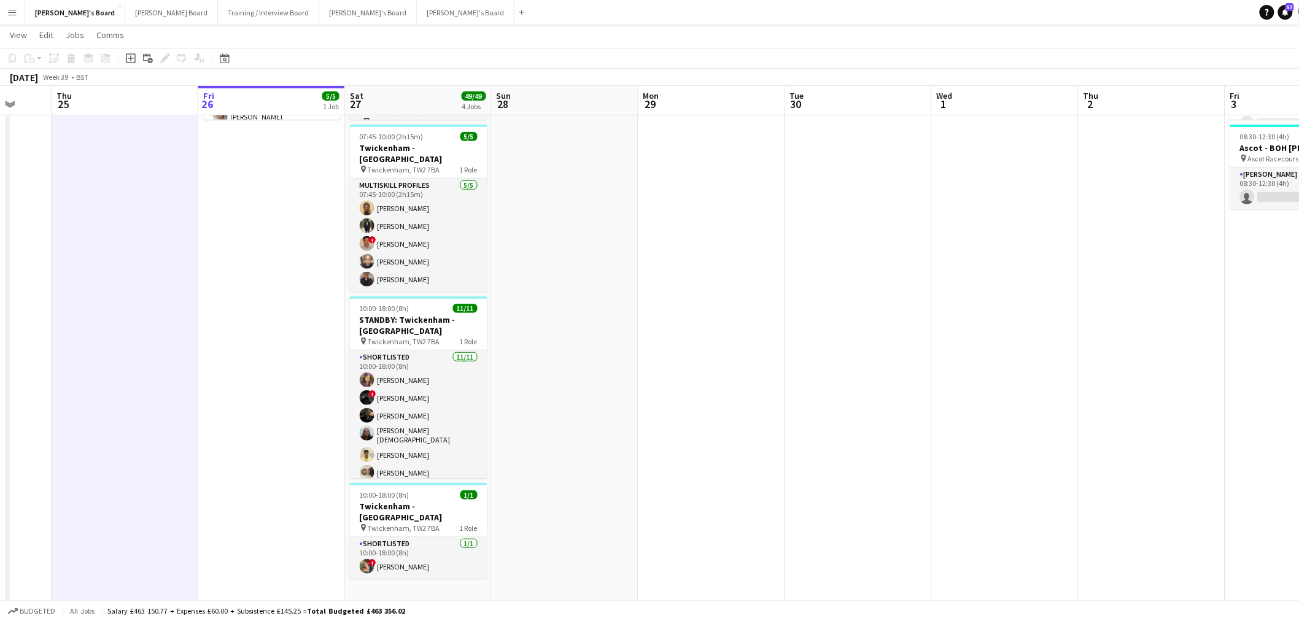
scroll to position [0, 425]
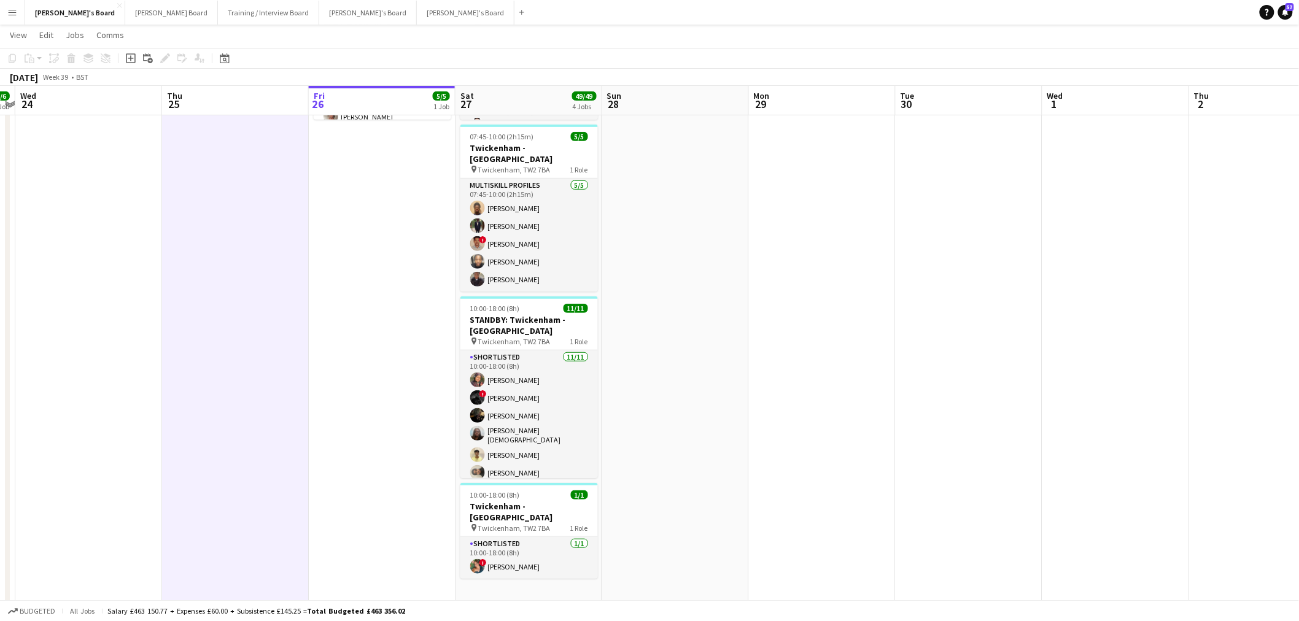
drag, startPoint x: 861, startPoint y: 314, endPoint x: 582, endPoint y: 339, distance: 280.3
click at [582, 339] on app-calendar-viewport "Sun 21 Mon 22 Tue 23 6/6 1 Job Wed 24 Thu 25 Fri 26 5/5 1 Job Sat 27 49/49 4 Jo…" at bounding box center [649, 421] width 1299 height 1157
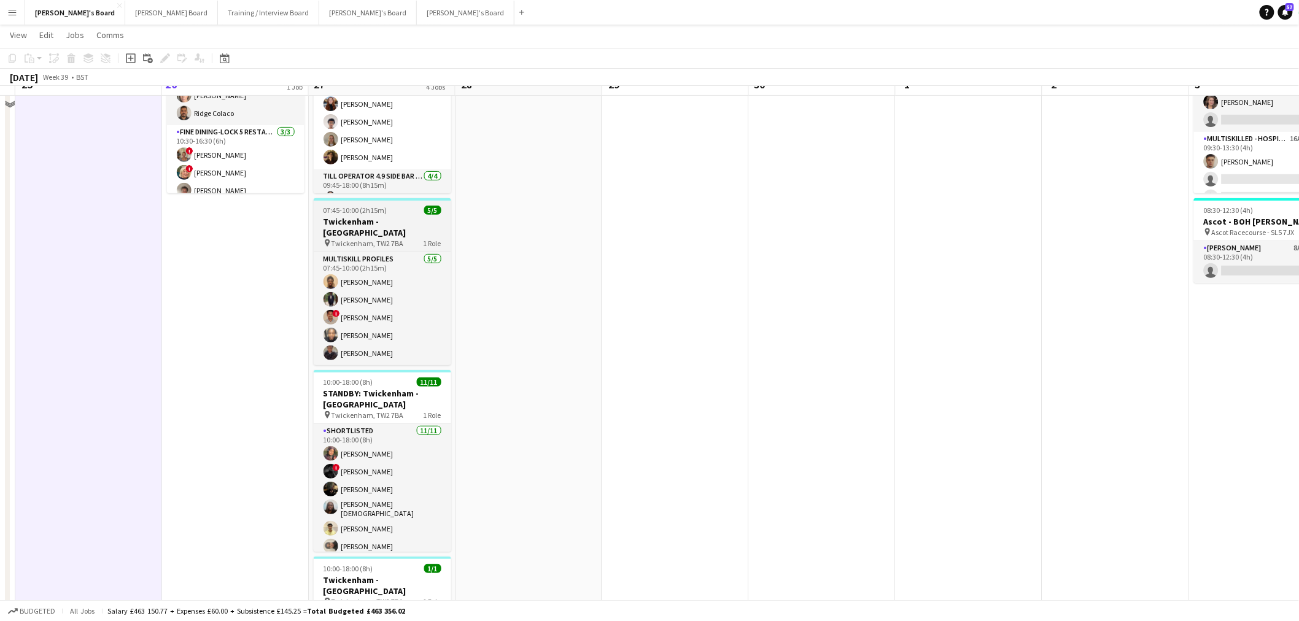
scroll to position [68, 0]
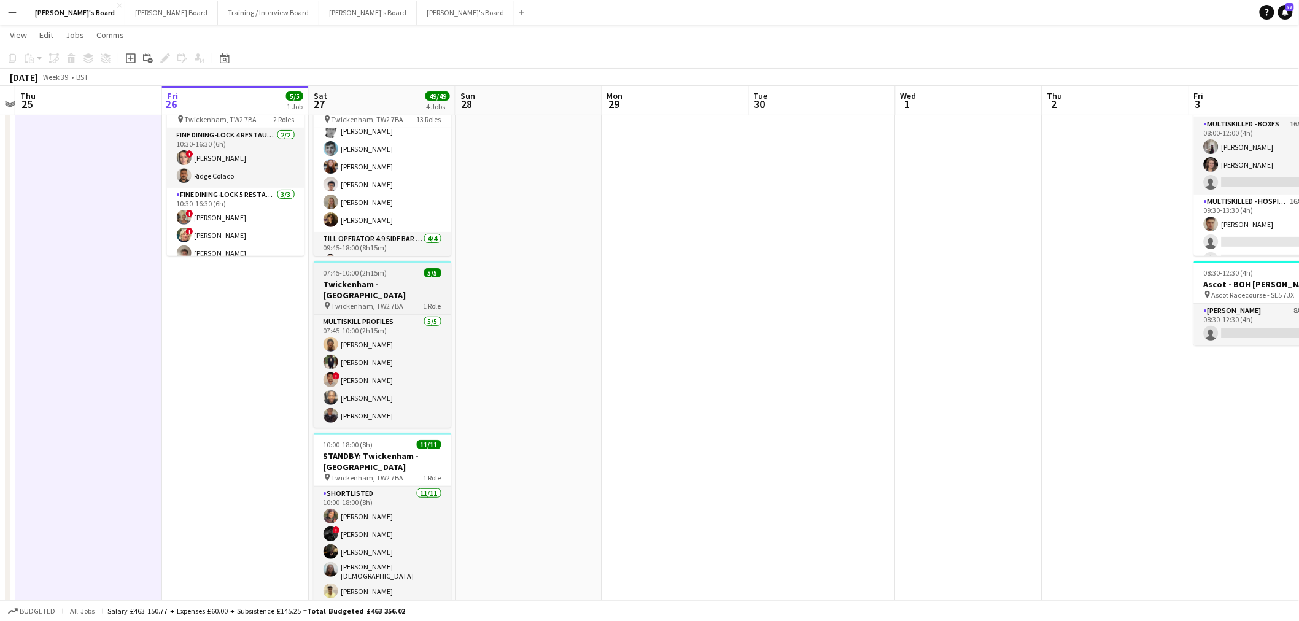
click at [375, 277] on app-job-card "07:45-10:00 (2h15m) 5/5 Twickenham - Allianz Stadium pin Twickenham, TW2 7BA 1 …" at bounding box center [382, 344] width 137 height 167
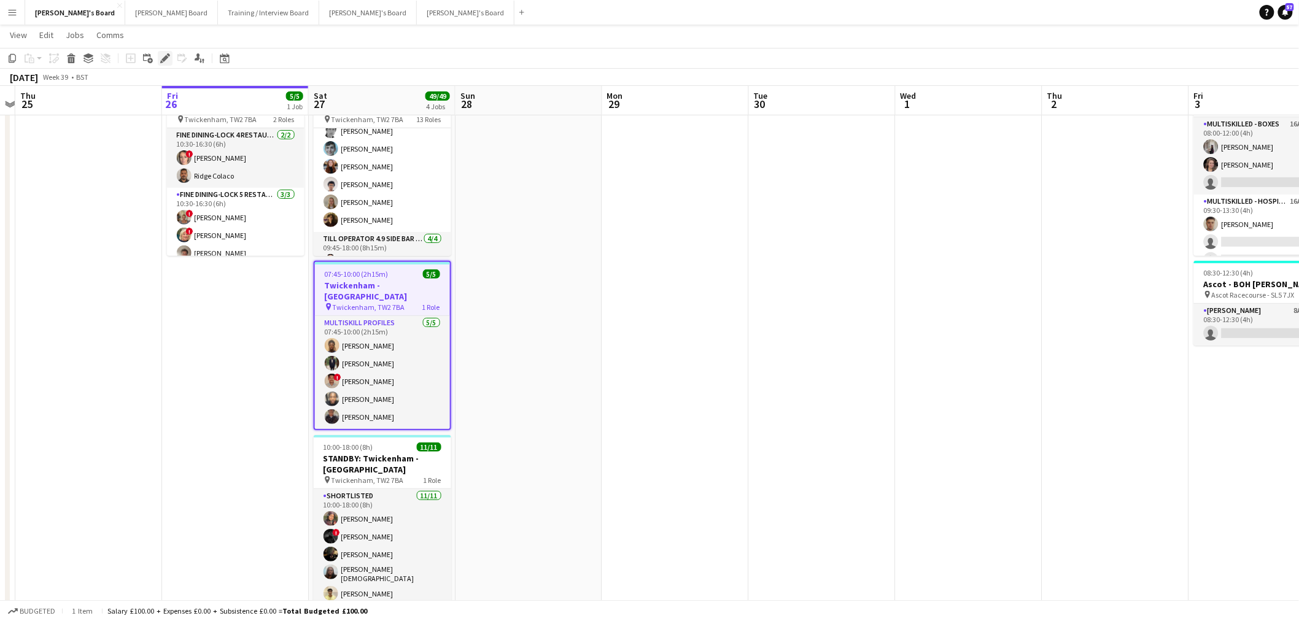
click at [166, 52] on div "Edit" at bounding box center [165, 58] width 15 height 15
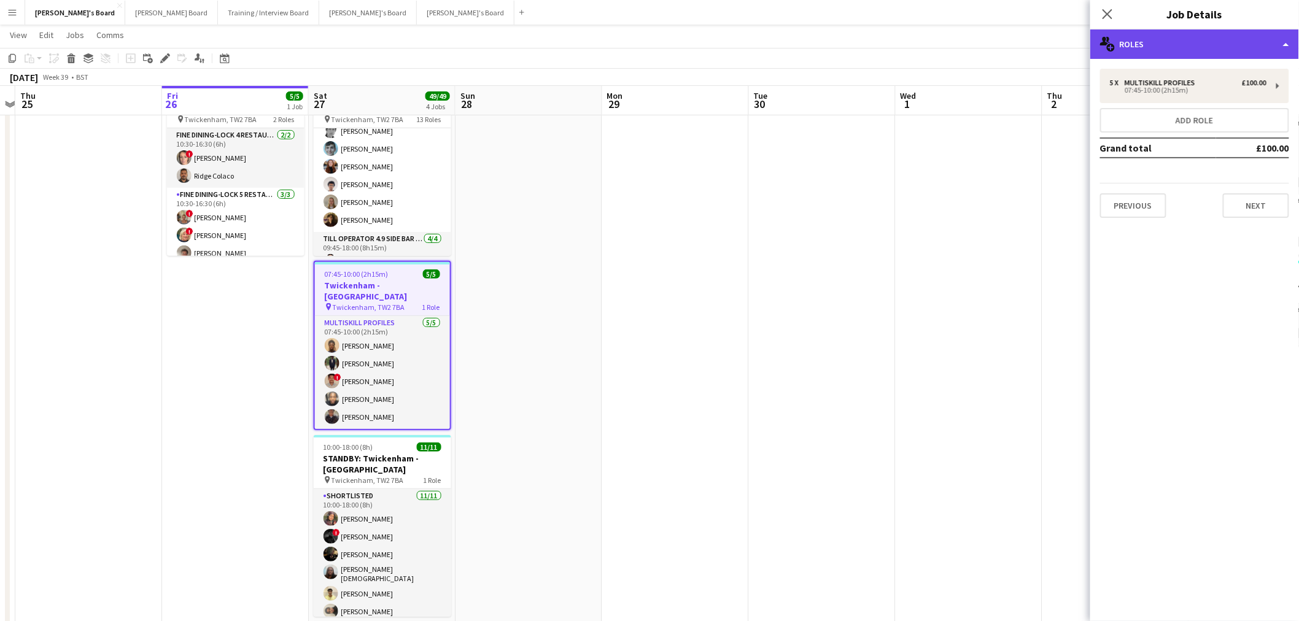
click at [872, 45] on div "multiple-users-add Roles" at bounding box center [1194, 43] width 209 height 29
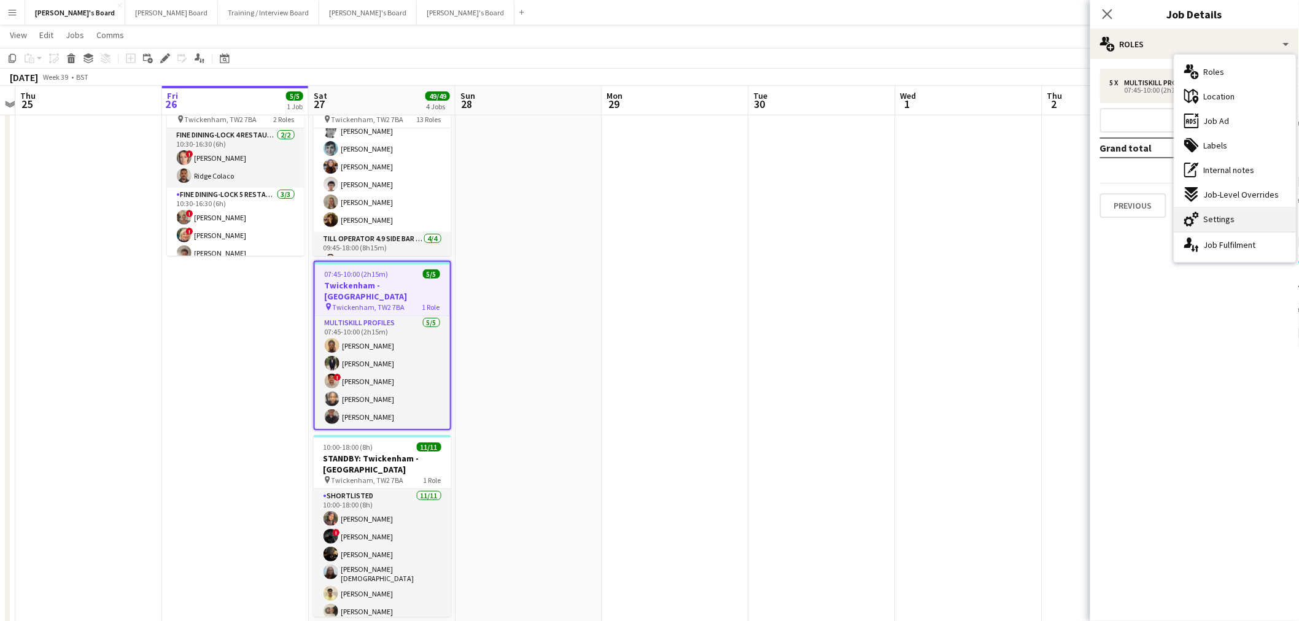
click at [872, 222] on span "Settings" at bounding box center [1219, 219] width 31 height 11
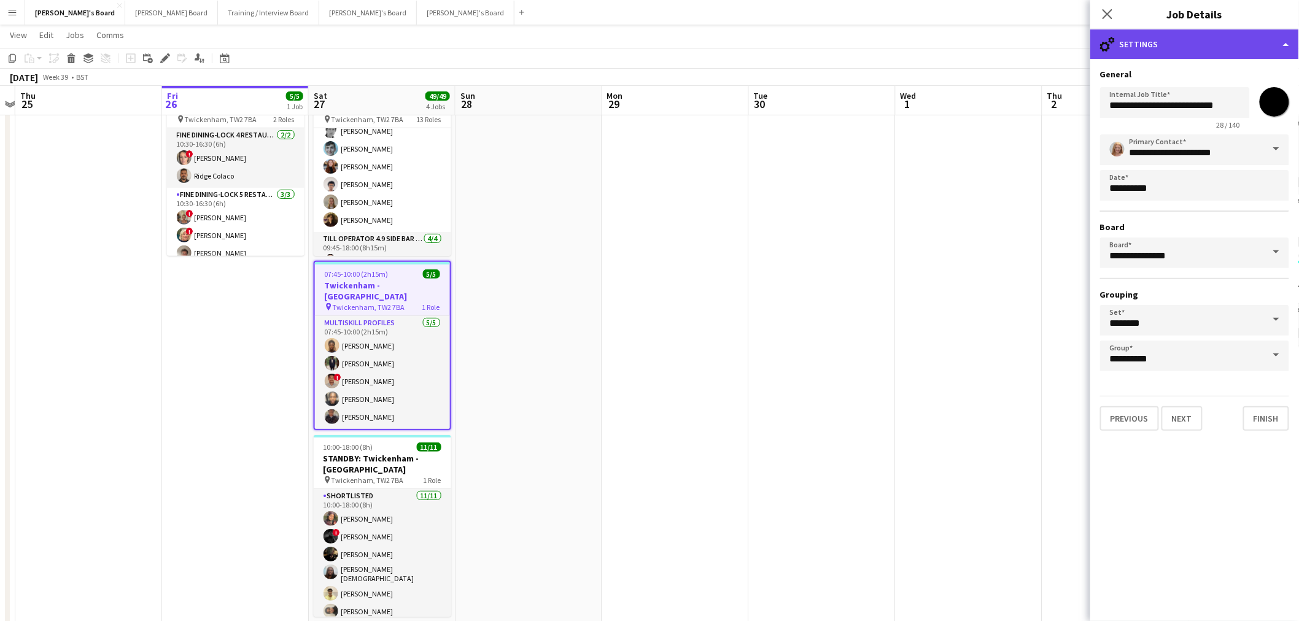
click at [872, 53] on div "cog-double-3 Settings" at bounding box center [1194, 43] width 209 height 29
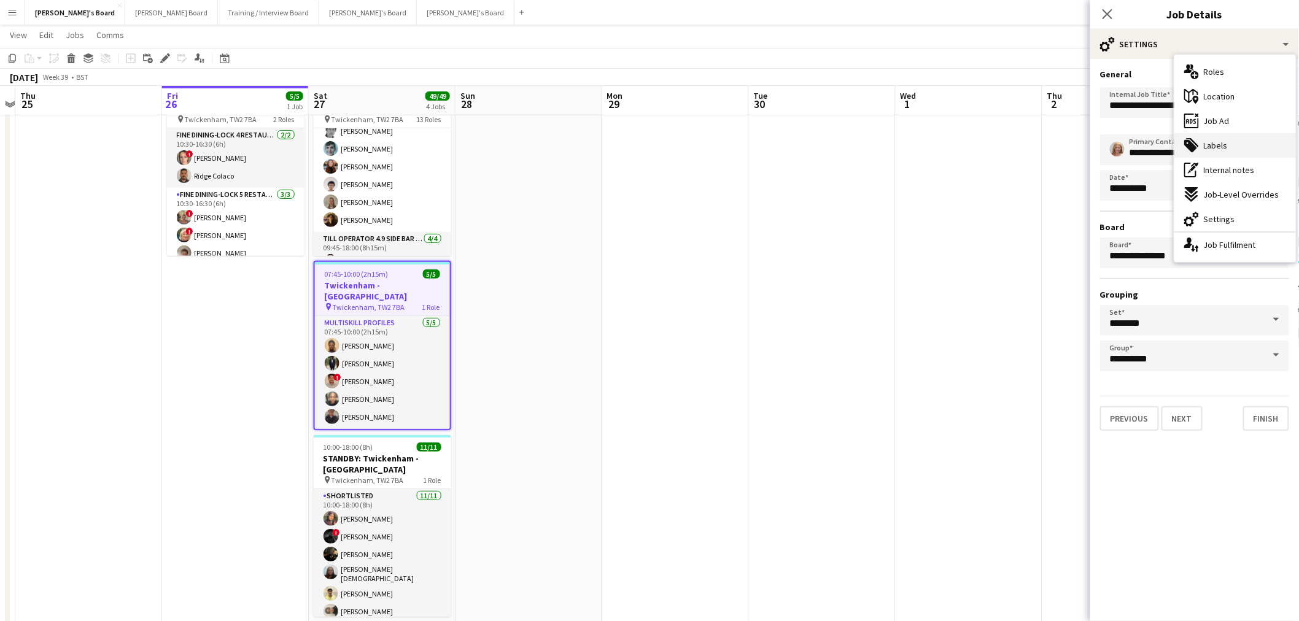
click at [872, 137] on div "tags-double Labels" at bounding box center [1235, 145] width 122 height 25
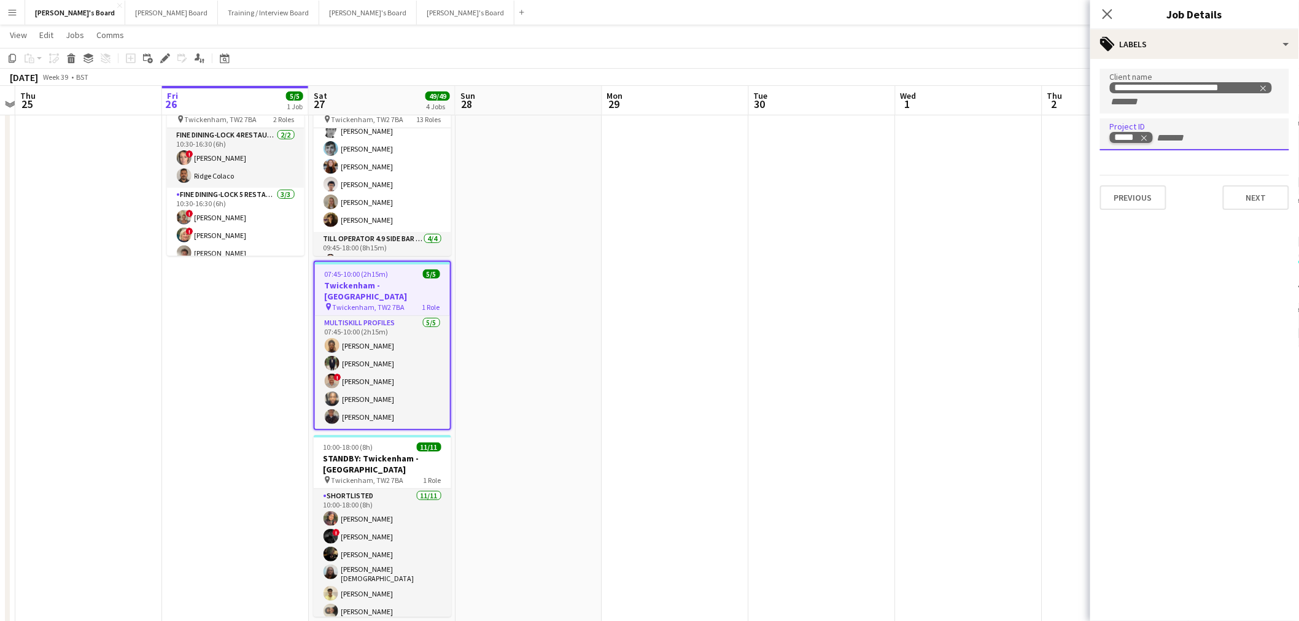
click at [872, 134] on icon "Remove tag" at bounding box center [1144, 138] width 9 height 9
paste input "*****"
type input "*****"
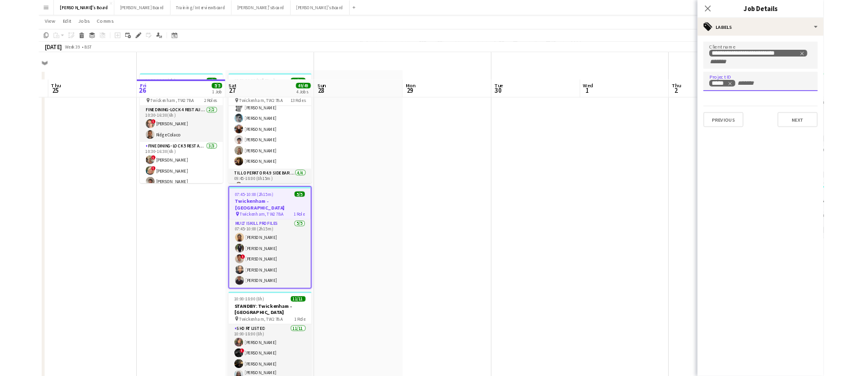
scroll to position [0, 0]
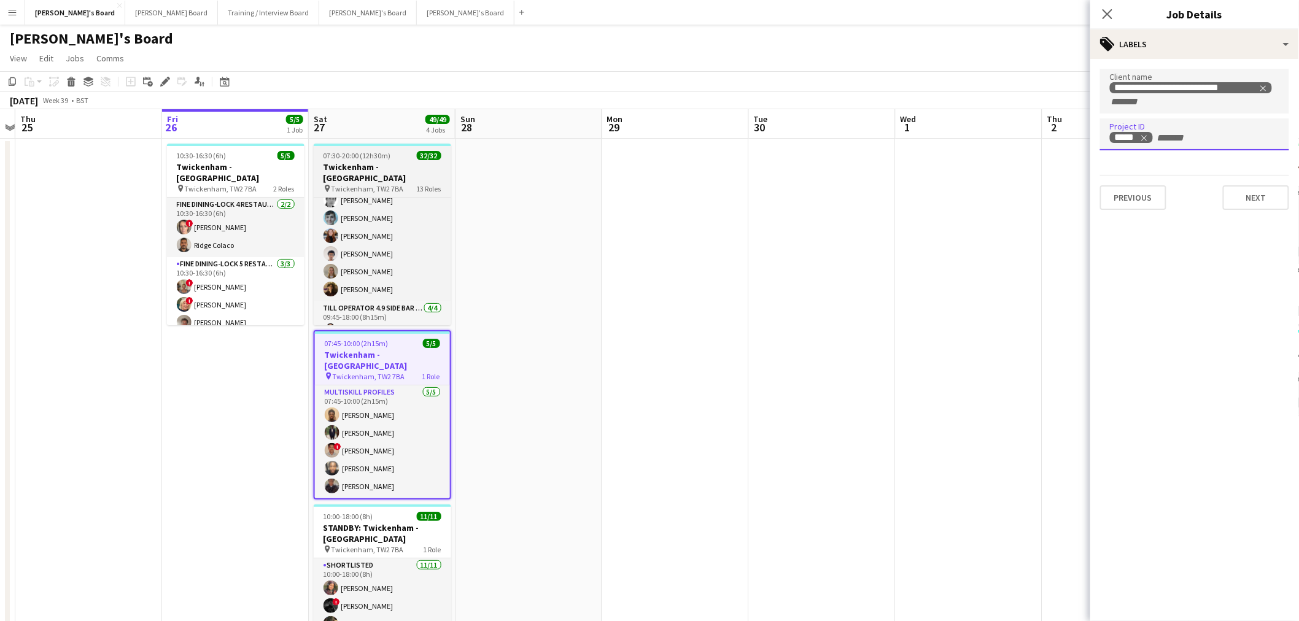
click at [406, 152] on div "07:30-20:00 (12h30m) 32/32" at bounding box center [382, 155] width 137 height 9
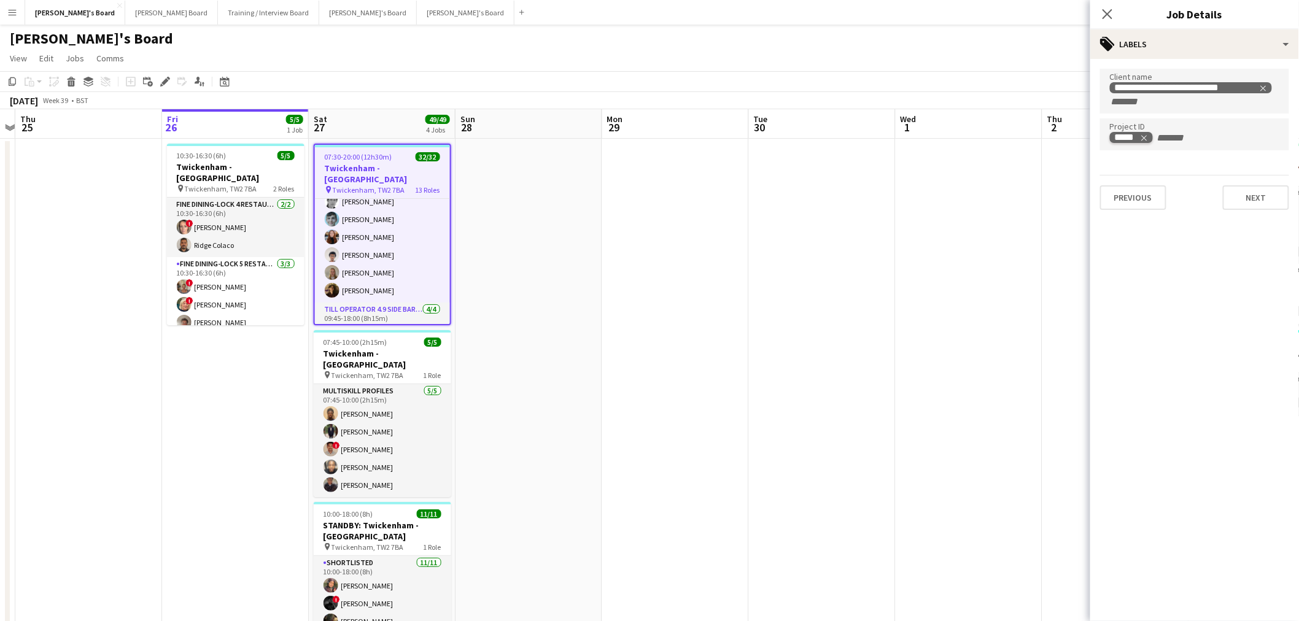
click at [872, 136] on icon "Remove tag" at bounding box center [1144, 138] width 6 height 6
paste input "*****"
type input "*****"
click at [573, 338] on app-date-cell at bounding box center [528, 475] width 147 height 672
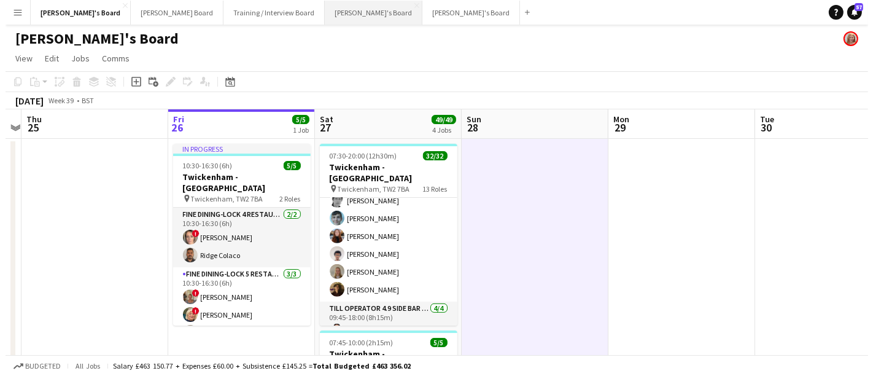
scroll to position [682, 0]
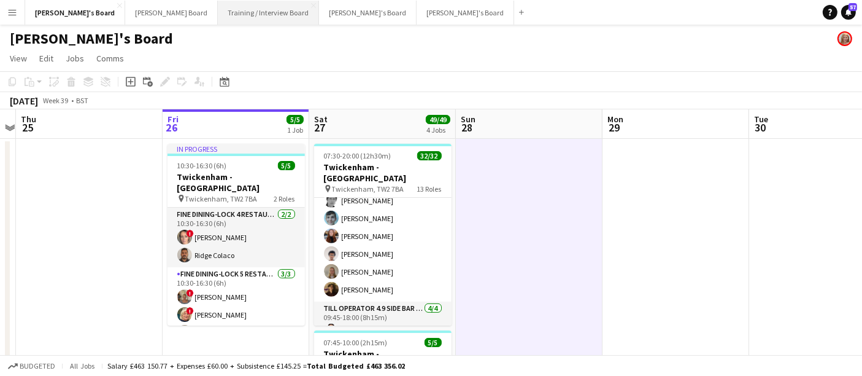
click at [218, 6] on button "Training / Interview Board Close" at bounding box center [268, 13] width 101 height 24
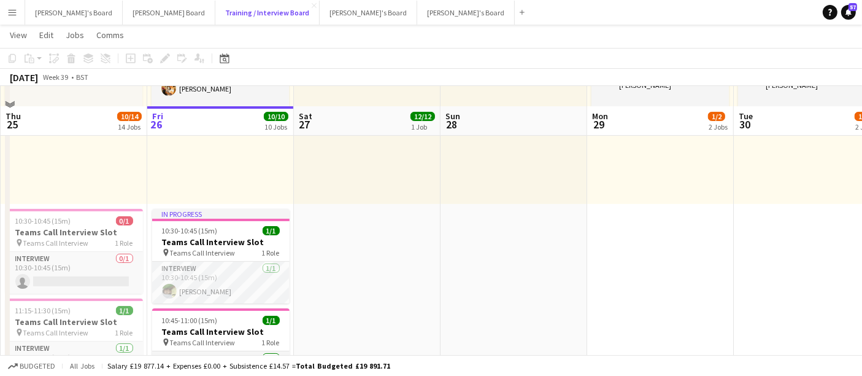
scroll to position [204, 0]
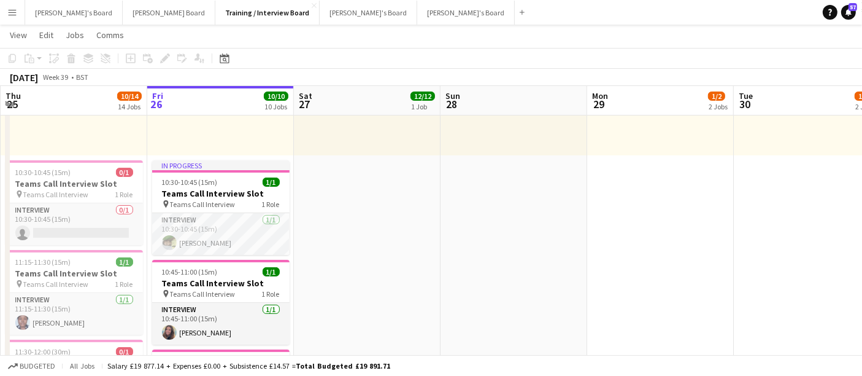
click at [19, 6] on button "Menu" at bounding box center [12, 12] width 25 height 25
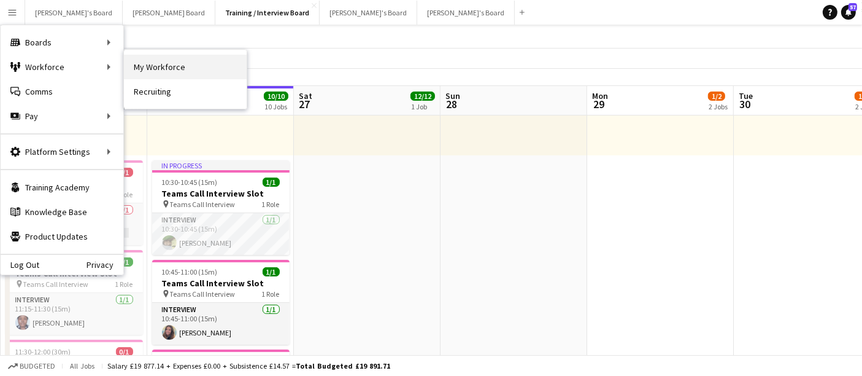
click at [150, 64] on link "My Workforce" at bounding box center [185, 67] width 123 height 25
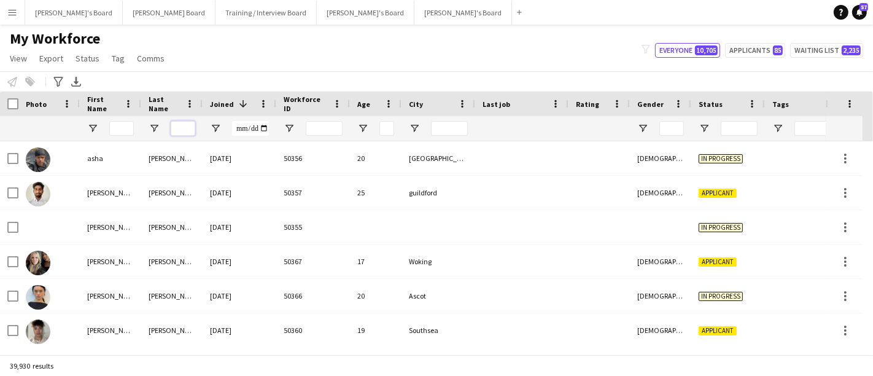
click at [187, 125] on input "Last Name Filter Input" at bounding box center [183, 128] width 25 height 15
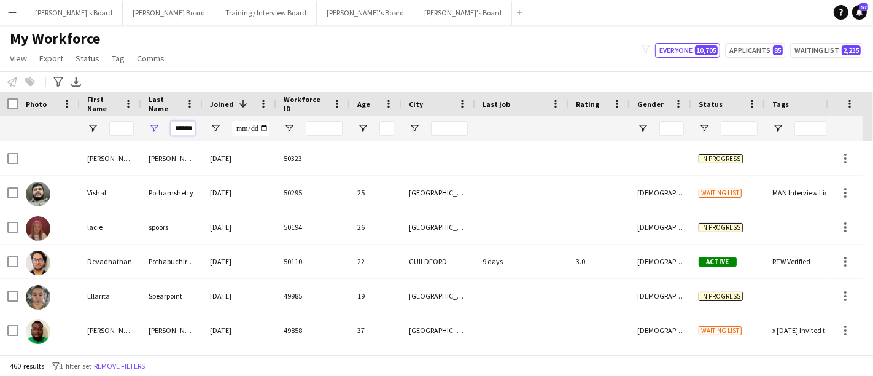
scroll to position [0, 1]
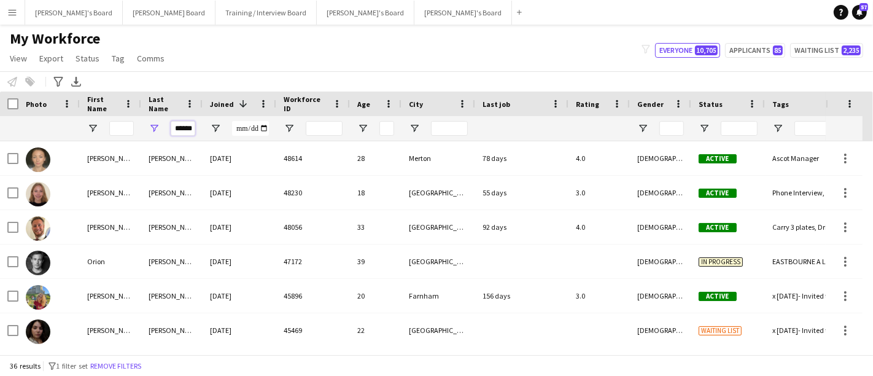
type input "******"
click at [127, 129] on input "First Name Filter Input" at bounding box center [121, 128] width 25 height 15
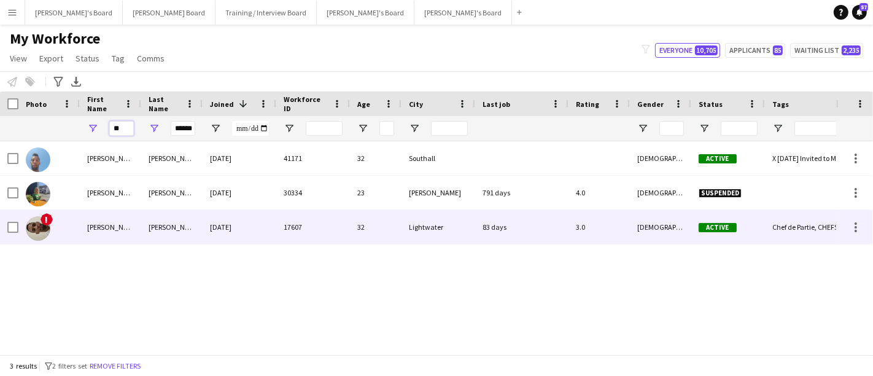
type input "**"
click at [209, 234] on div "03-11-2021" at bounding box center [240, 227] width 74 height 34
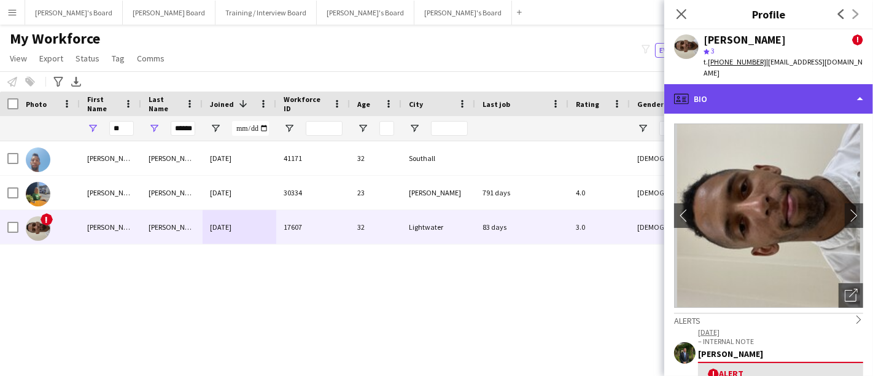
click at [740, 94] on div "profile Bio" at bounding box center [768, 98] width 209 height 29
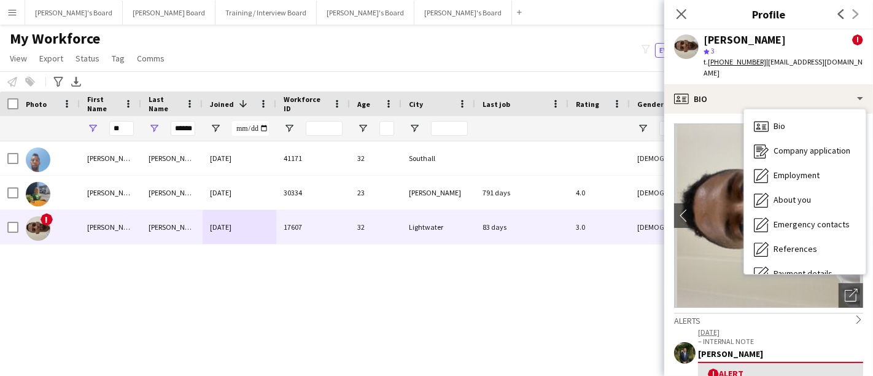
click at [792, 46] on div "star 3" at bounding box center [783, 50] width 160 height 11
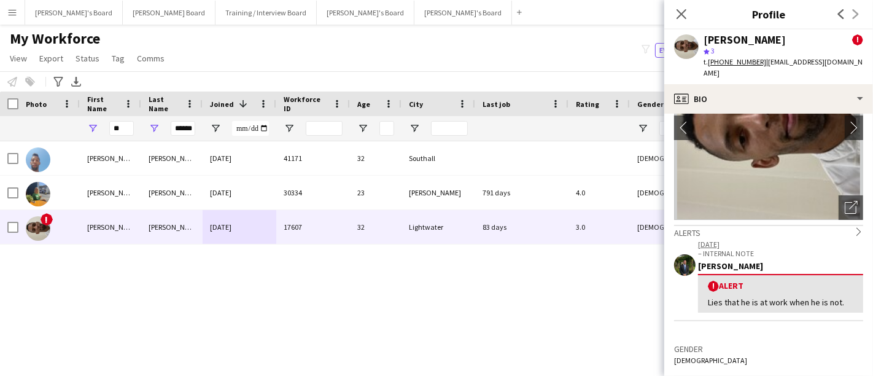
scroll to position [136, 0]
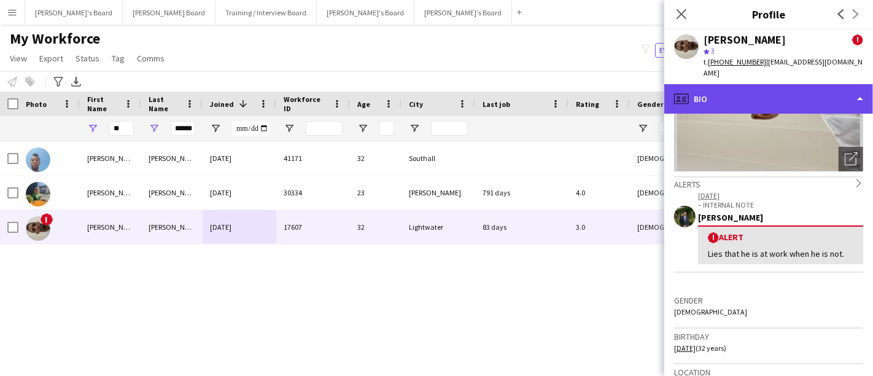
click at [761, 84] on div "profile Bio" at bounding box center [768, 98] width 209 height 29
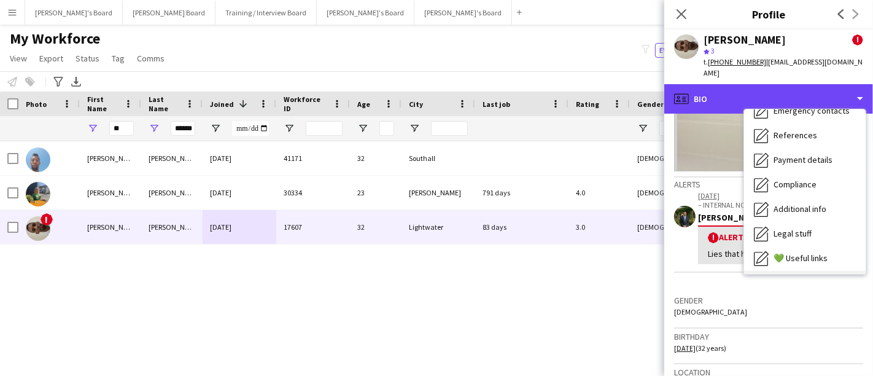
scroll to position [164, 0]
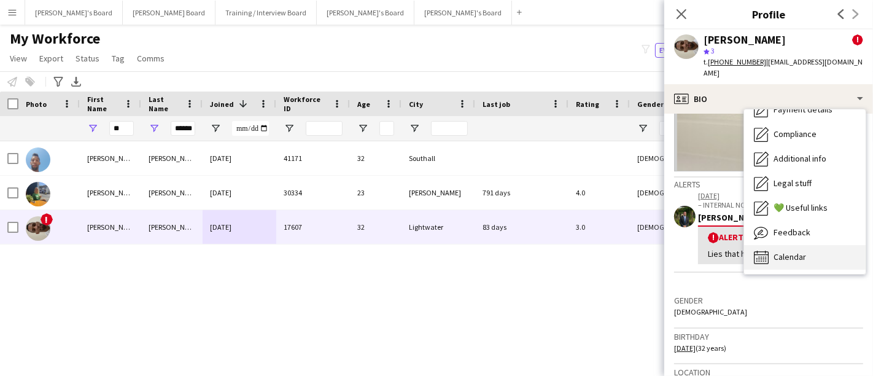
click at [787, 251] on span "Calendar" at bounding box center [789, 256] width 33 height 11
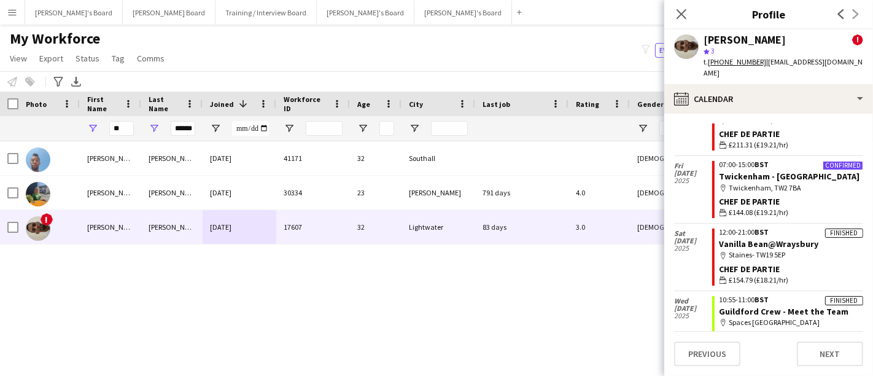
scroll to position [0, 0]
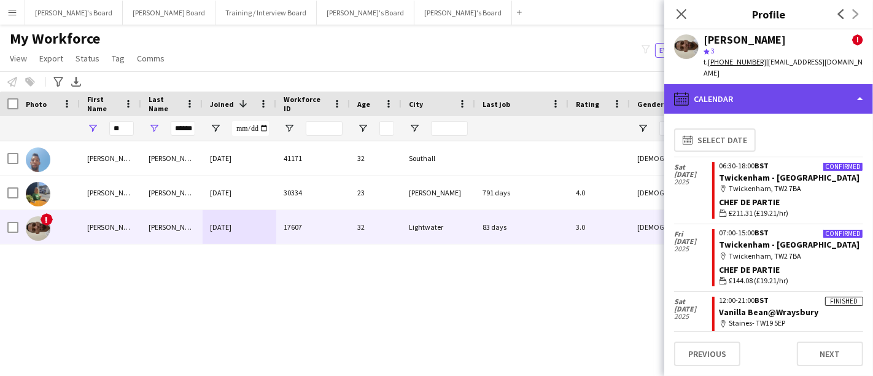
click at [786, 91] on div "calendar-full Calendar" at bounding box center [768, 98] width 209 height 29
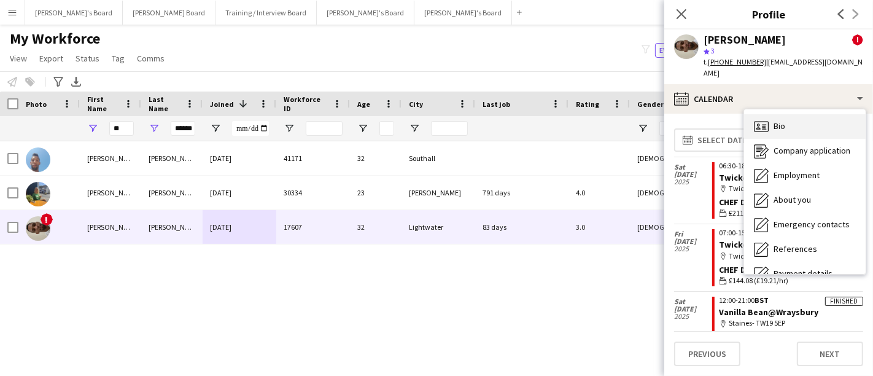
click at [803, 114] on div "Bio Bio" at bounding box center [805, 126] width 122 height 25
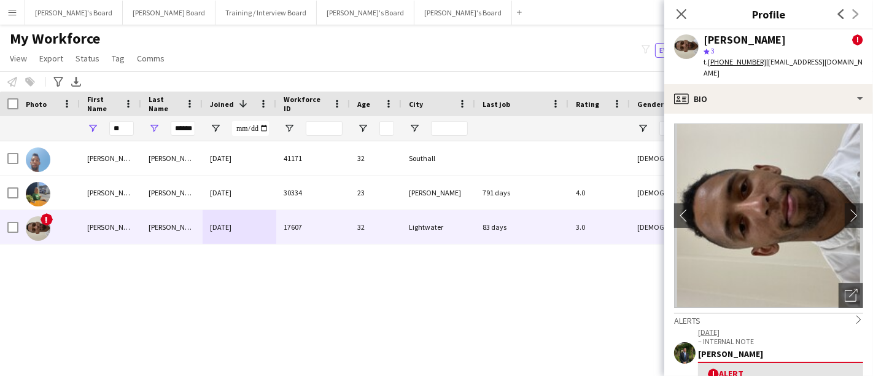
scroll to position [204, 0]
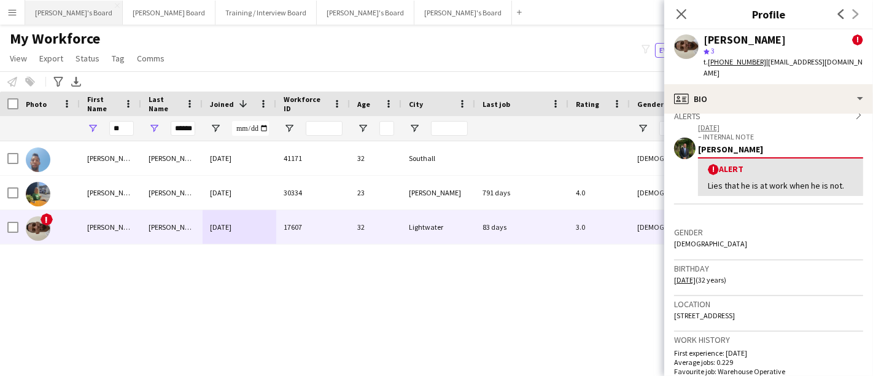
click at [74, 15] on button "[PERSON_NAME]'s Board Close" at bounding box center [74, 13] width 98 height 24
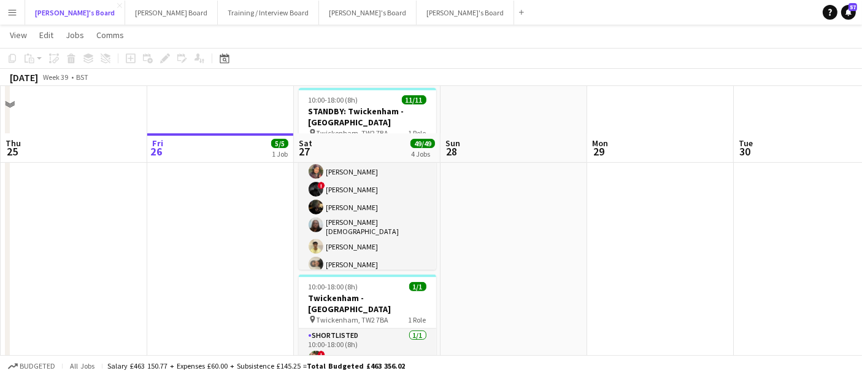
scroll to position [477, 0]
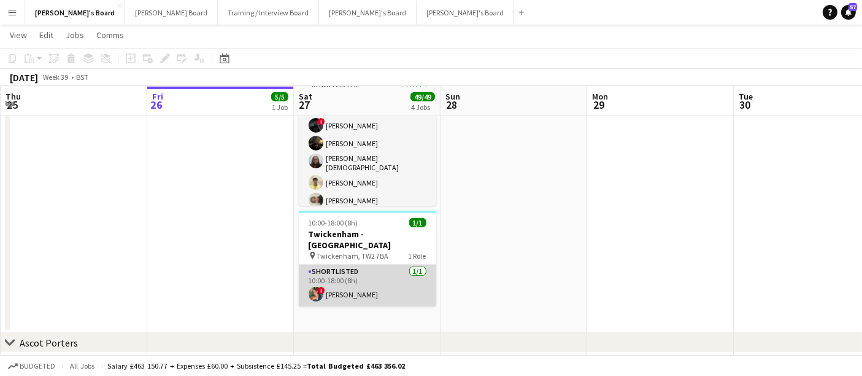
click at [345, 265] on app-card-role "Shortlisted 1/1 10:00-18:00 (8h) ! Kirsty Bradshaw" at bounding box center [367, 286] width 137 height 42
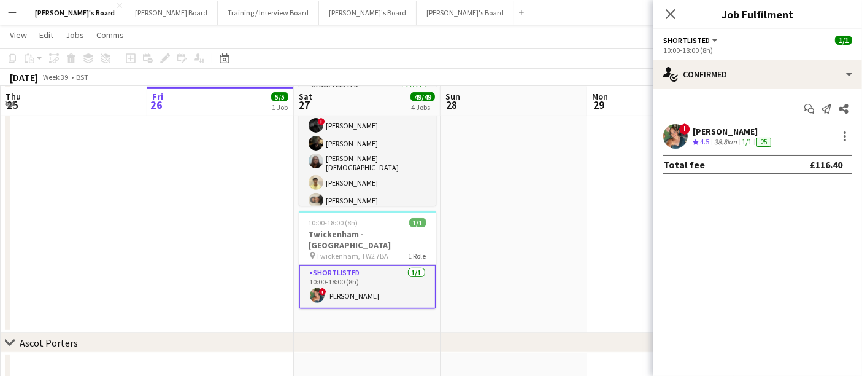
click at [686, 145] on div "!" at bounding box center [675, 136] width 25 height 25
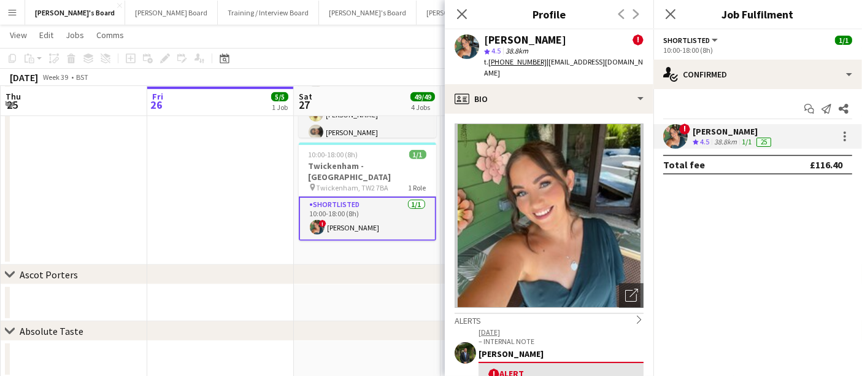
scroll to position [68, 0]
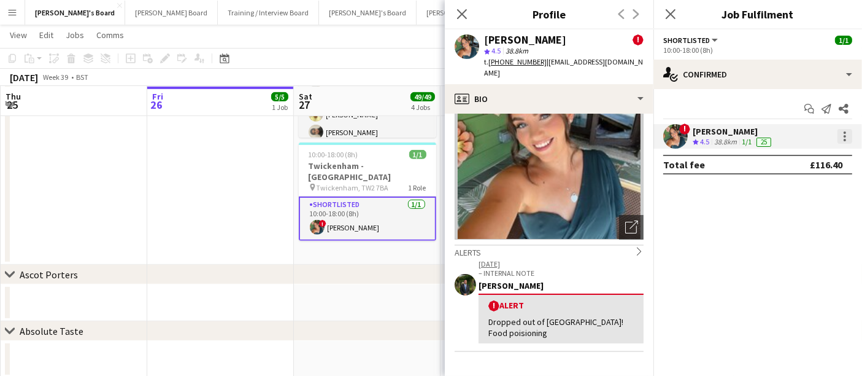
click at [845, 136] on div at bounding box center [845, 136] width 2 height 2
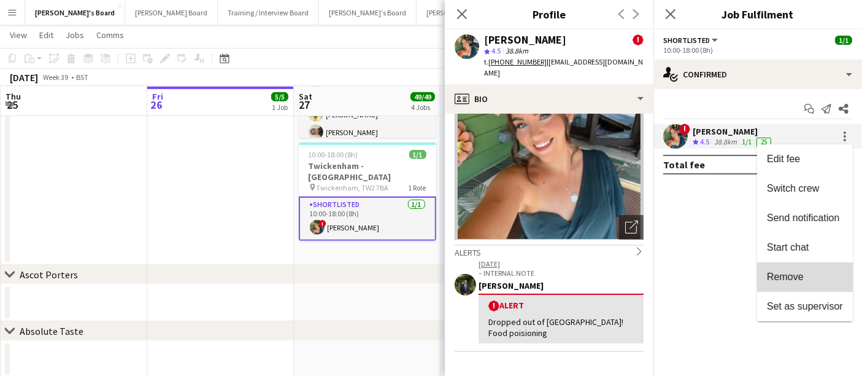
click at [796, 267] on button "Remove" at bounding box center [805, 276] width 96 height 29
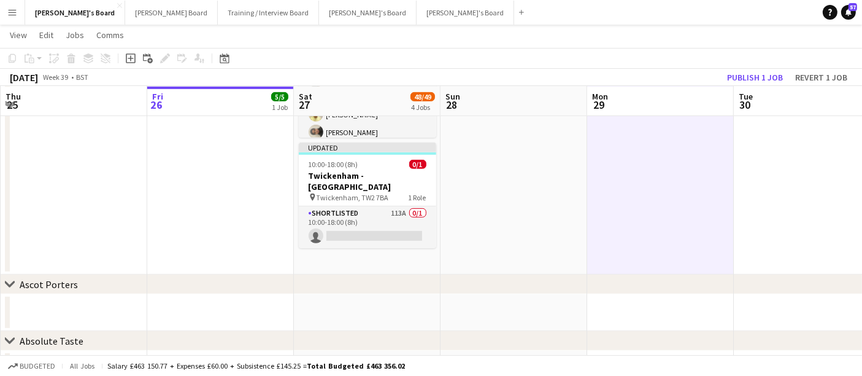
scroll to position [0, 291]
click at [758, 77] on button "Publish 1 job" at bounding box center [755, 77] width 66 height 16
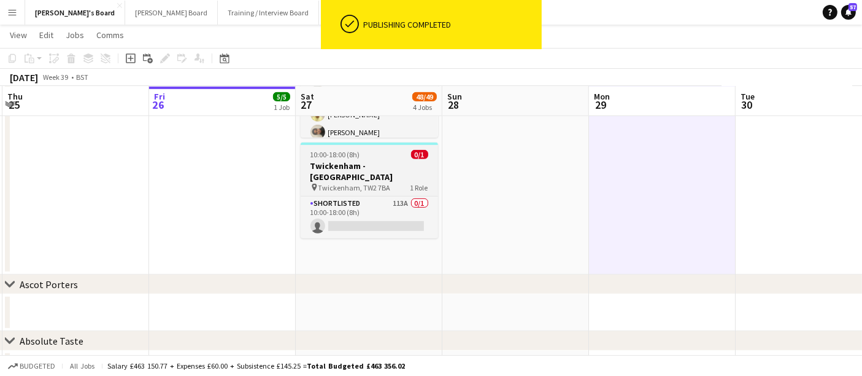
drag, startPoint x: 357, startPoint y: 152, endPoint x: 305, endPoint y: 143, distance: 52.4
click at [357, 160] on h3 "Twickenham - [GEOGRAPHIC_DATA]" at bounding box center [369, 171] width 137 height 22
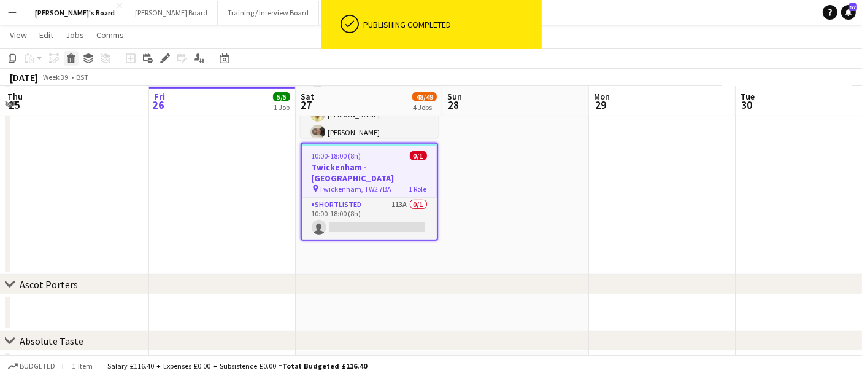
click at [69, 58] on icon at bounding box center [71, 60] width 7 height 6
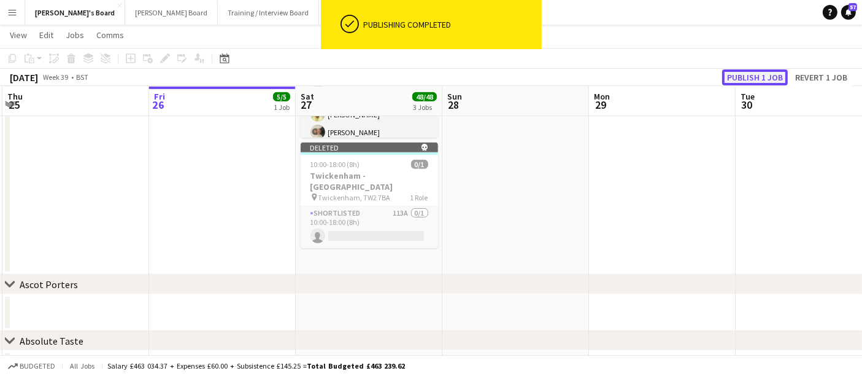
click at [756, 75] on button "Publish 1 job" at bounding box center [755, 77] width 66 height 16
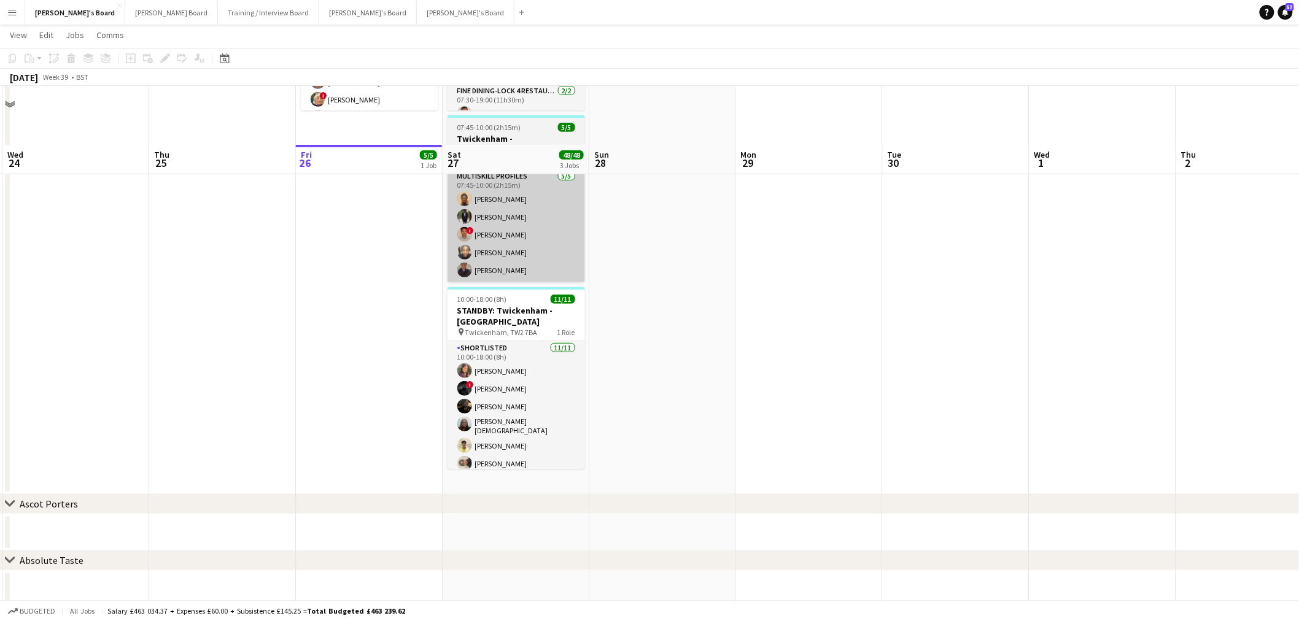
scroll to position [136, 0]
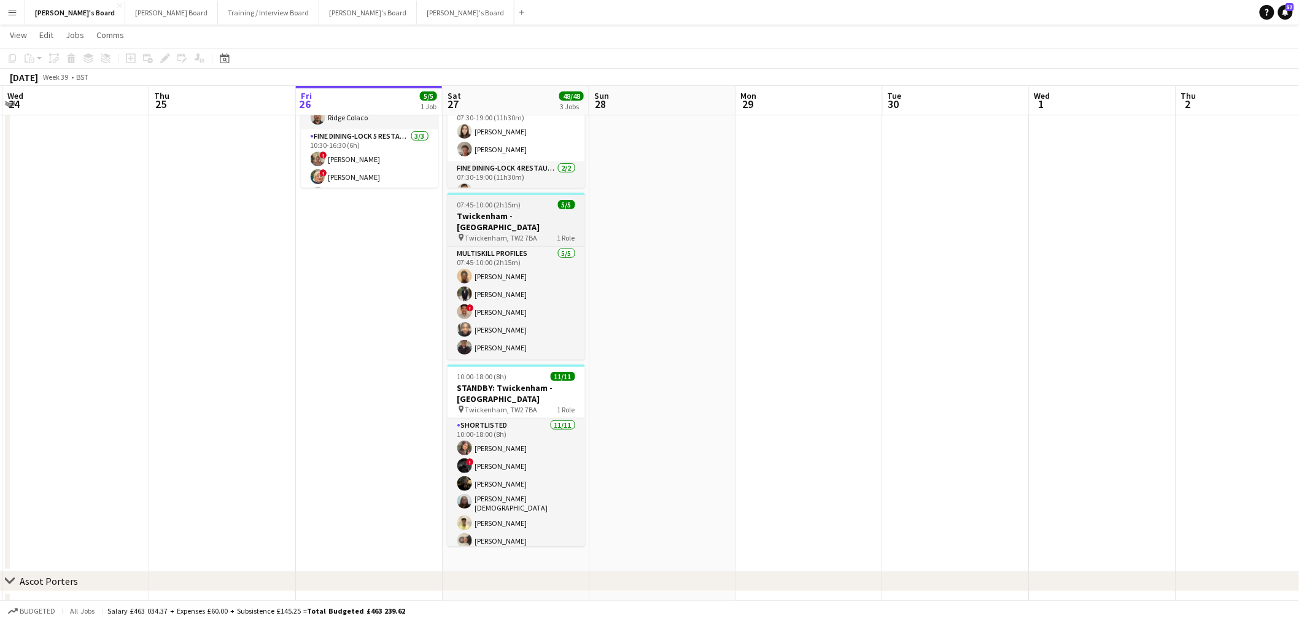
click at [508, 209] on app-job-card "07:45-10:00 (2h15m) 5/5 Twickenham - Allianz Stadium pin Twickenham, TW2 7BA 1 …" at bounding box center [515, 276] width 137 height 167
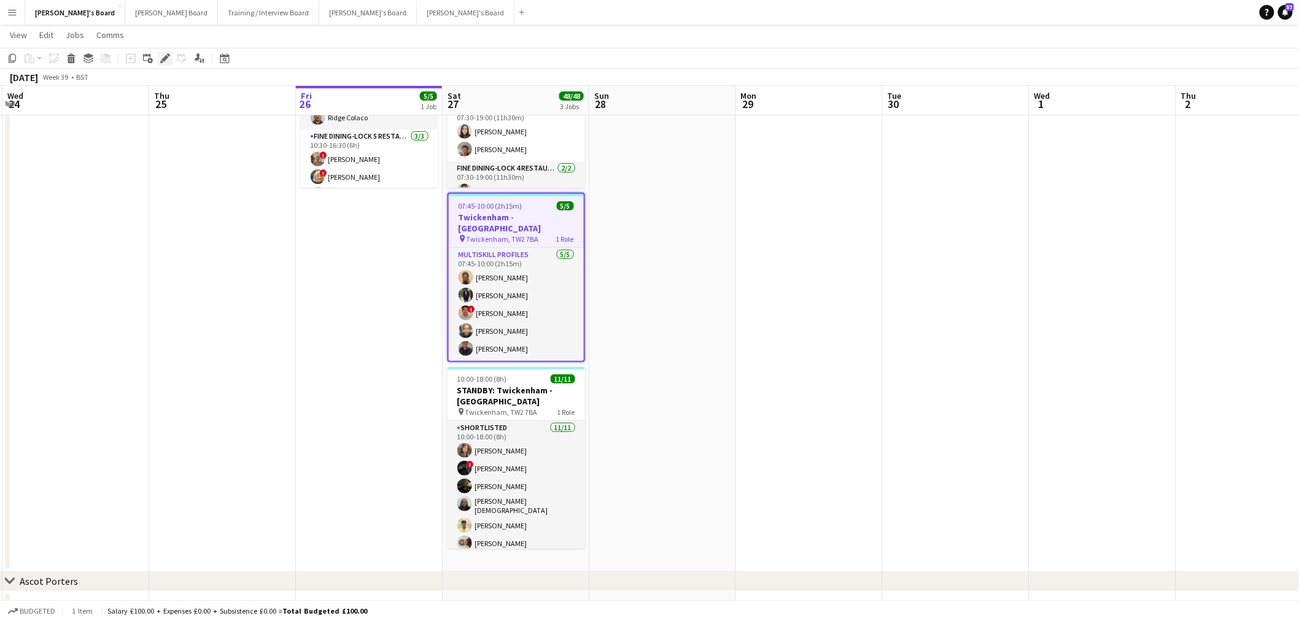
click at [160, 58] on icon "Edit" at bounding box center [165, 58] width 10 height 10
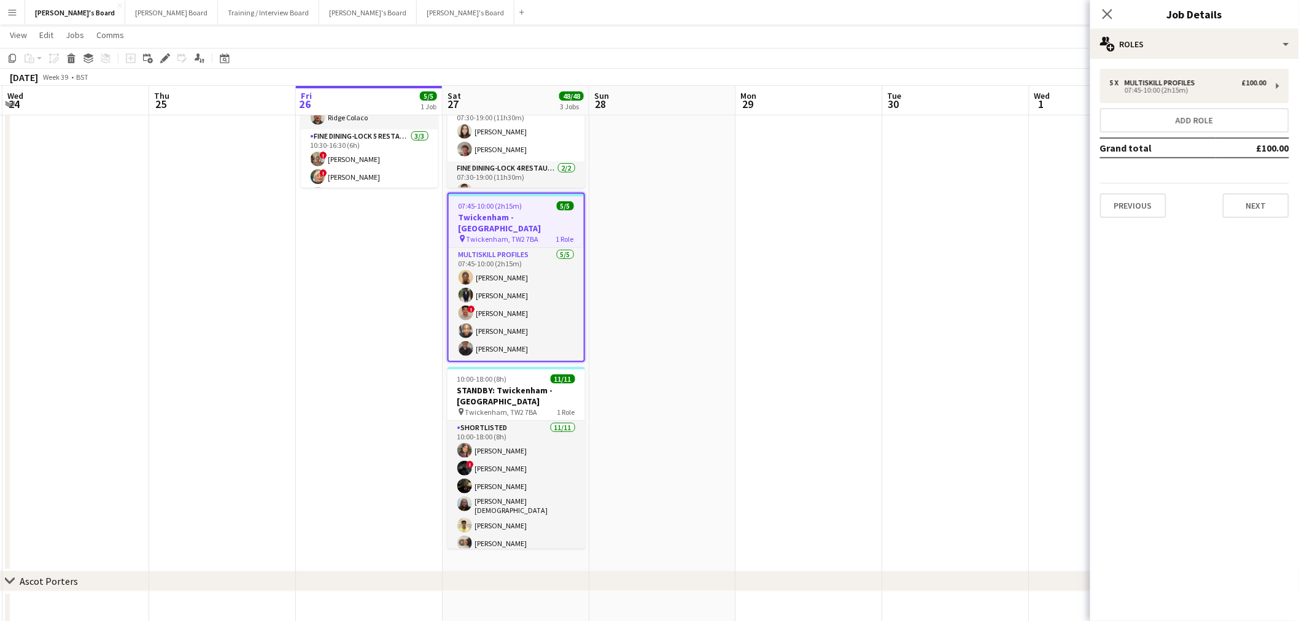
click at [872, 60] on div "5 x MULTISKILL PROFILES £100.00 07:45-10:00 (2h15m) Add role Grand total £100.0…" at bounding box center [1194, 143] width 209 height 169
click at [872, 50] on div "multiple-users-add Roles" at bounding box center [1194, 43] width 209 height 29
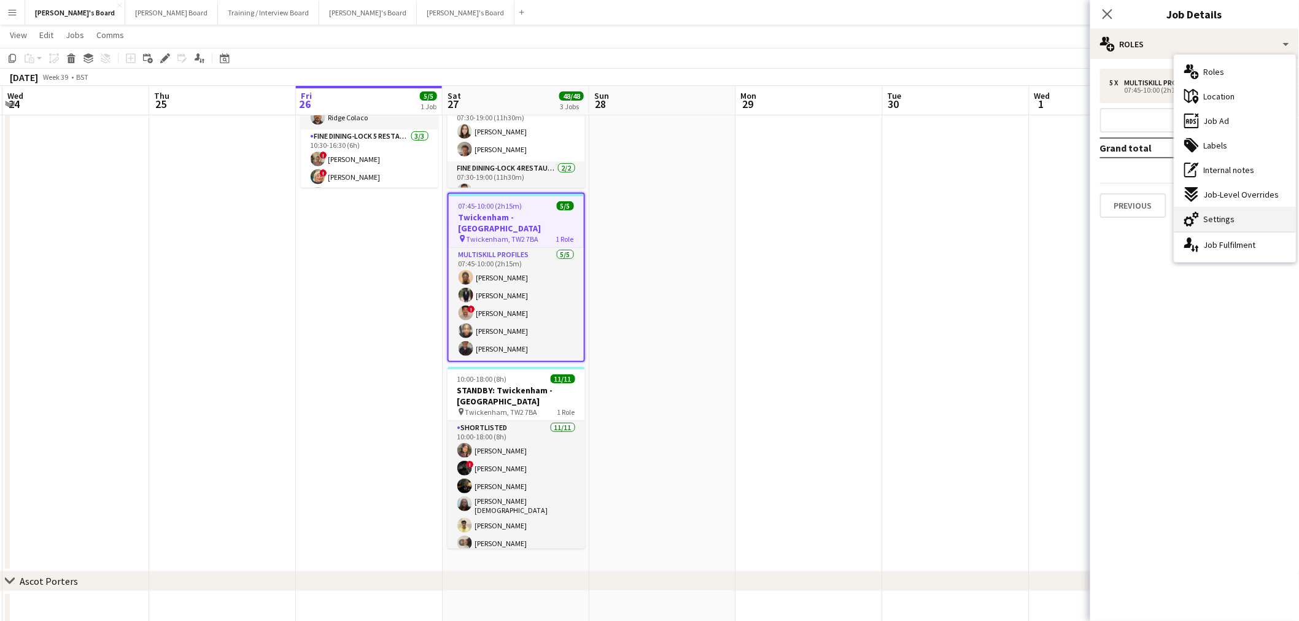
click at [872, 217] on span "Settings" at bounding box center [1219, 219] width 31 height 11
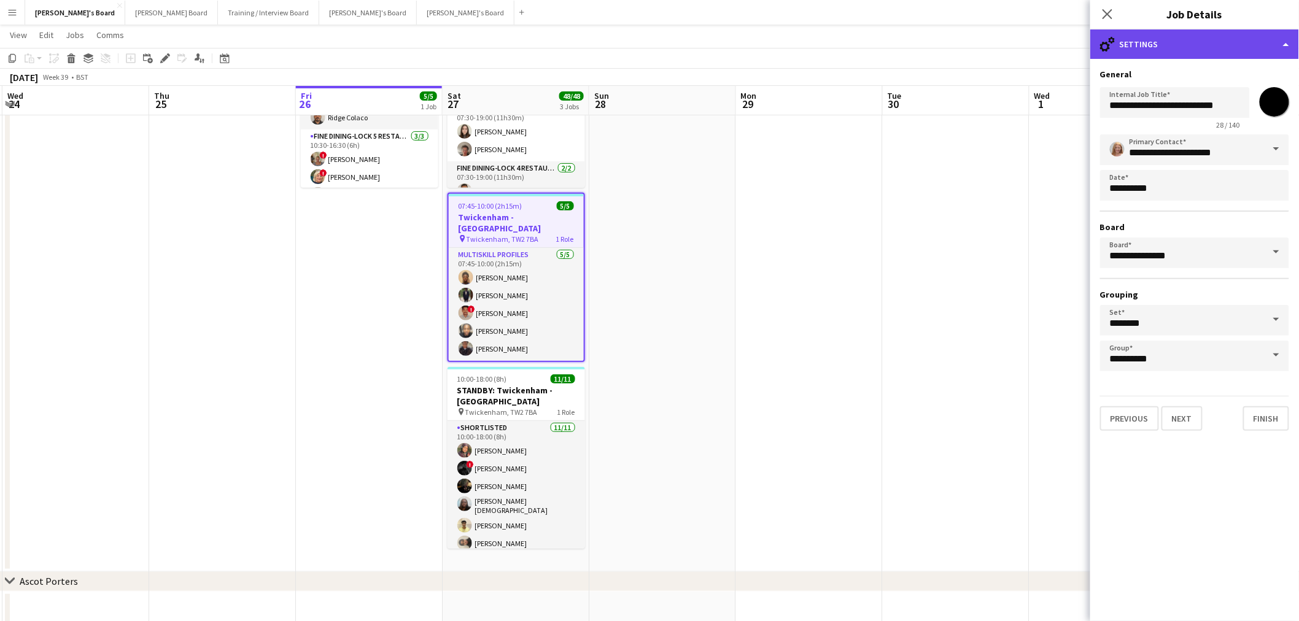
click at [872, 42] on div "cog-double-3 Settings" at bounding box center [1194, 43] width 209 height 29
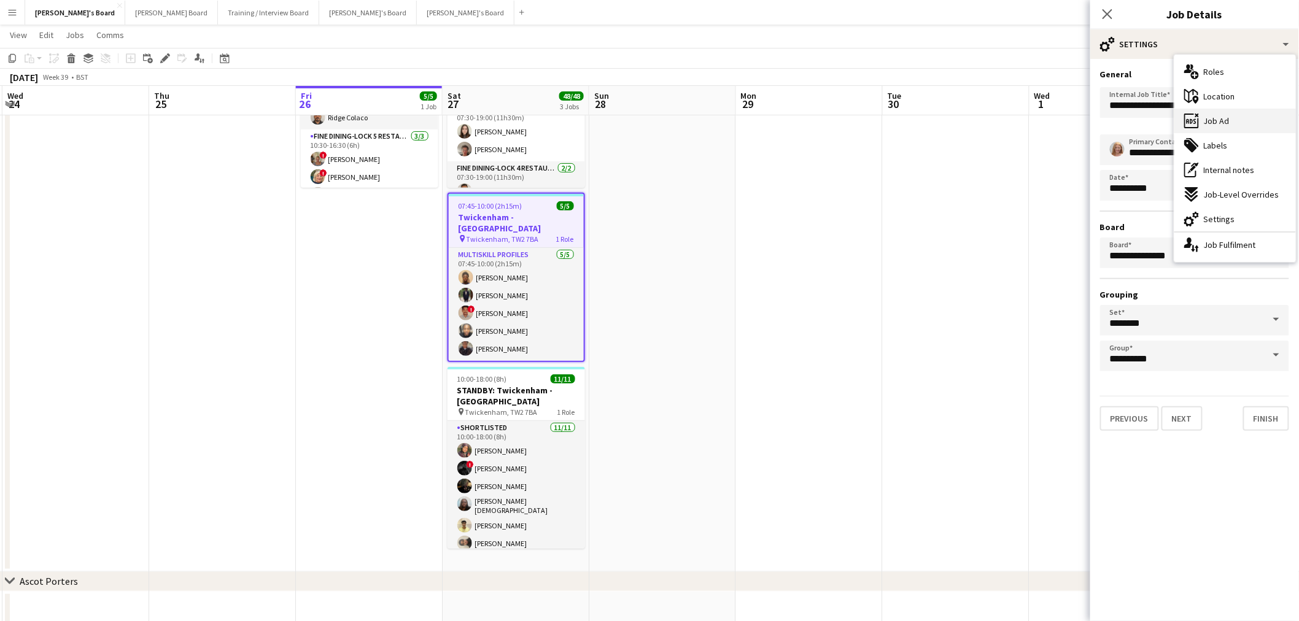
click at [872, 127] on div "ads-window Job Ad" at bounding box center [1235, 121] width 122 height 25
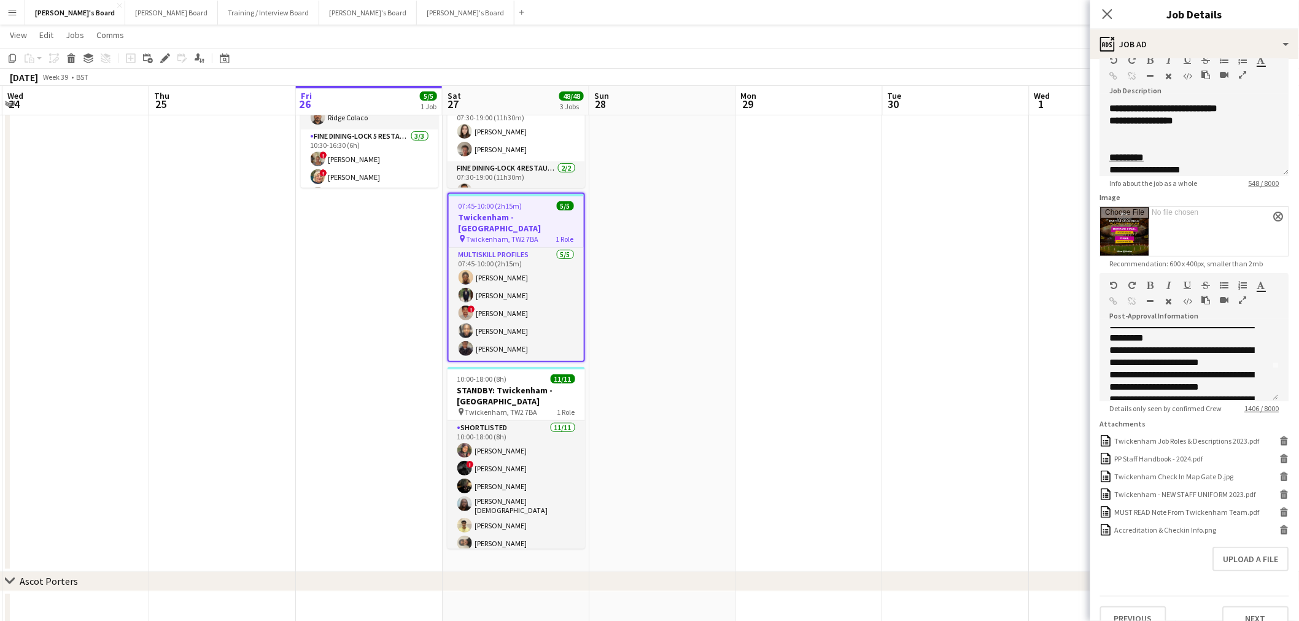
scroll to position [9, 0]
click at [712, 317] on app-date-cell at bounding box center [662, 286] width 147 height 571
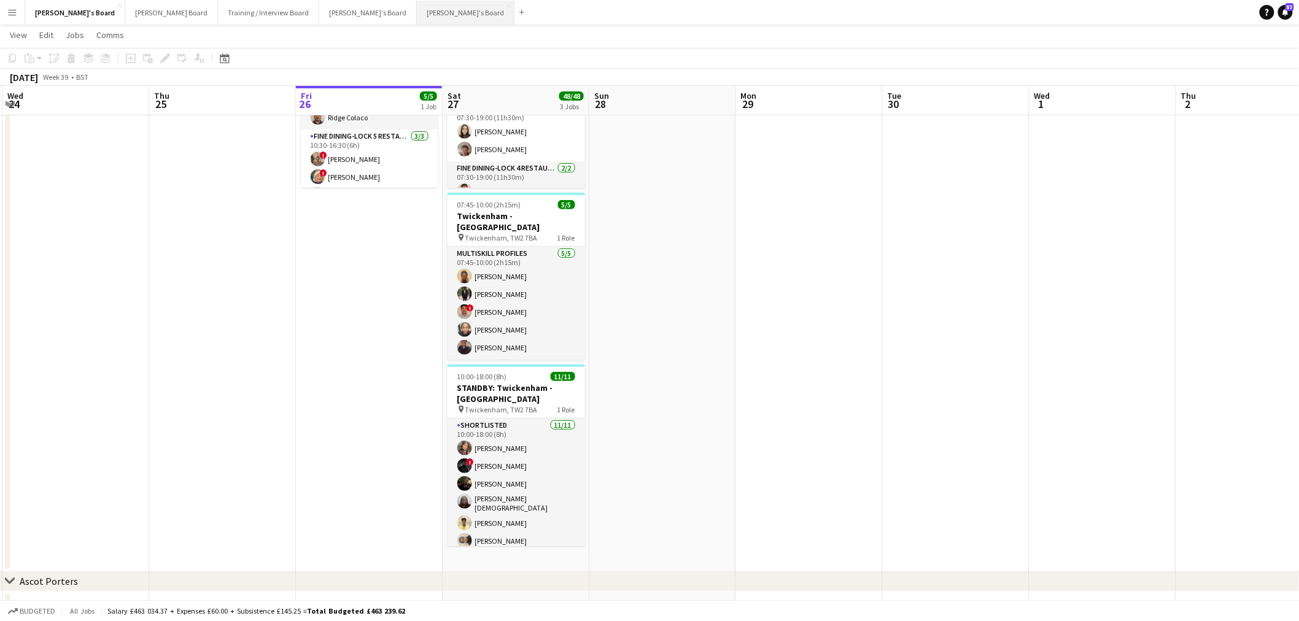
click at [417, 9] on button "Jakub's Board Close" at bounding box center [466, 13] width 98 height 24
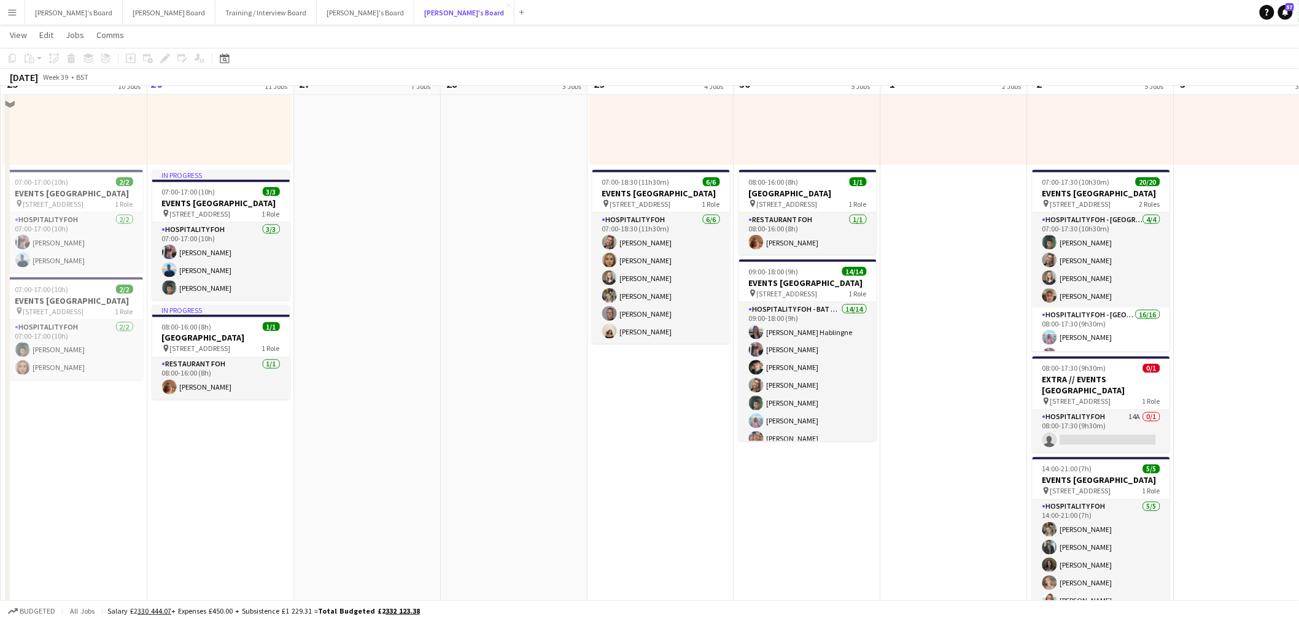
scroll to position [545, 0]
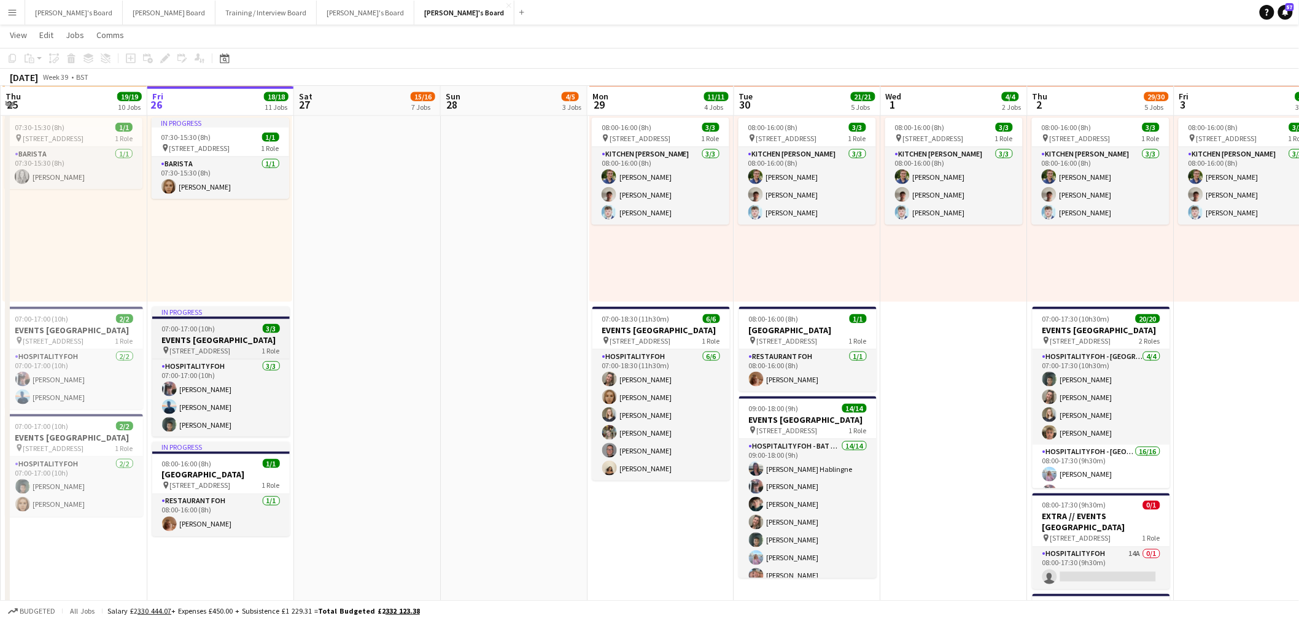
click at [253, 327] on div "07:00-17:00 (10h) 3/3" at bounding box center [220, 328] width 137 height 9
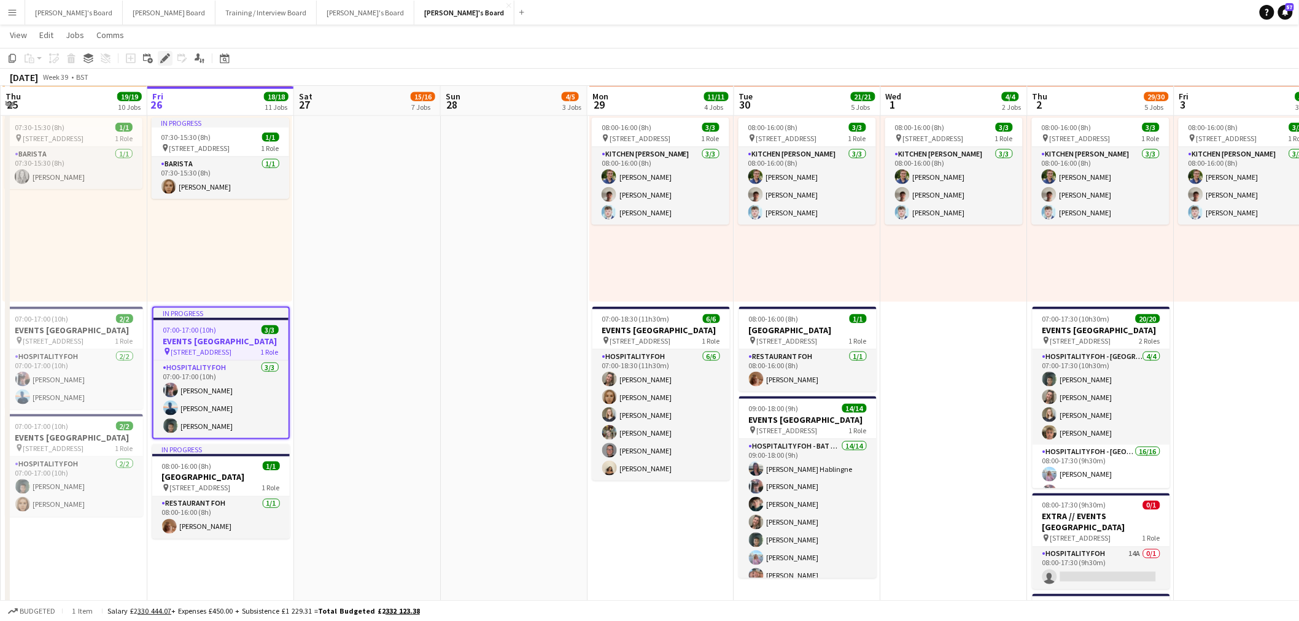
click at [169, 51] on div "Edit" at bounding box center [165, 58] width 15 height 15
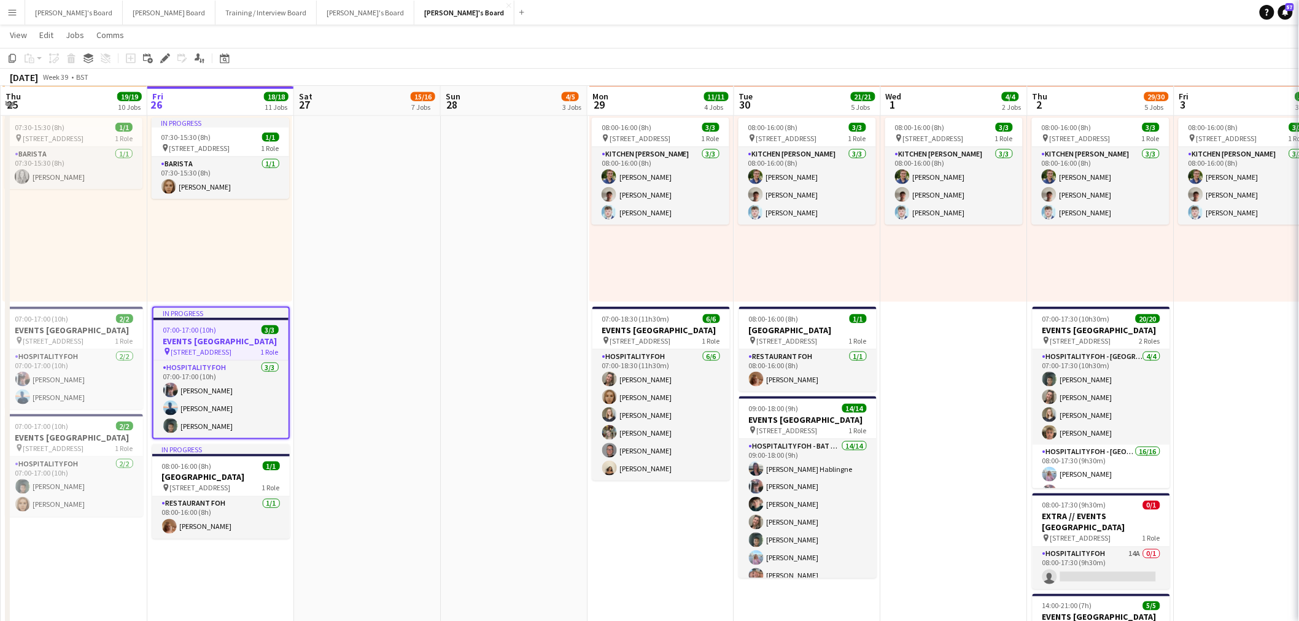
type input "**********"
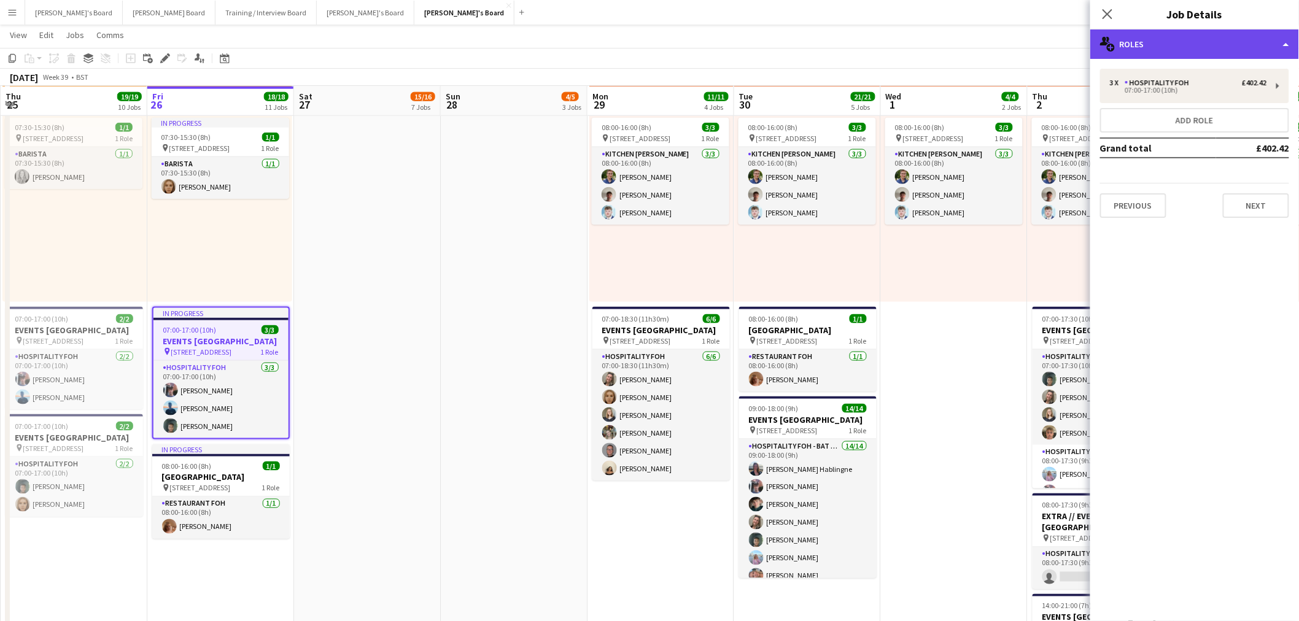
click at [872, 42] on div "multiple-users-add Roles" at bounding box center [1194, 43] width 209 height 29
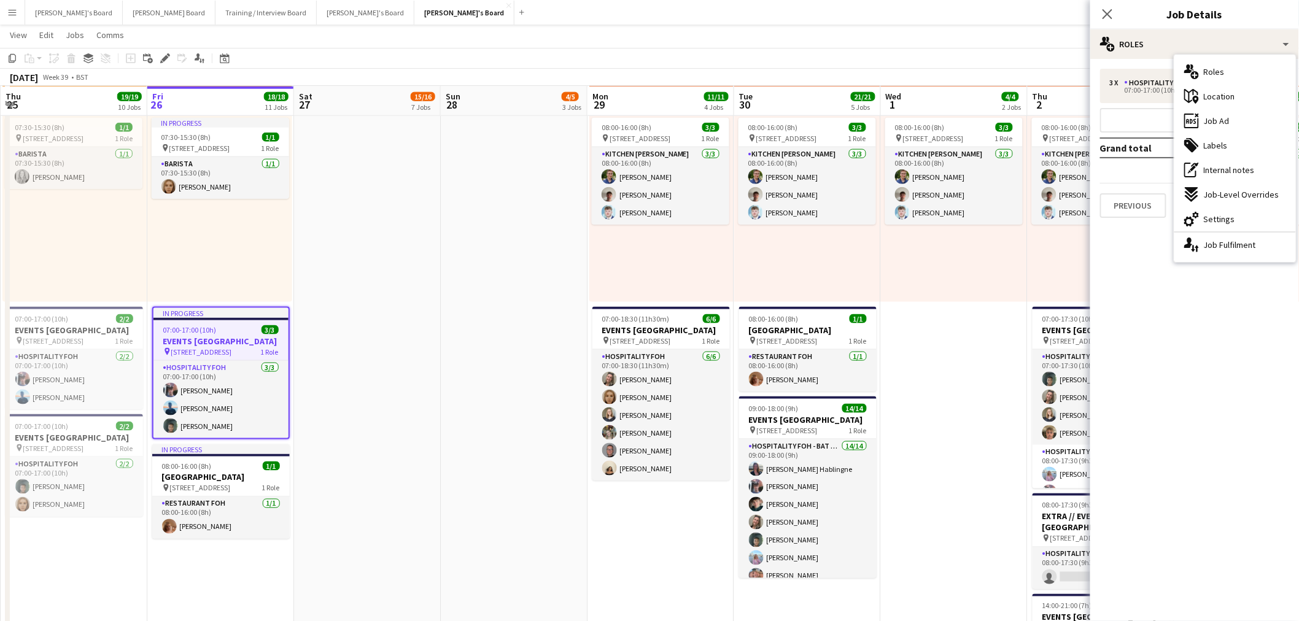
click at [872, 124] on span "Job Ad" at bounding box center [1217, 120] width 26 height 11
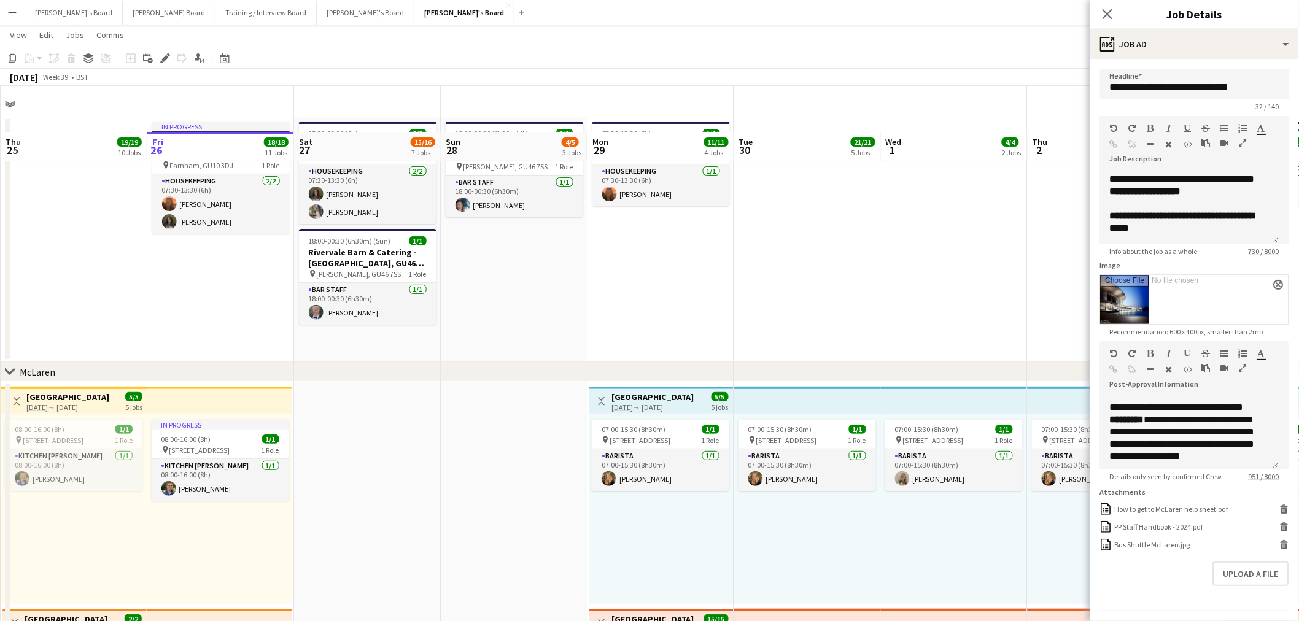
scroll to position [0, 0]
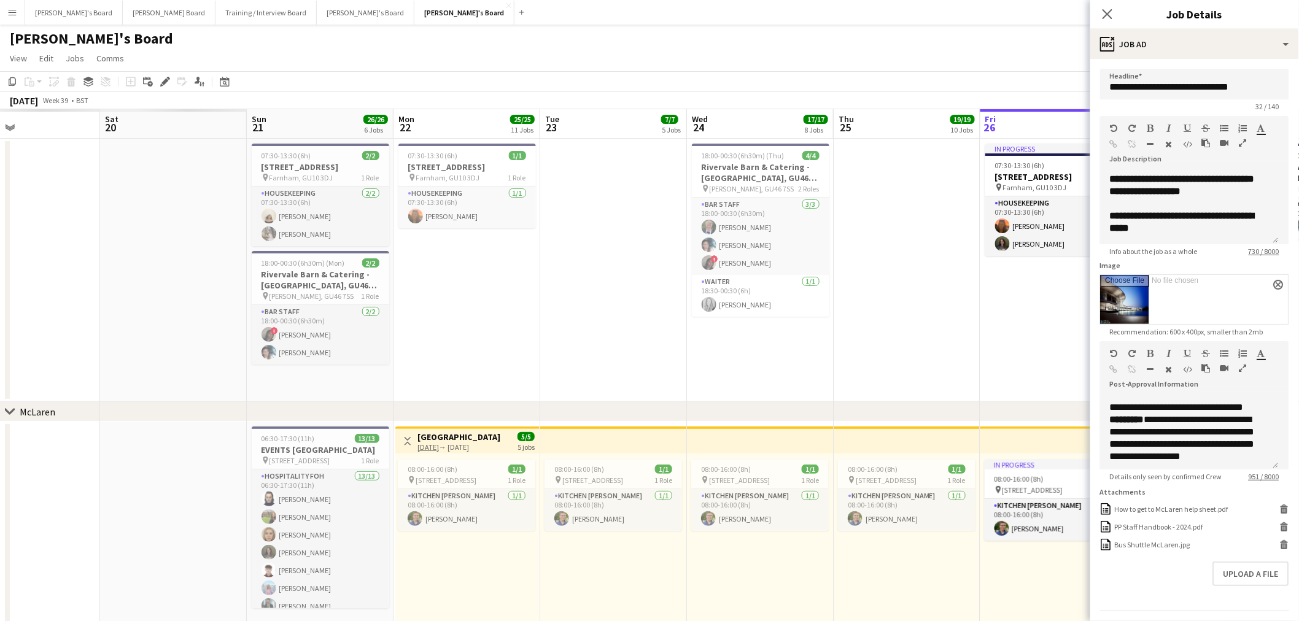
drag, startPoint x: 514, startPoint y: 365, endPoint x: 591, endPoint y: 354, distance: 77.6
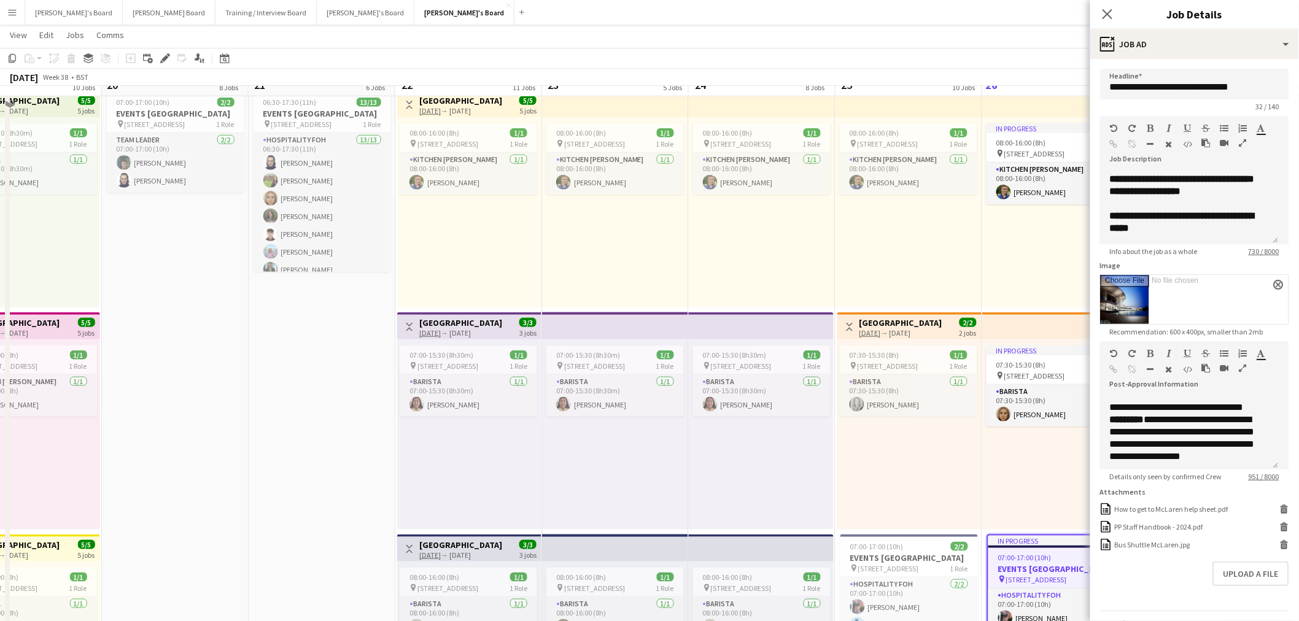
scroll to position [409, 0]
